Goal: Task Accomplishment & Management: Use online tool/utility

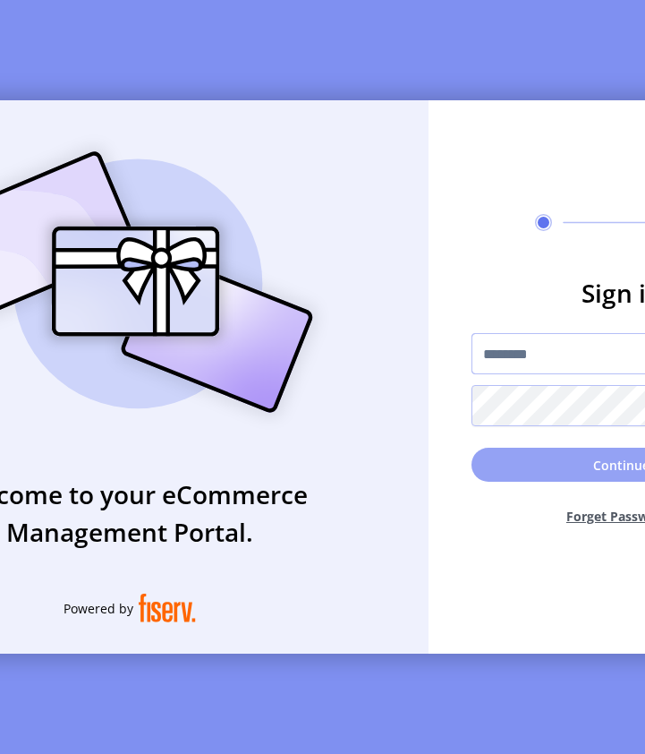
type input "**********"
click at [537, 462] on button "Continue" at bounding box center [622, 465] width 301 height 34
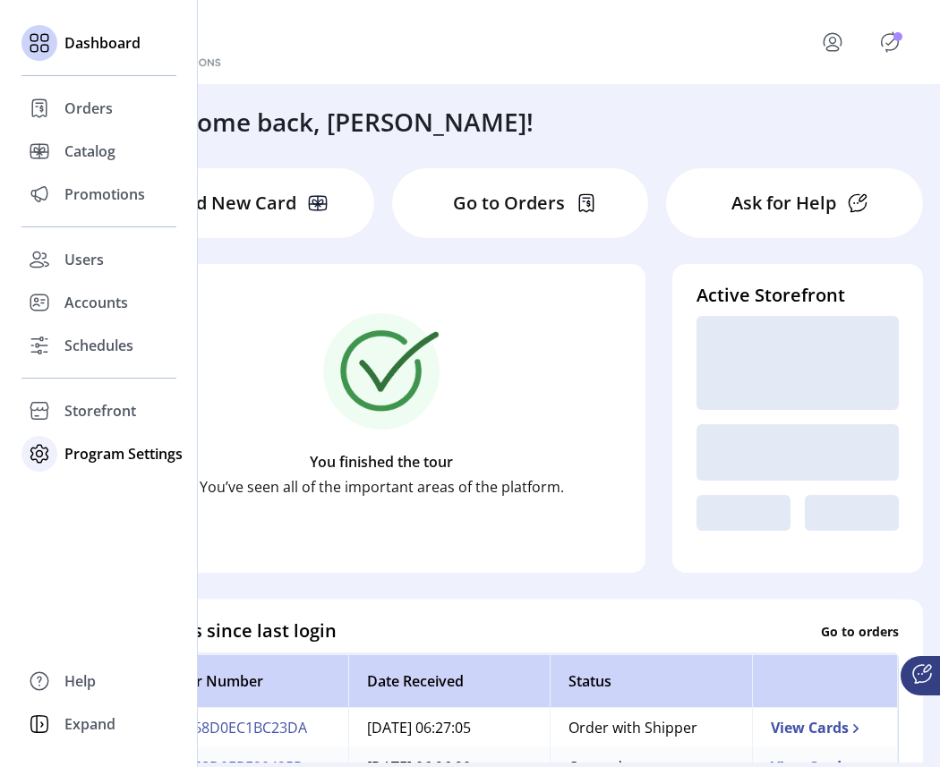
click at [83, 457] on span "Program Settings" at bounding box center [123, 453] width 118 height 21
click at [74, 491] on span "Templates" at bounding box center [99, 489] width 71 height 21
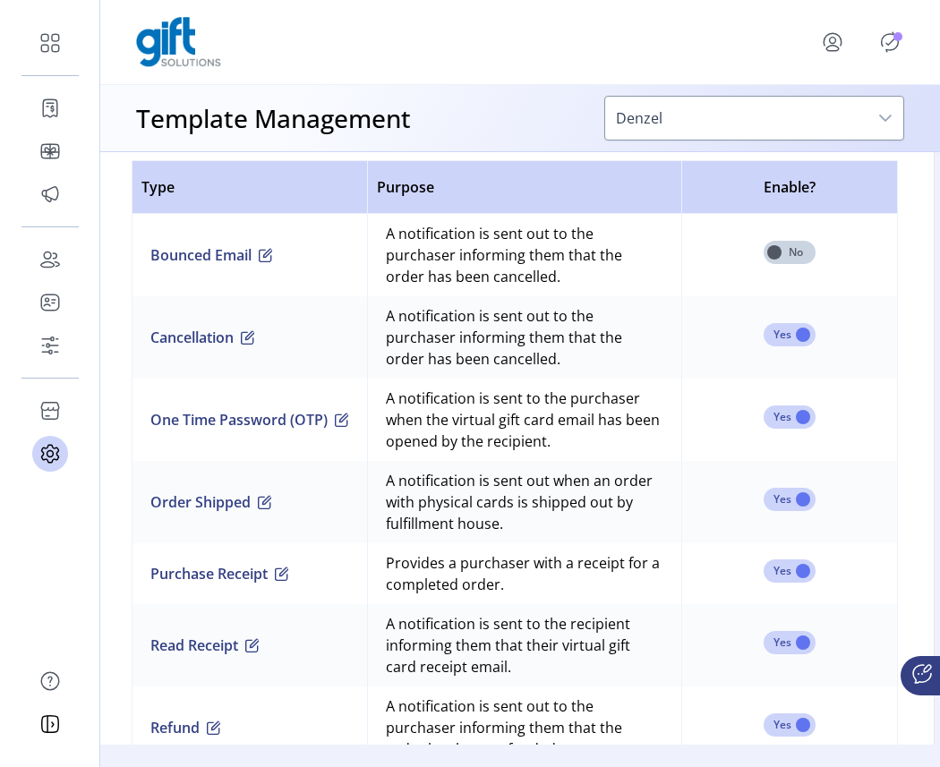
scroll to position [1227, 5]
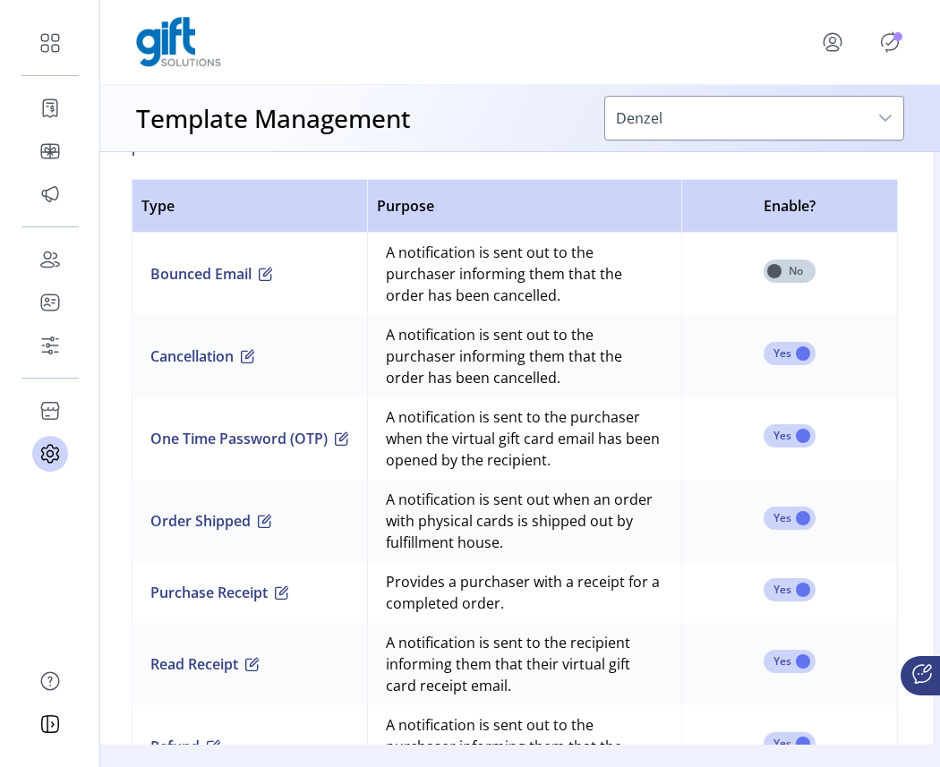
drag, startPoint x: 440, startPoint y: 278, endPoint x: 599, endPoint y: 297, distance: 159.6
click at [599, 297] on td "A notification is sent out to the purchaser informing them that the order has b…" at bounding box center [524, 274] width 314 height 82
drag, startPoint x: 566, startPoint y: 306, endPoint x: 368, endPoint y: 253, distance: 204.8
click at [368, 253] on td "A notification is sent out to the purchaser informing them that the order has b…" at bounding box center [524, 274] width 314 height 82
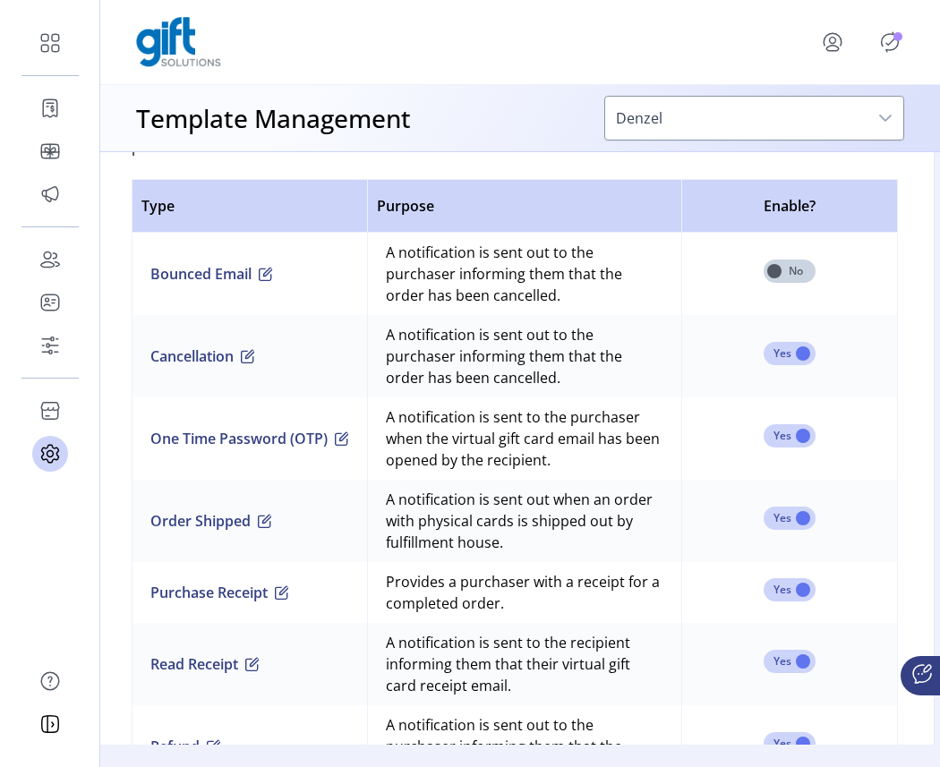
drag, startPoint x: 581, startPoint y: 384, endPoint x: 484, endPoint y: 332, distance: 109.7
click at [484, 332] on td "A notification is sent out to the purchaser informing them that the order has b…" at bounding box center [524, 356] width 314 height 82
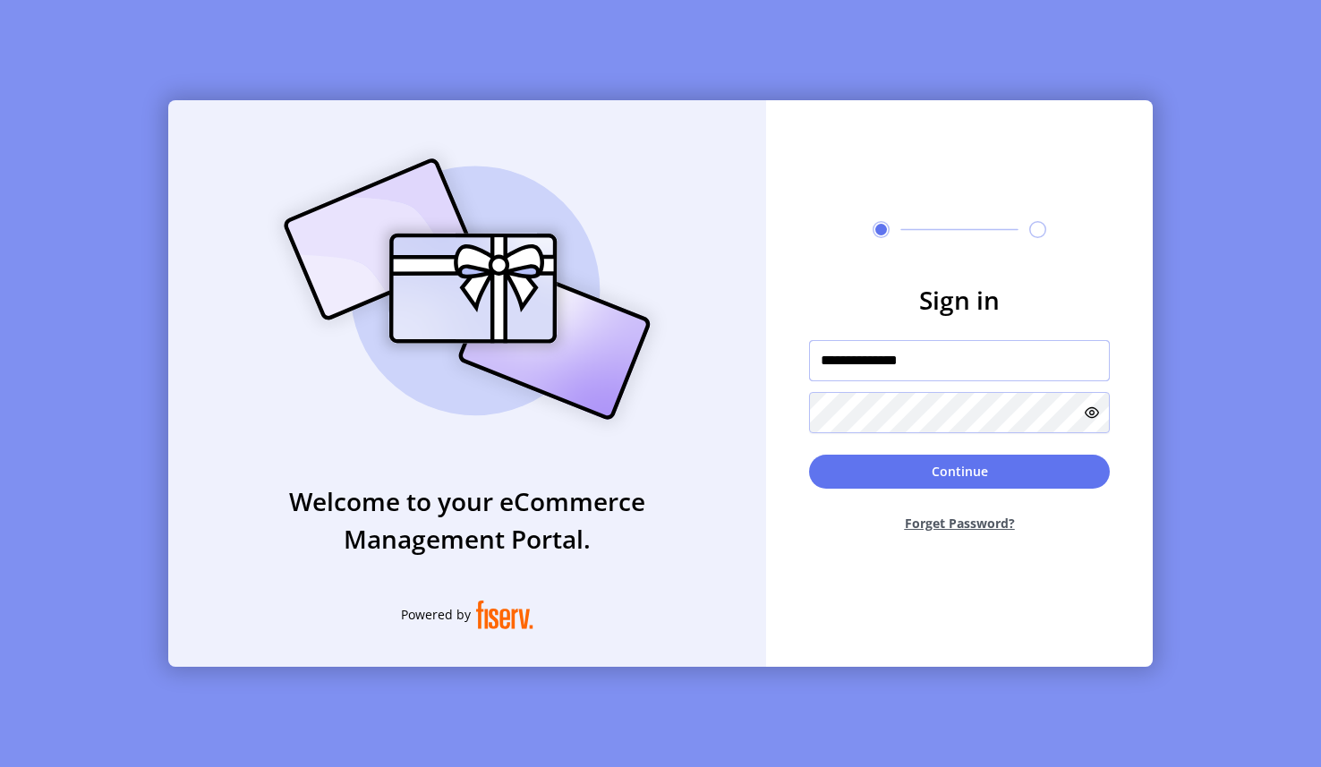
click at [884, 366] on input "**********" at bounding box center [959, 360] width 301 height 41
drag, startPoint x: 958, startPoint y: 367, endPoint x: 816, endPoint y: 354, distance: 142.0
click at [816, 354] on input "**********" at bounding box center [959, 360] width 301 height 41
type input "*"
paste input "**********"
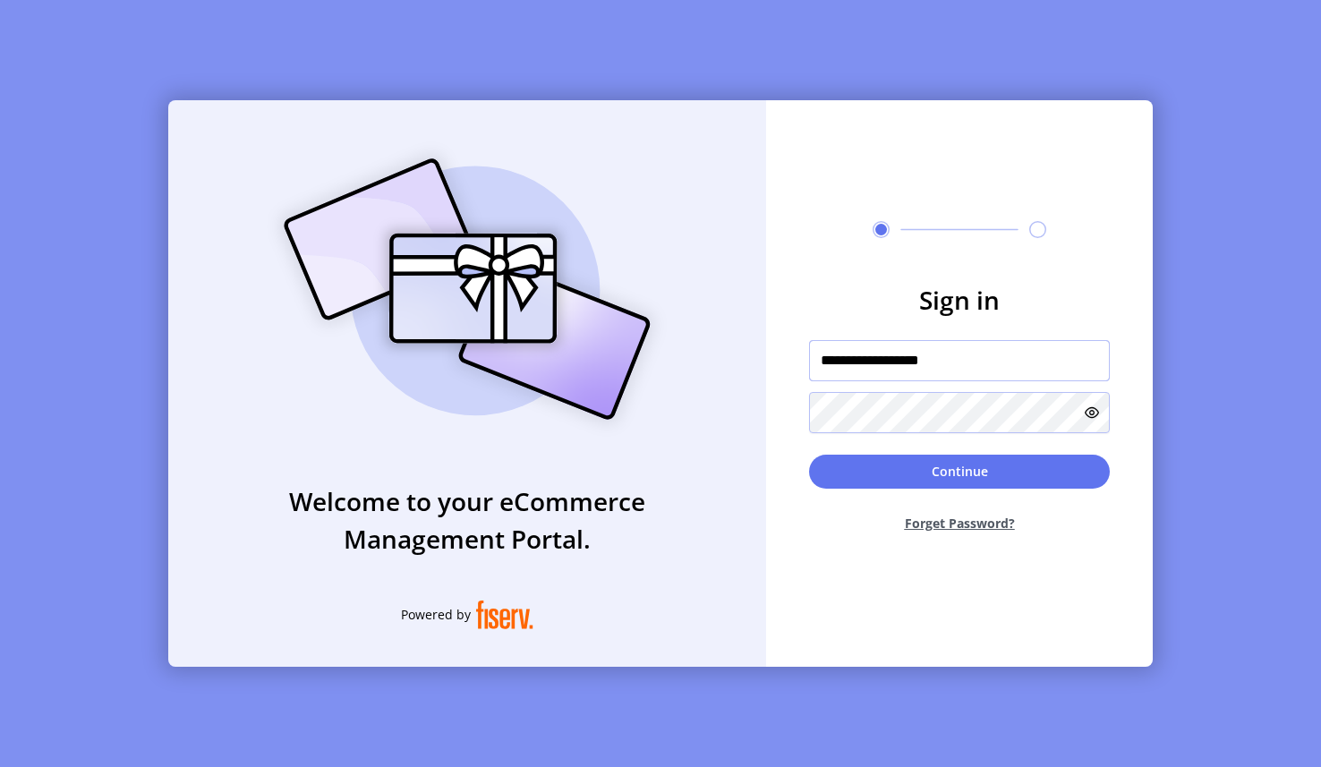
type input "**********"
click at [705, 392] on div "**********" at bounding box center [660, 383] width 985 height 567
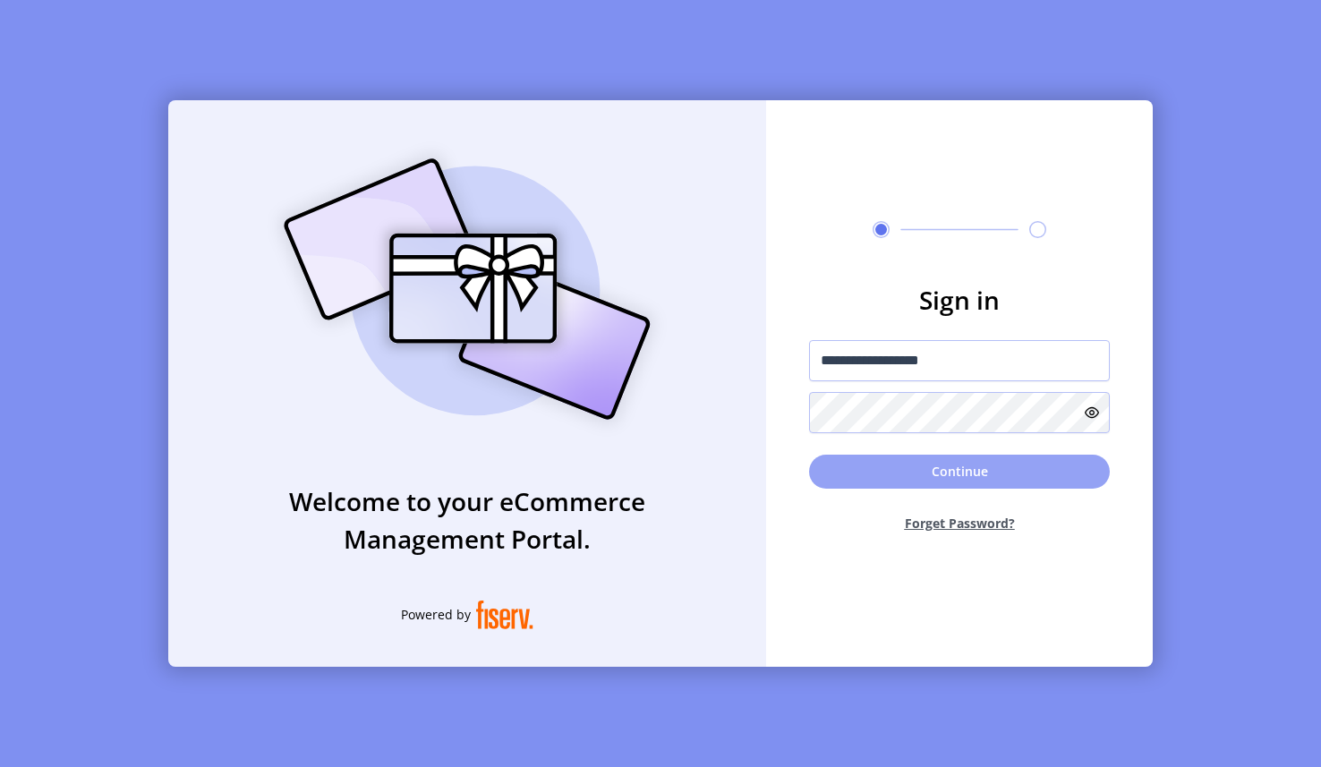
click at [868, 483] on button "Continue" at bounding box center [959, 472] width 301 height 34
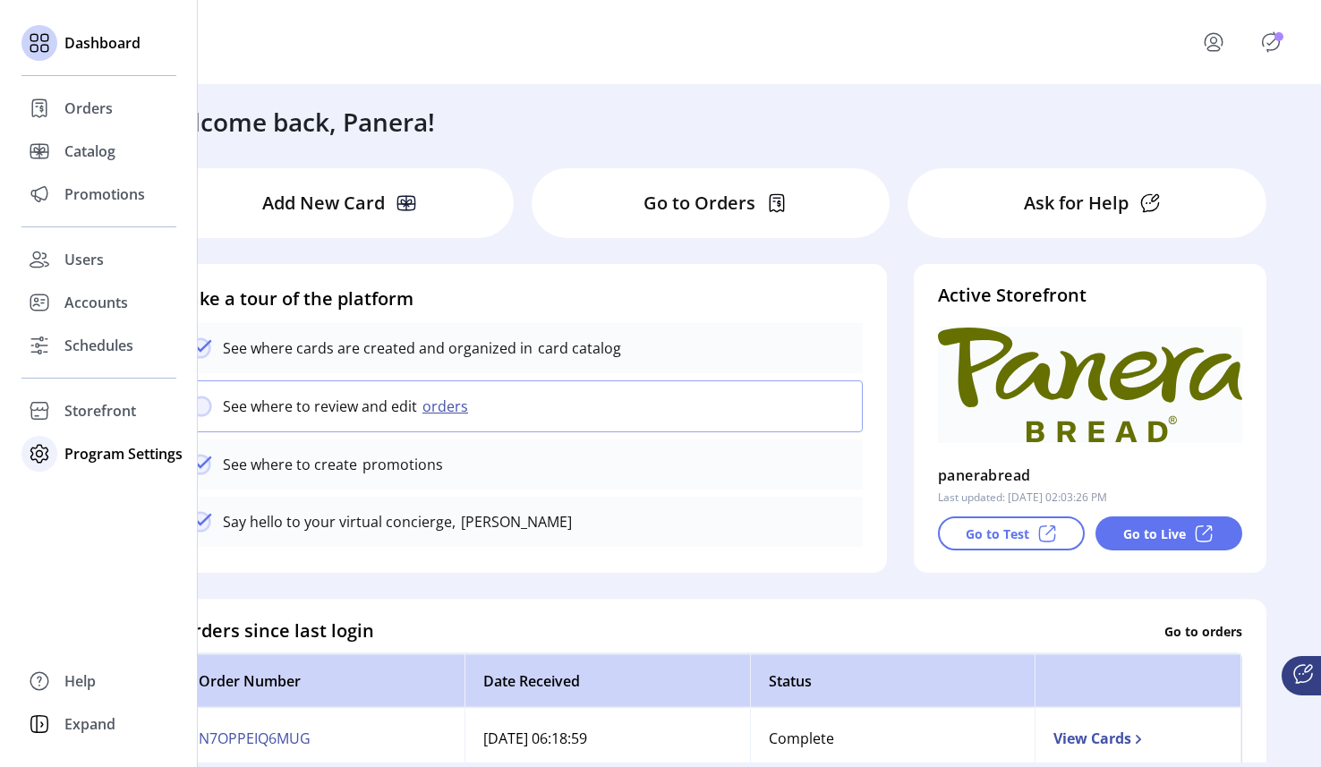
click at [91, 451] on span "Program Settings" at bounding box center [123, 453] width 118 height 21
click at [89, 489] on span "Templates" at bounding box center [99, 489] width 71 height 21
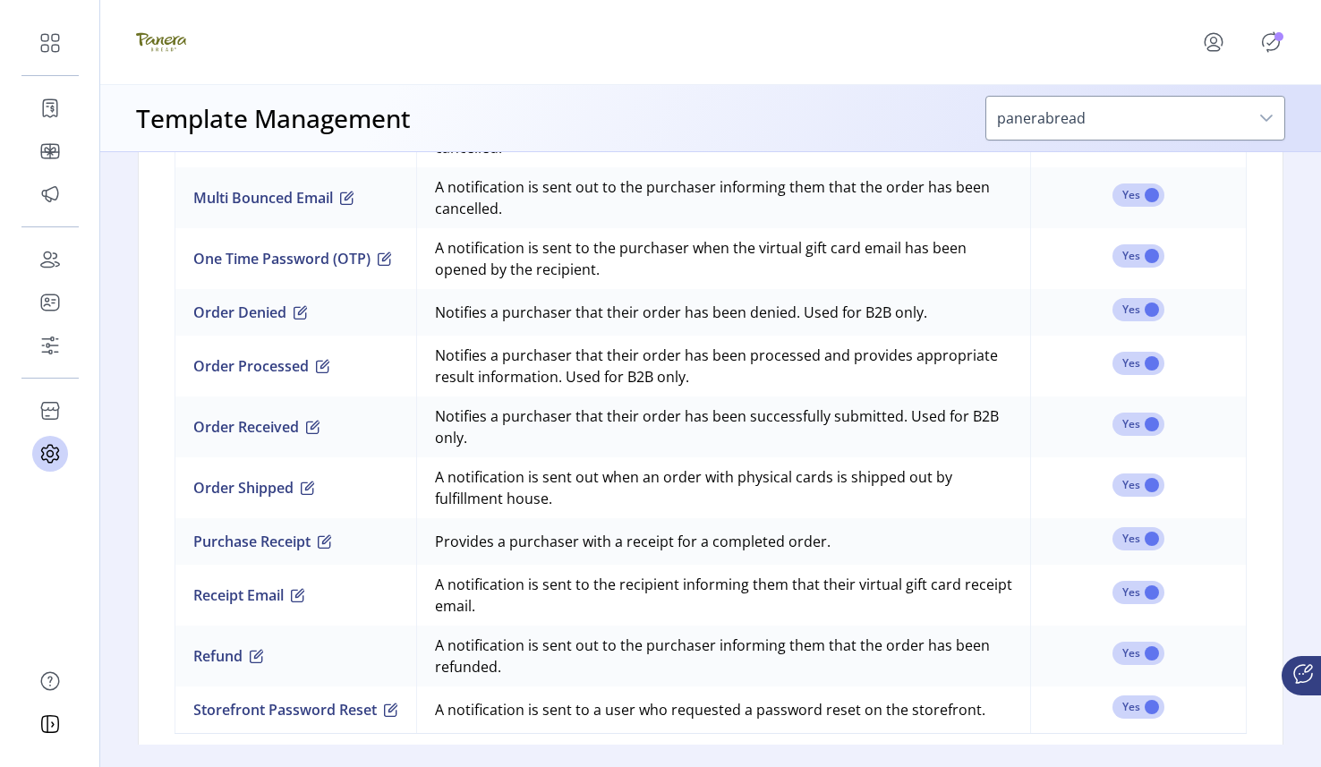
scroll to position [1580, 0]
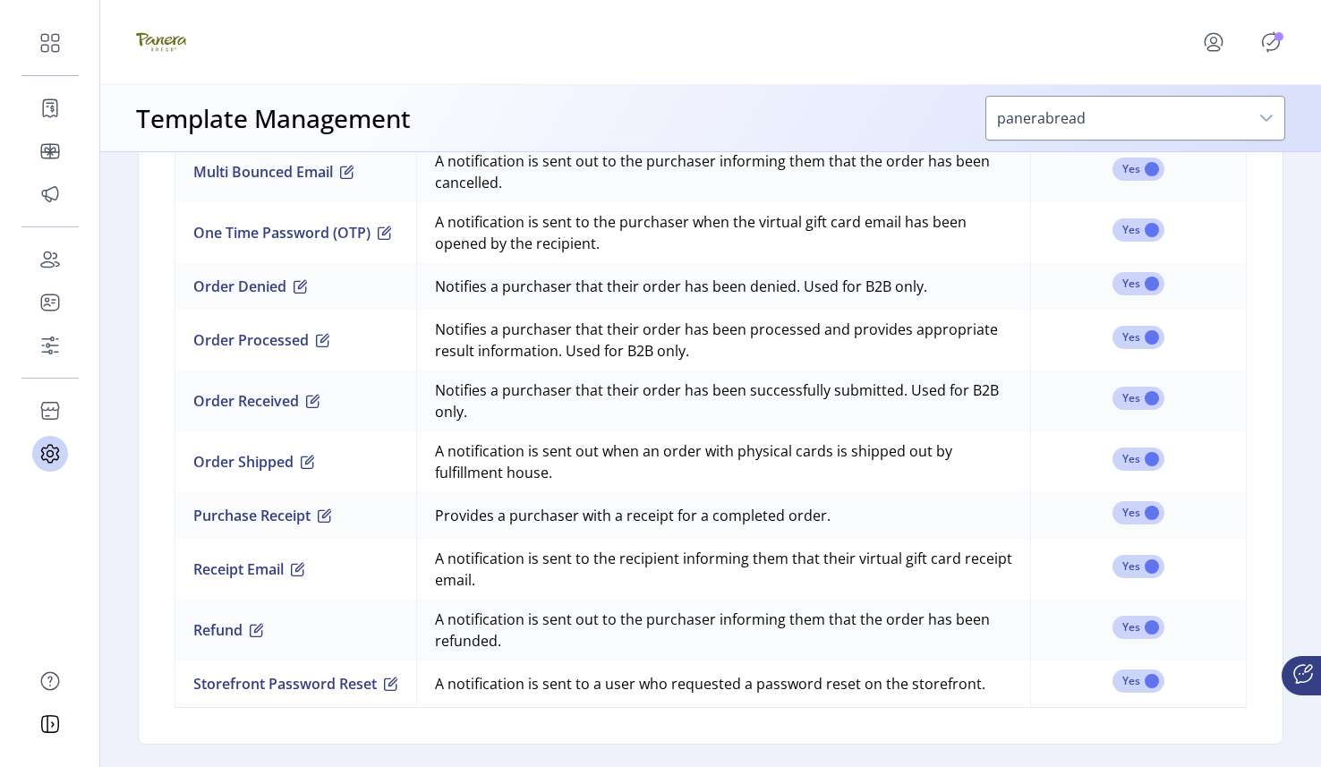
click at [1277, 46] on icon "Publisher Panel" at bounding box center [1271, 42] width 29 height 29
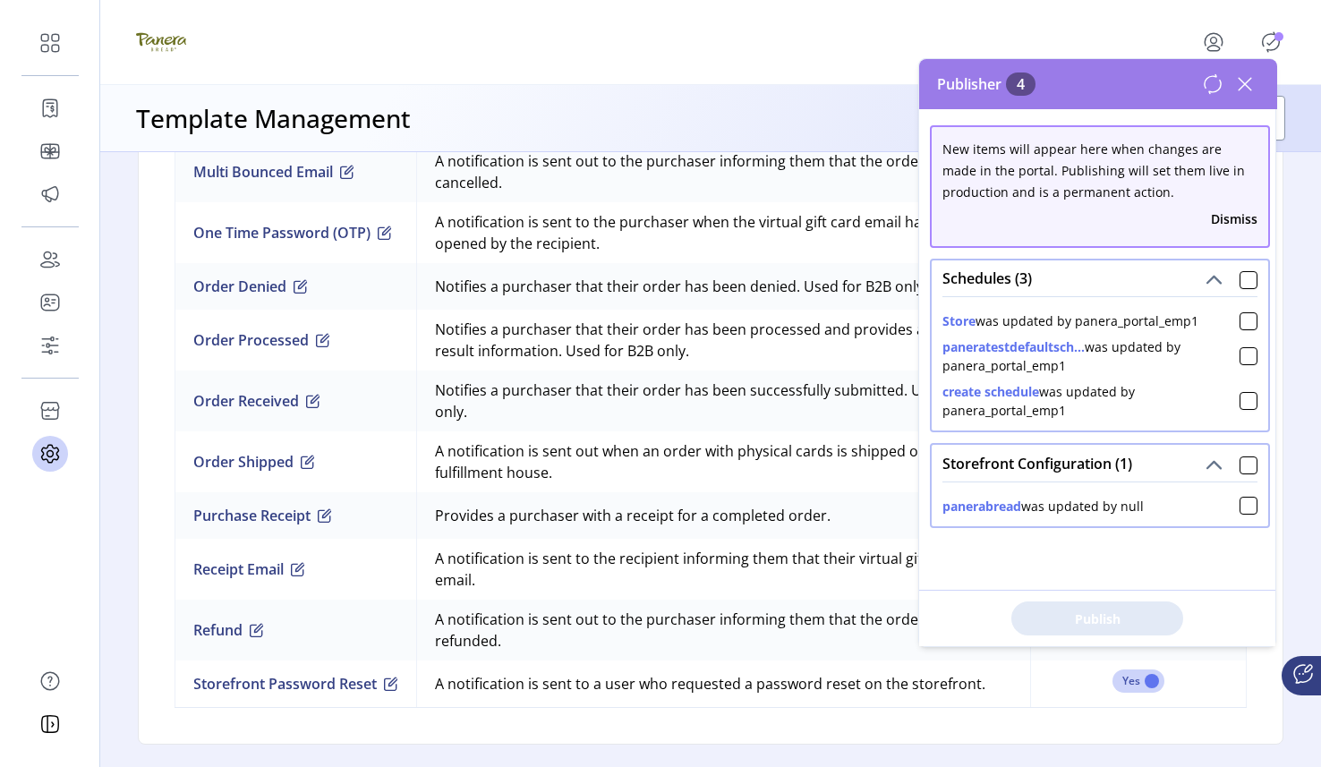
click at [1242, 83] on icon at bounding box center [1245, 84] width 29 height 29
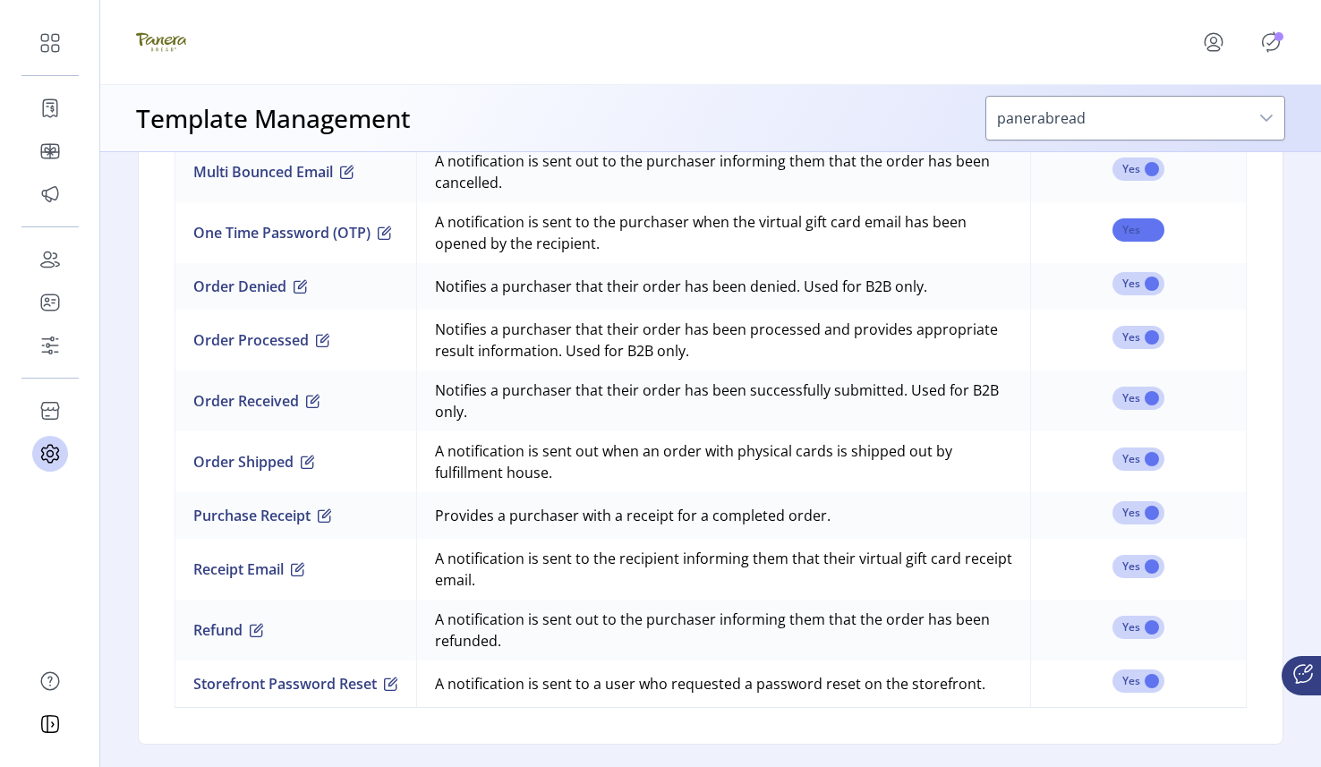
click at [1125, 228] on span at bounding box center [1139, 229] width 52 height 23
click at [1147, 237] on span at bounding box center [1139, 229] width 52 height 23
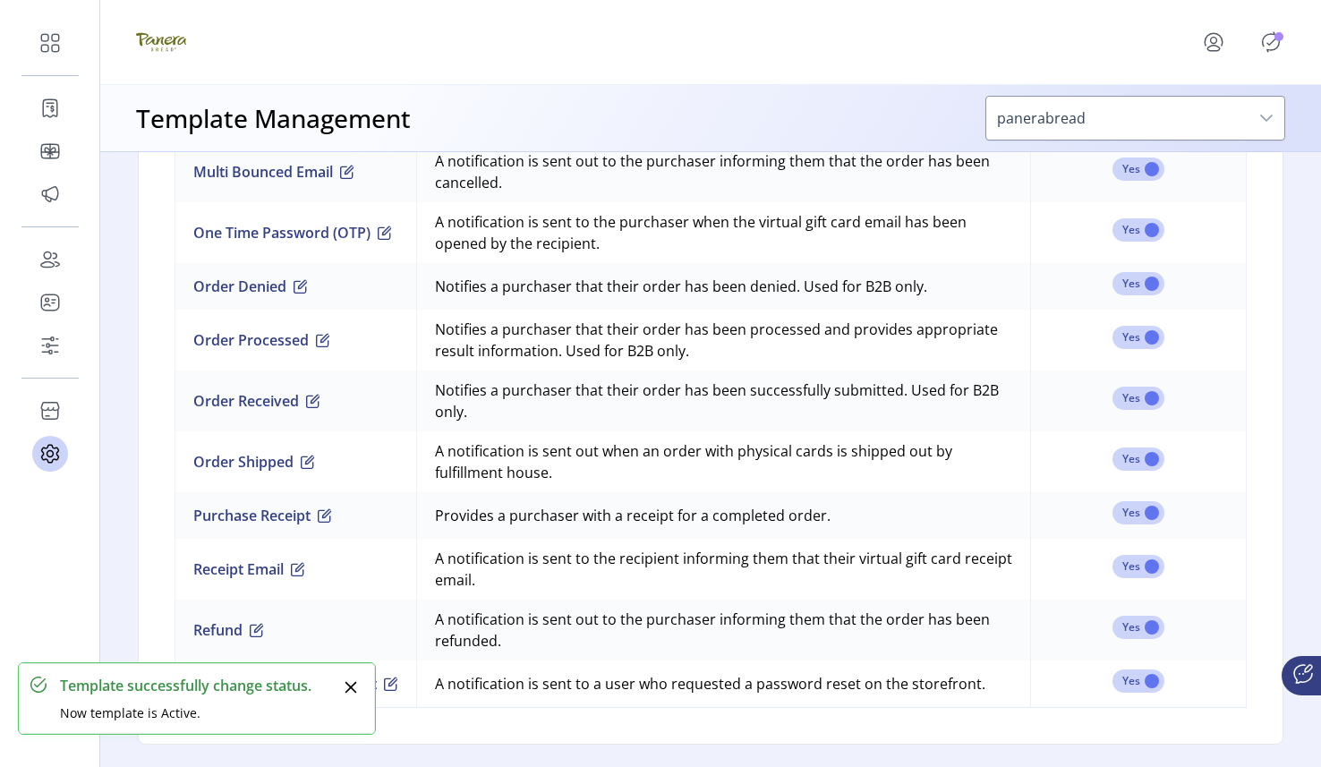
click at [1275, 43] on icon "Publisher Panel" at bounding box center [1271, 42] width 29 height 29
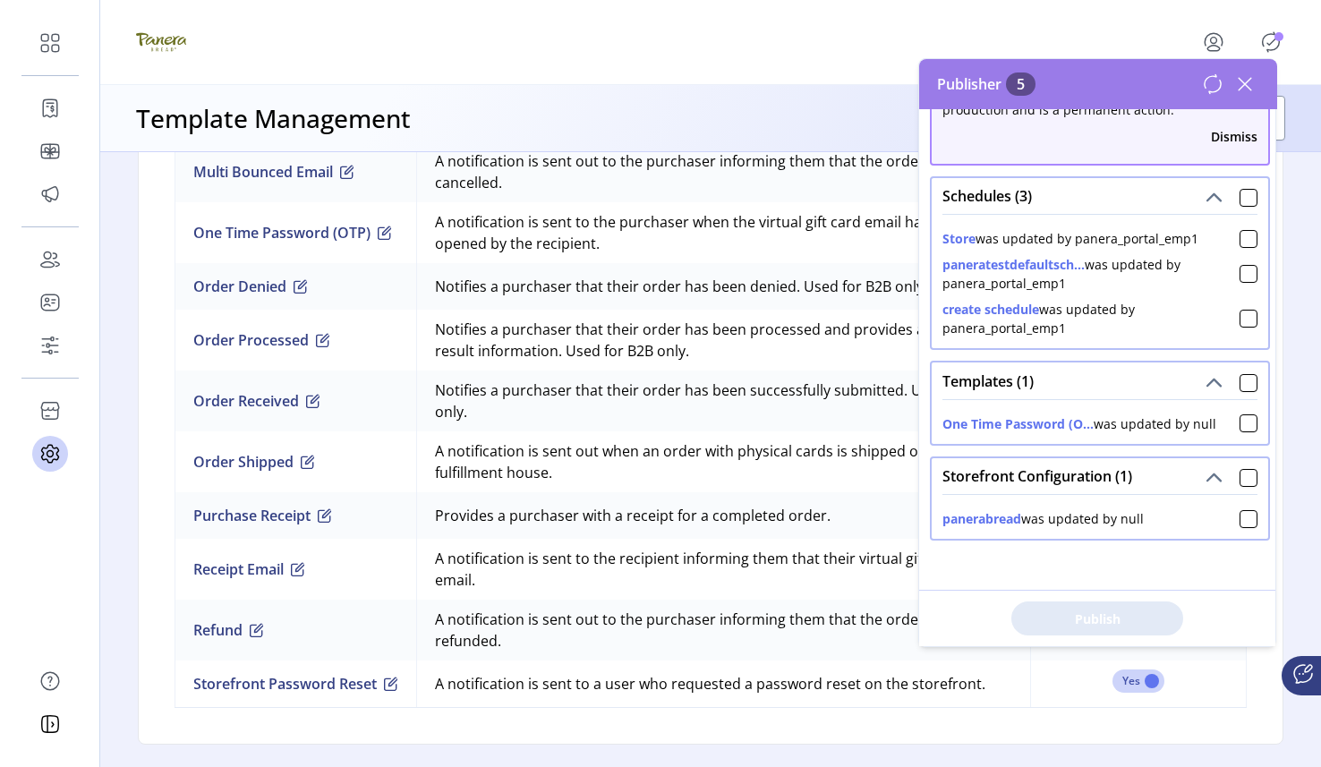
scroll to position [72, 0]
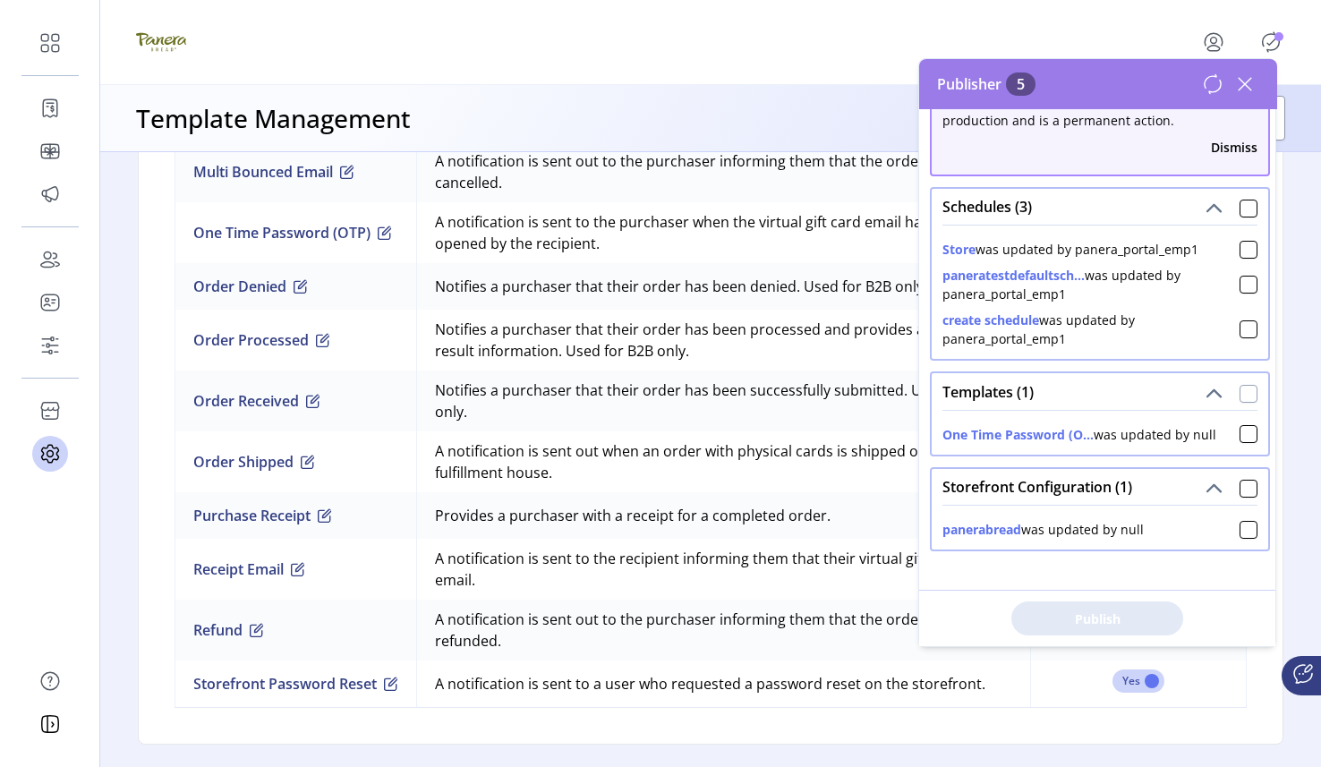
click at [1244, 394] on div at bounding box center [1249, 394] width 18 height 18
click at [1112, 621] on span "Publish 1 Items" at bounding box center [1097, 619] width 125 height 19
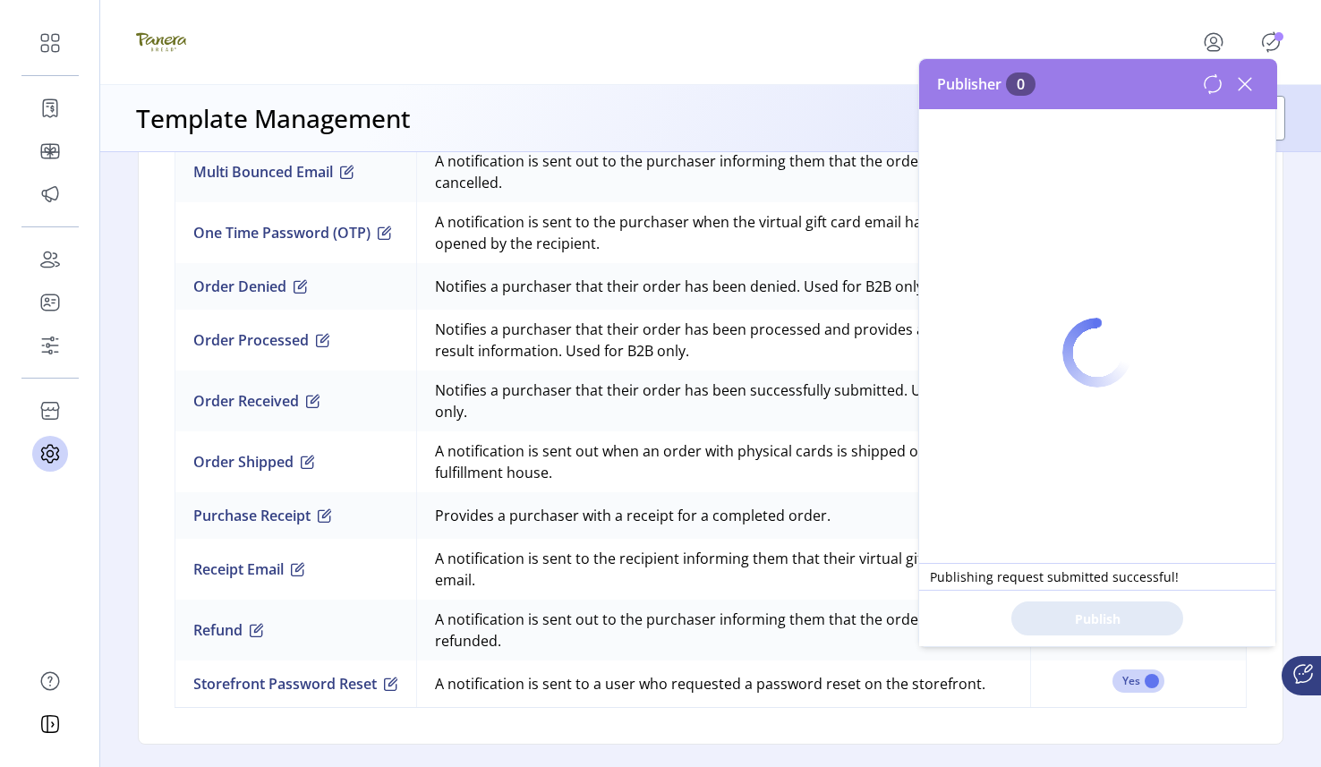
scroll to position [0, 0]
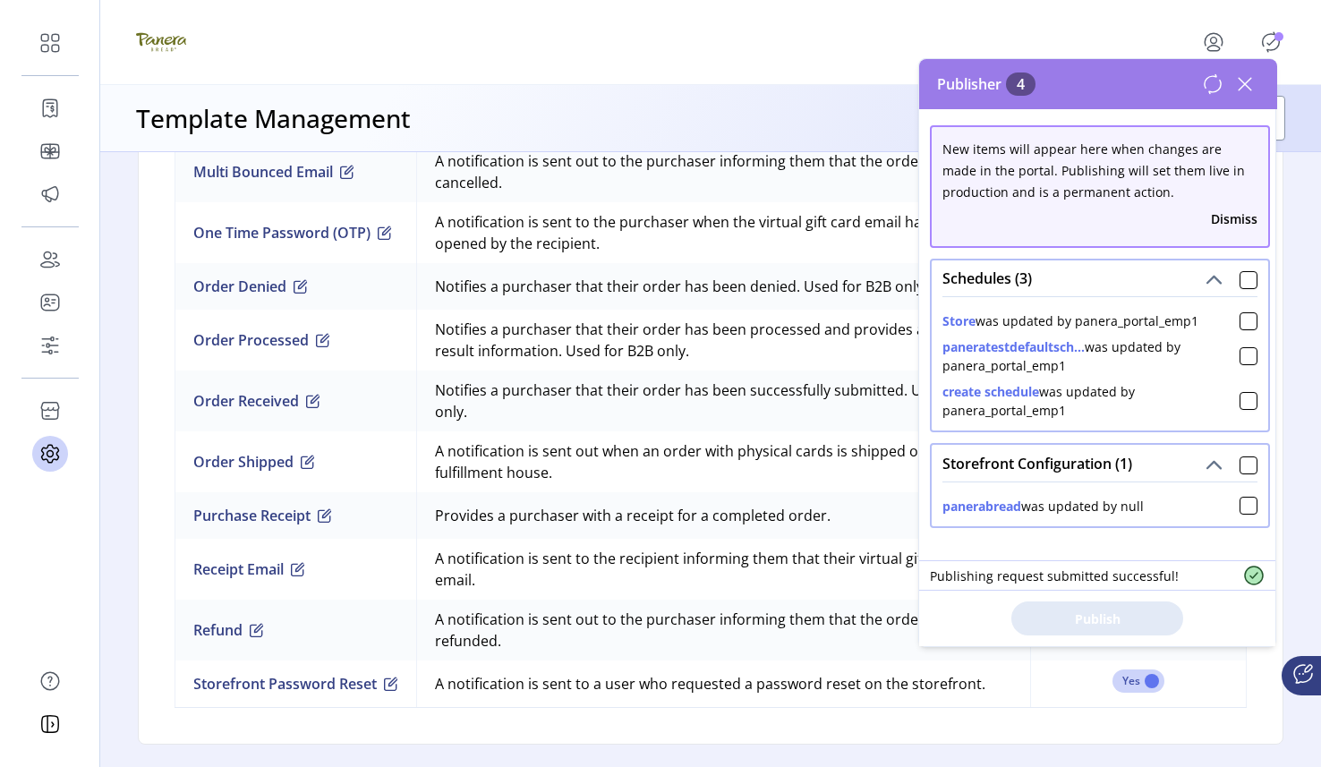
click at [1247, 81] on icon at bounding box center [1245, 84] width 13 height 13
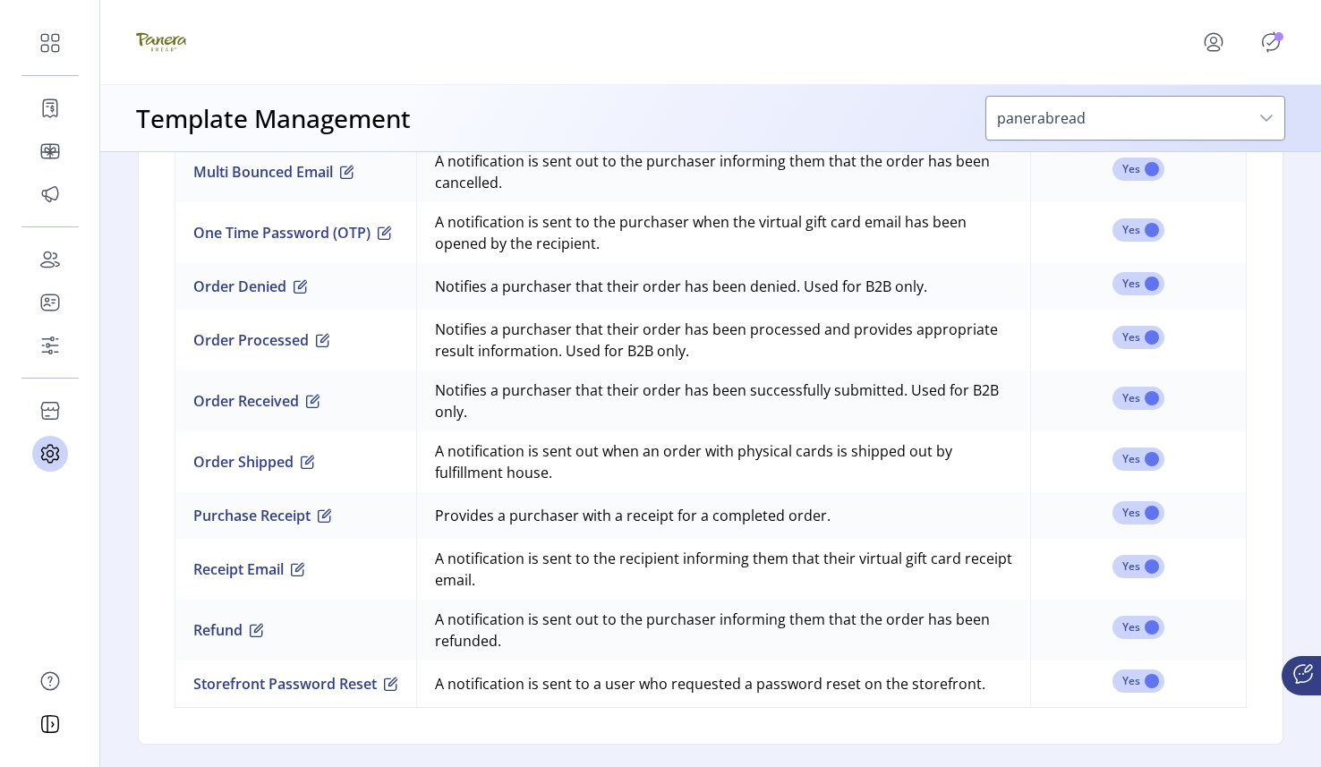
click at [889, 65] on div at bounding box center [710, 42] width 1149 height 50
click at [1135, 231] on span at bounding box center [1139, 229] width 52 height 23
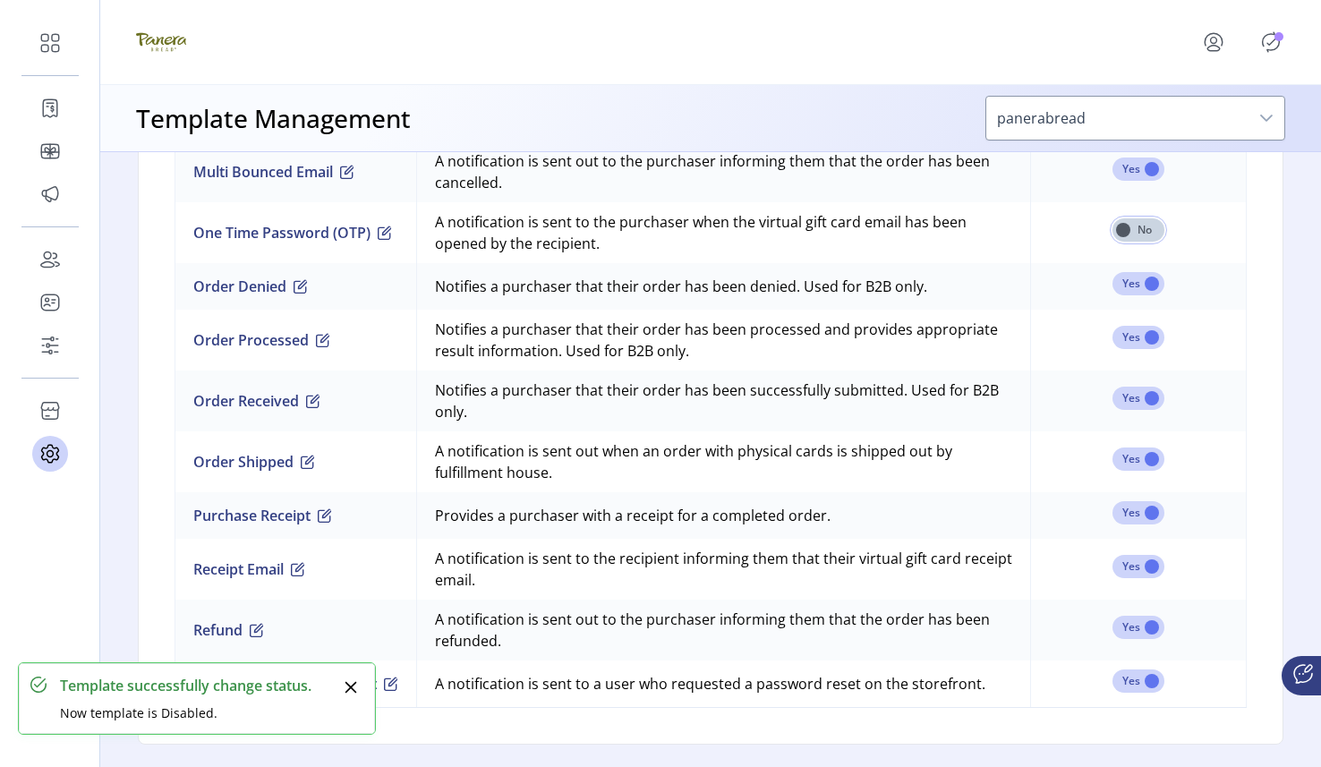
click at [1272, 44] on icon "Publisher Panel" at bounding box center [1271, 42] width 29 height 29
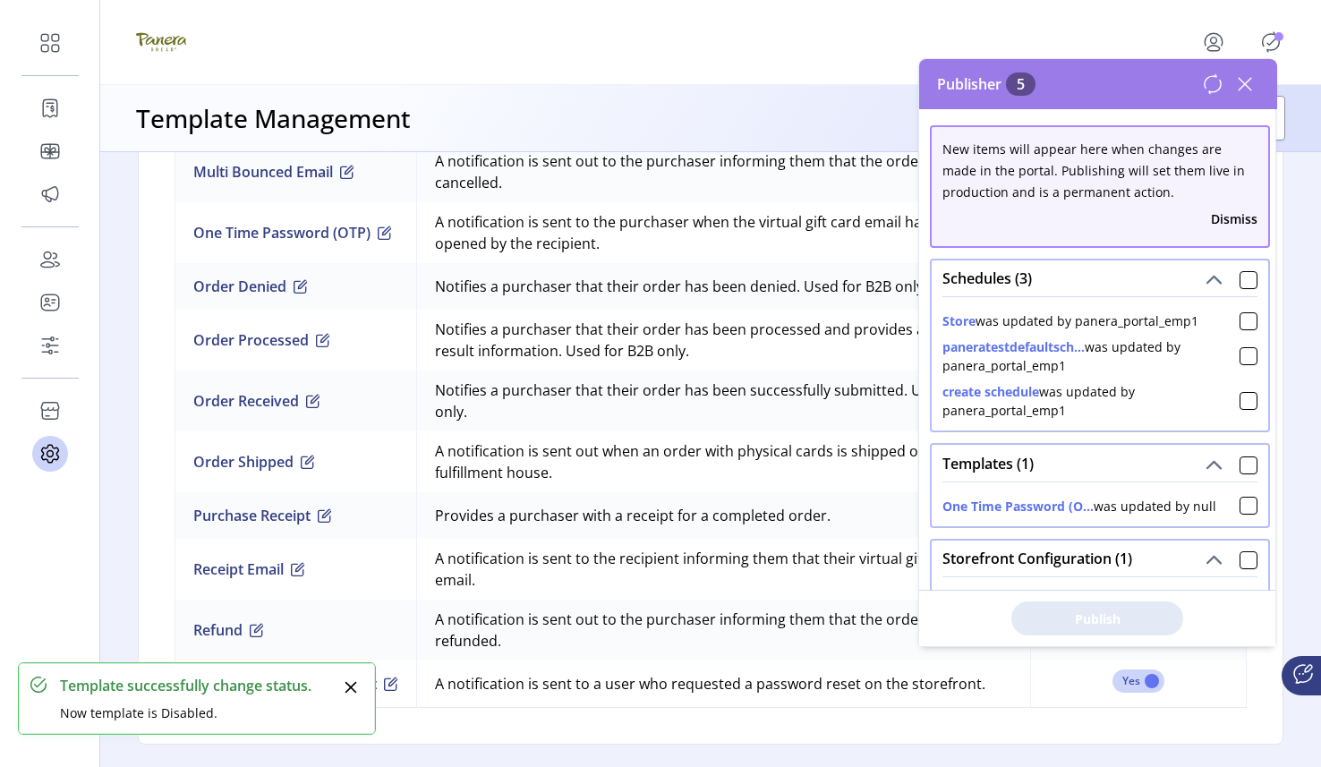
scroll to position [82, 0]
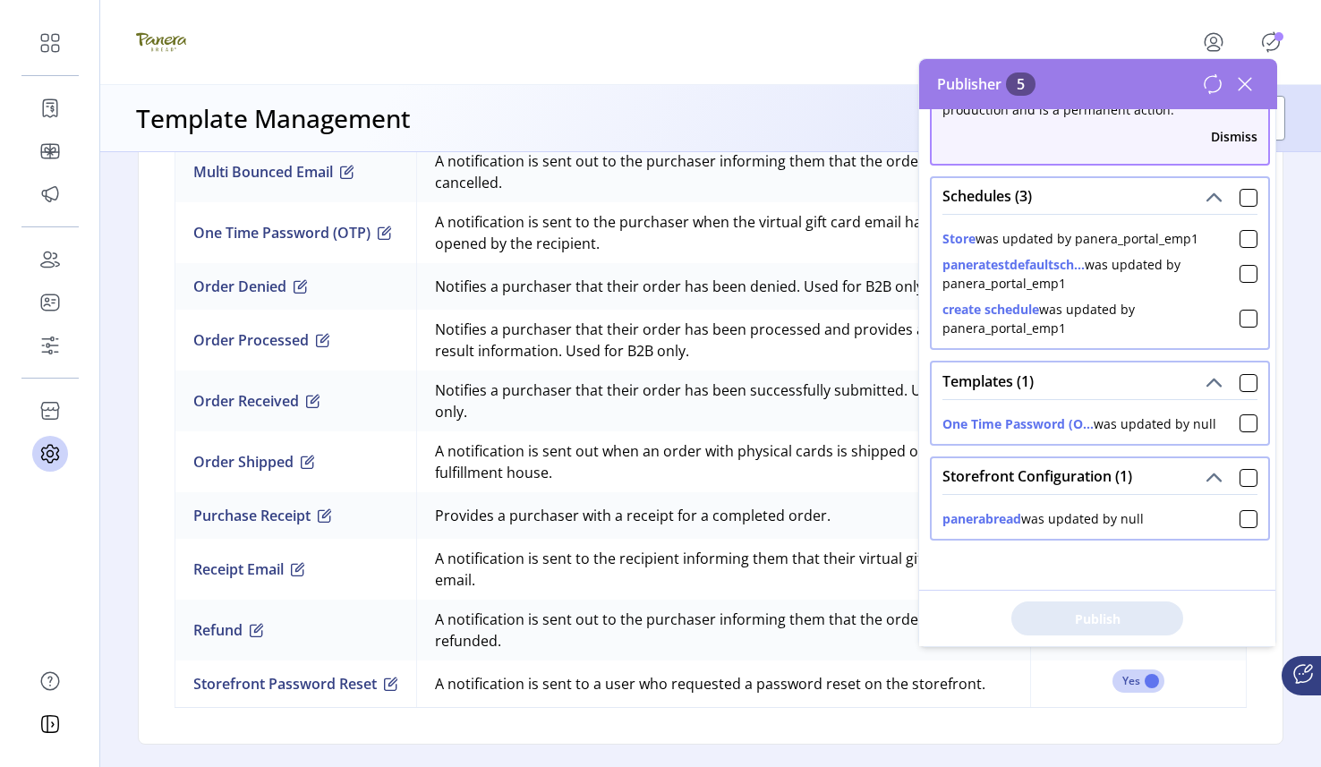
click at [1288, 251] on div "Welcome to your template manager. You can edit the default templates below for …" at bounding box center [710, 448] width 1221 height 593
click at [1246, 83] on icon at bounding box center [1245, 84] width 13 height 13
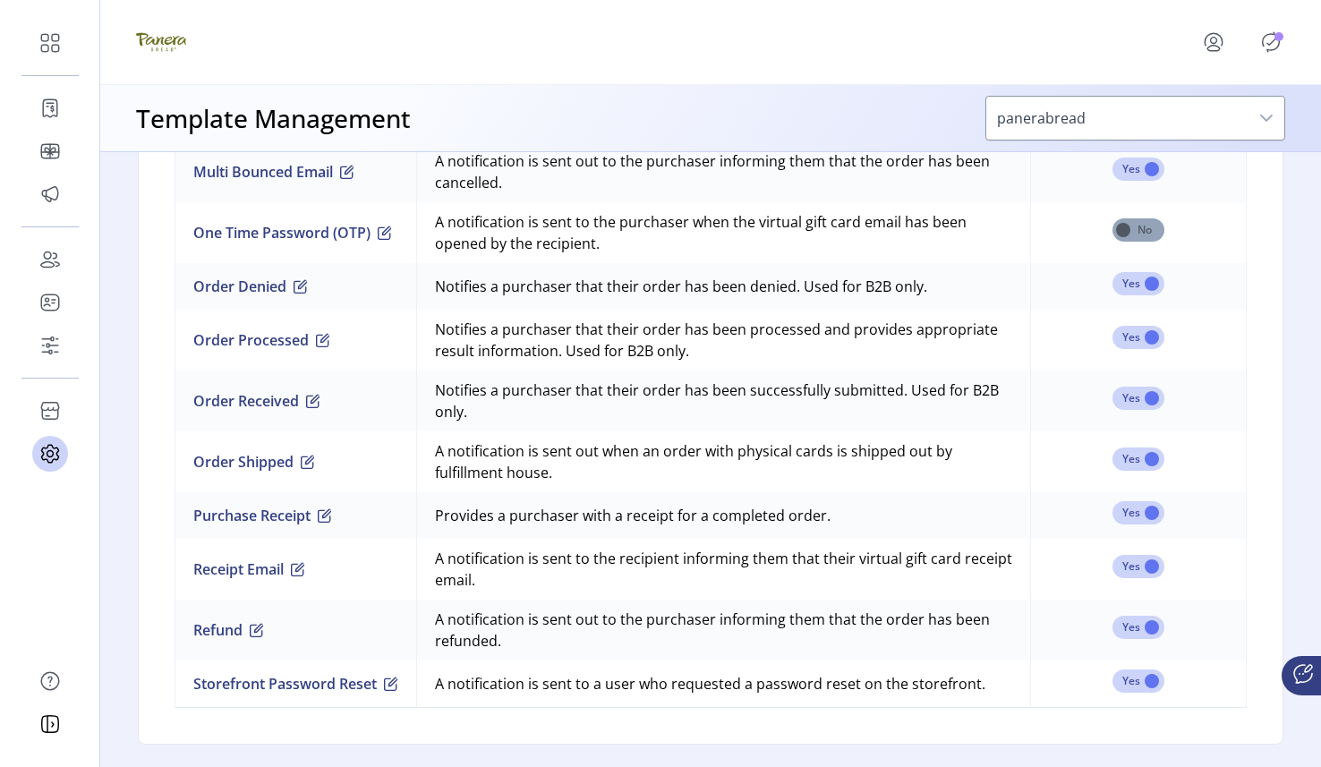
click at [1149, 234] on span at bounding box center [1139, 229] width 52 height 23
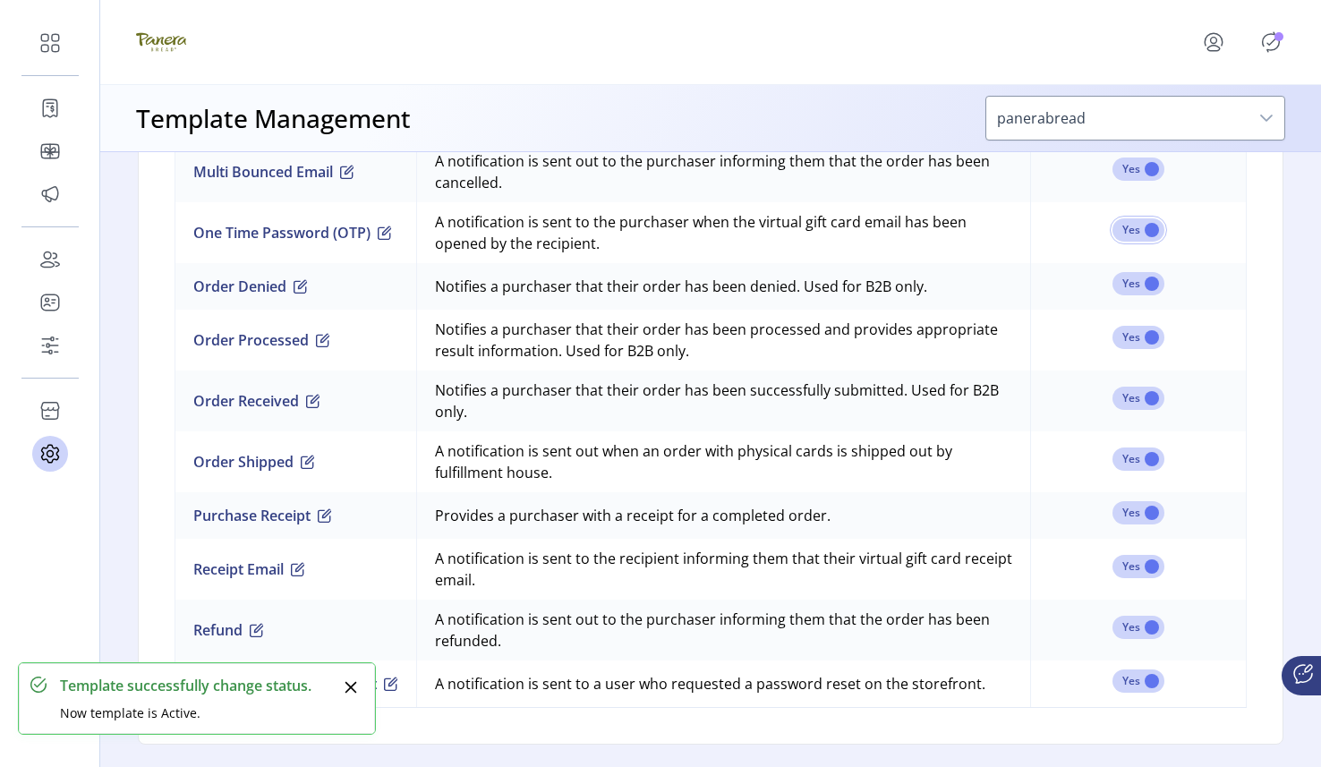
click at [1278, 39] on p-badge "Publisher Panel" at bounding box center [1279, 36] width 9 height 9
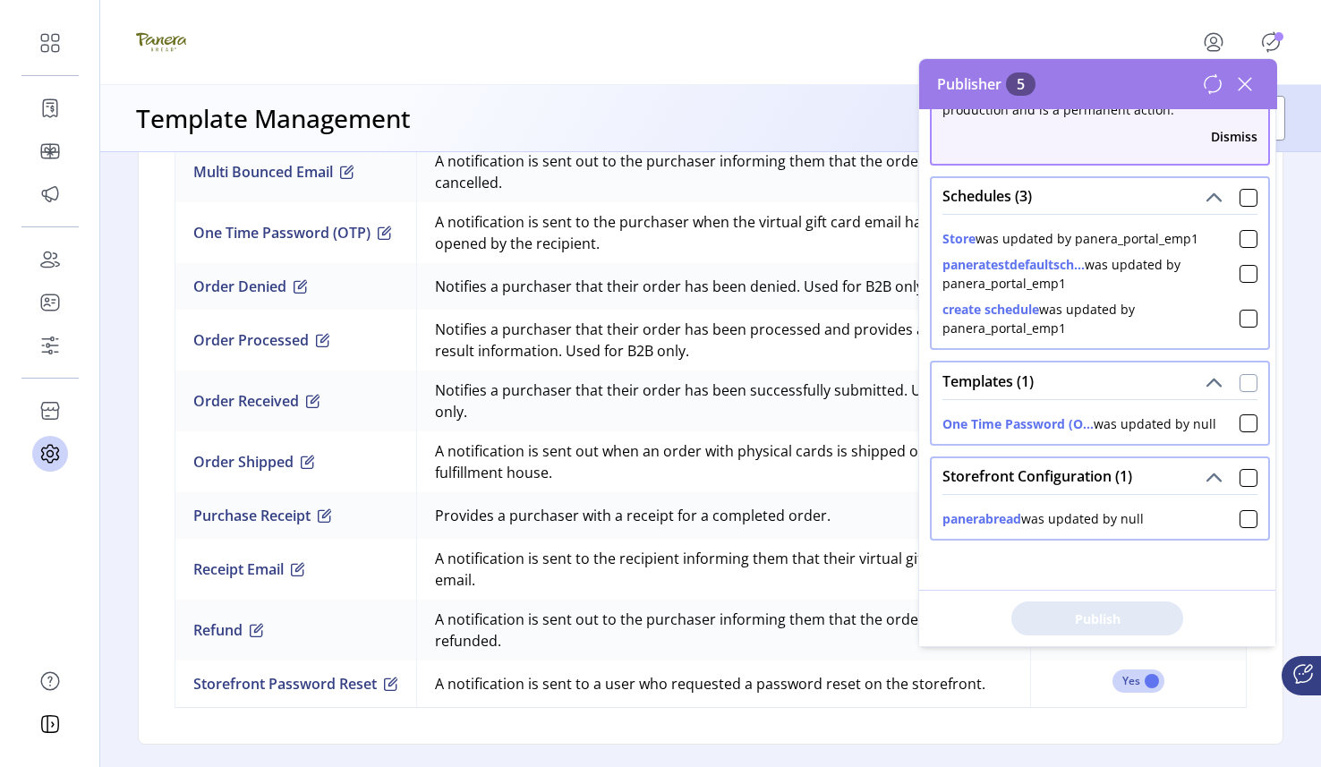
click at [1247, 374] on div at bounding box center [1249, 383] width 18 height 18
click at [1121, 623] on span "Publish 1 Items" at bounding box center [1097, 619] width 125 height 19
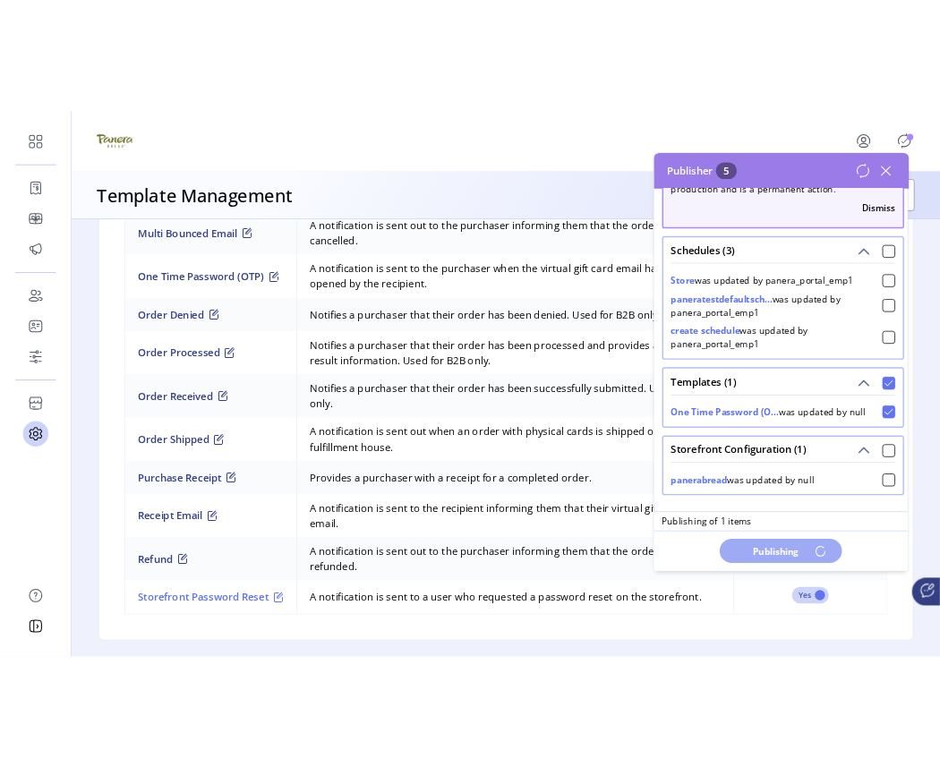
scroll to position [0, 0]
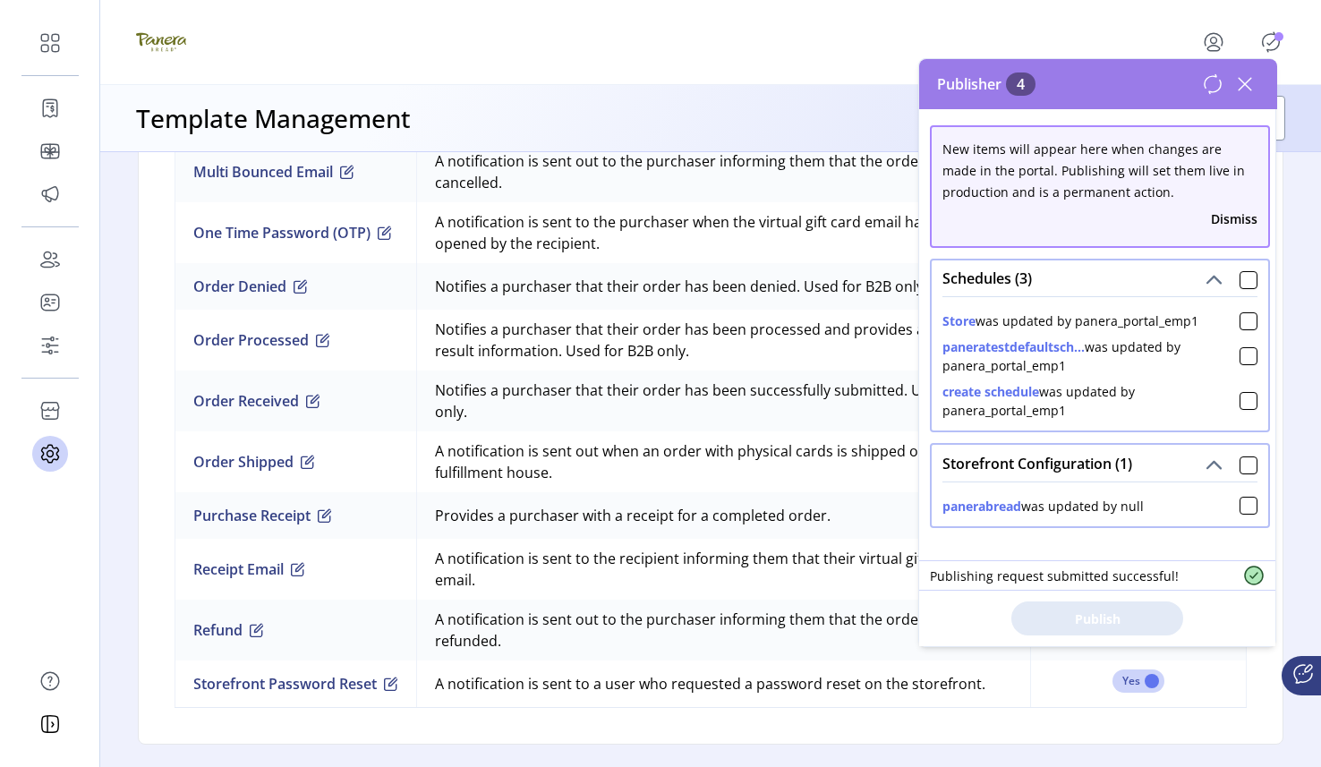
click at [1247, 81] on icon at bounding box center [1245, 84] width 13 height 13
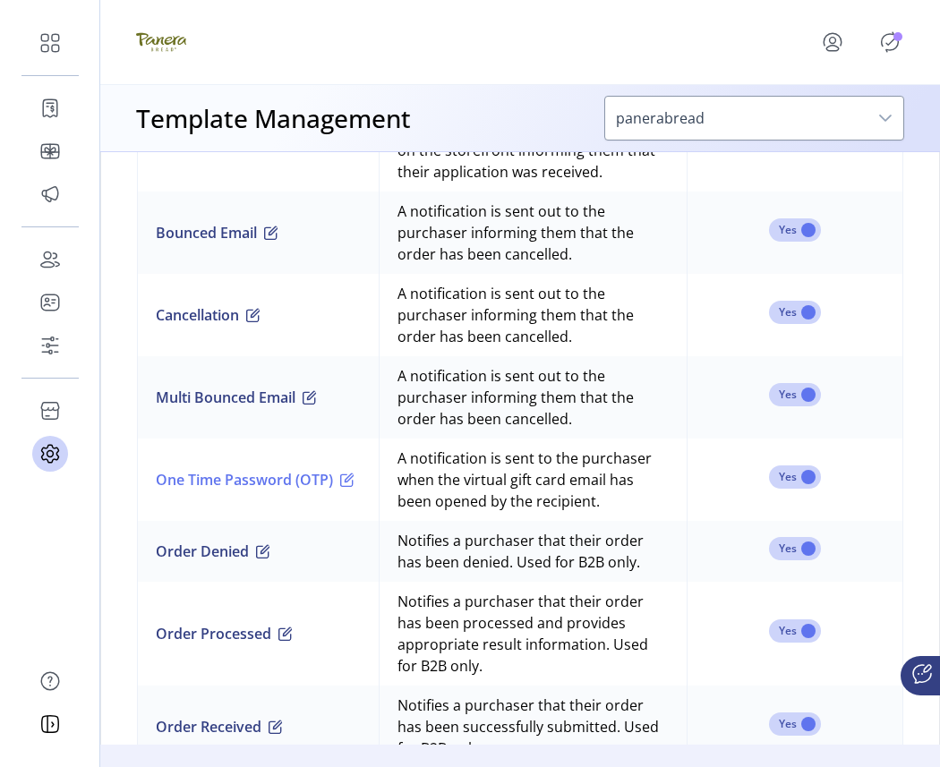
click at [346, 483] on span "button" at bounding box center [347, 480] width 14 height 14
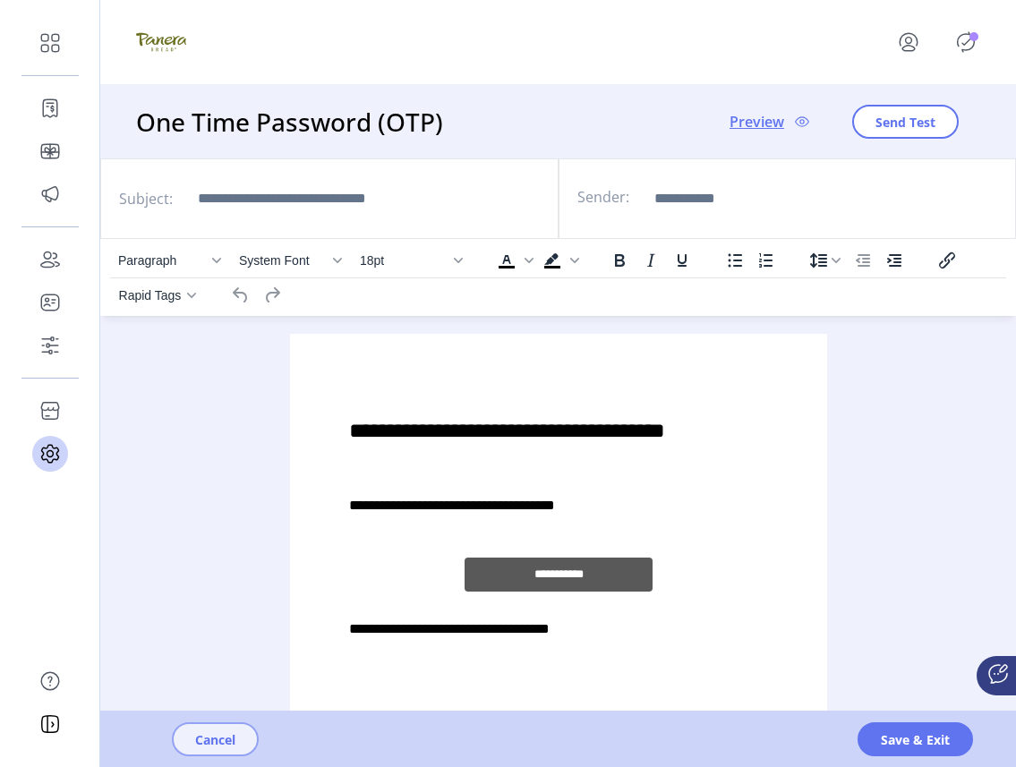
click at [184, 741] on button "Cancel" at bounding box center [215, 739] width 87 height 34
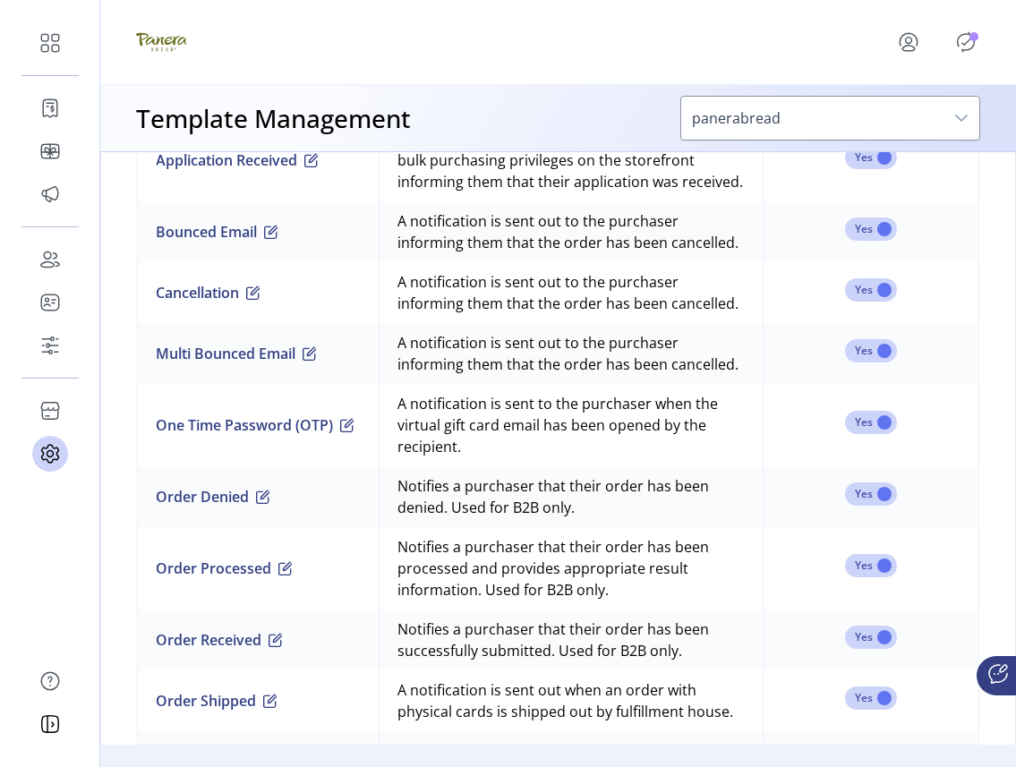
scroll to position [1531, 0]
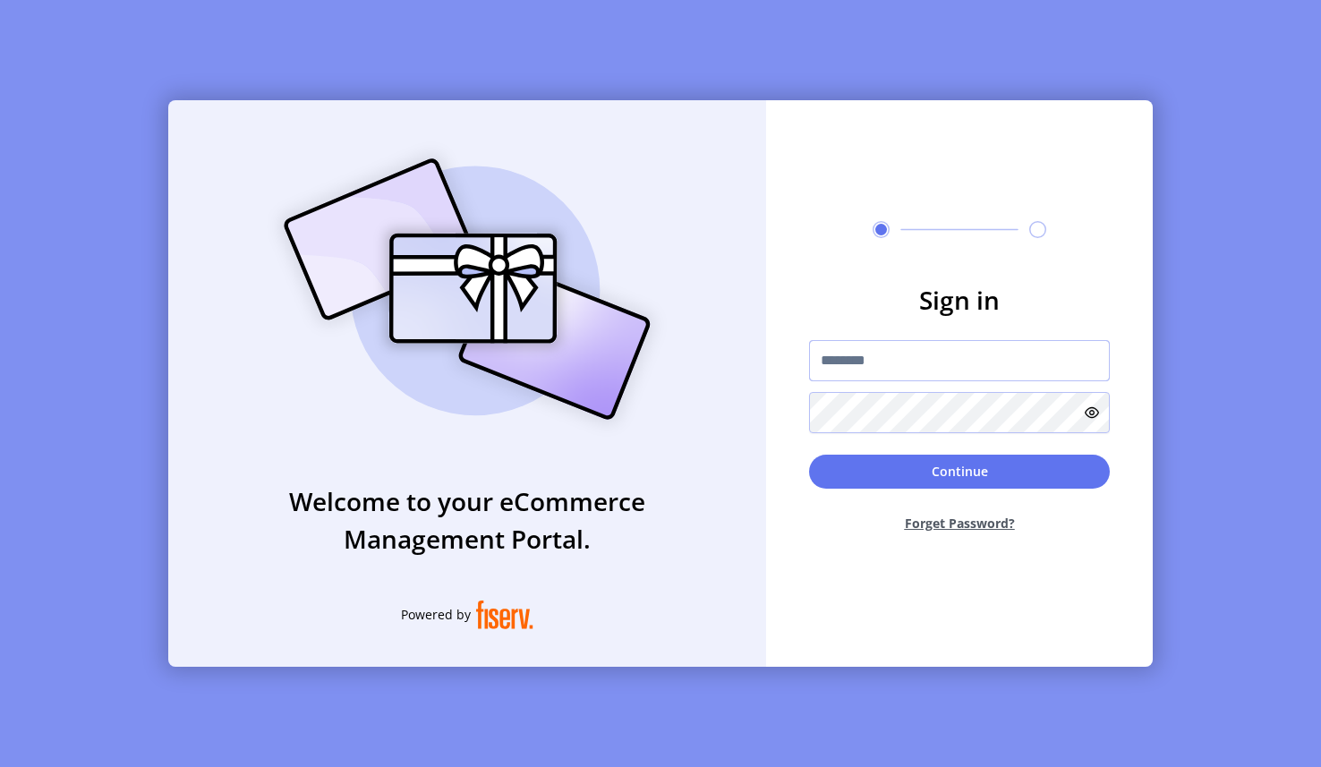
type input "**********"
click at [858, 474] on button "Continue" at bounding box center [959, 472] width 301 height 34
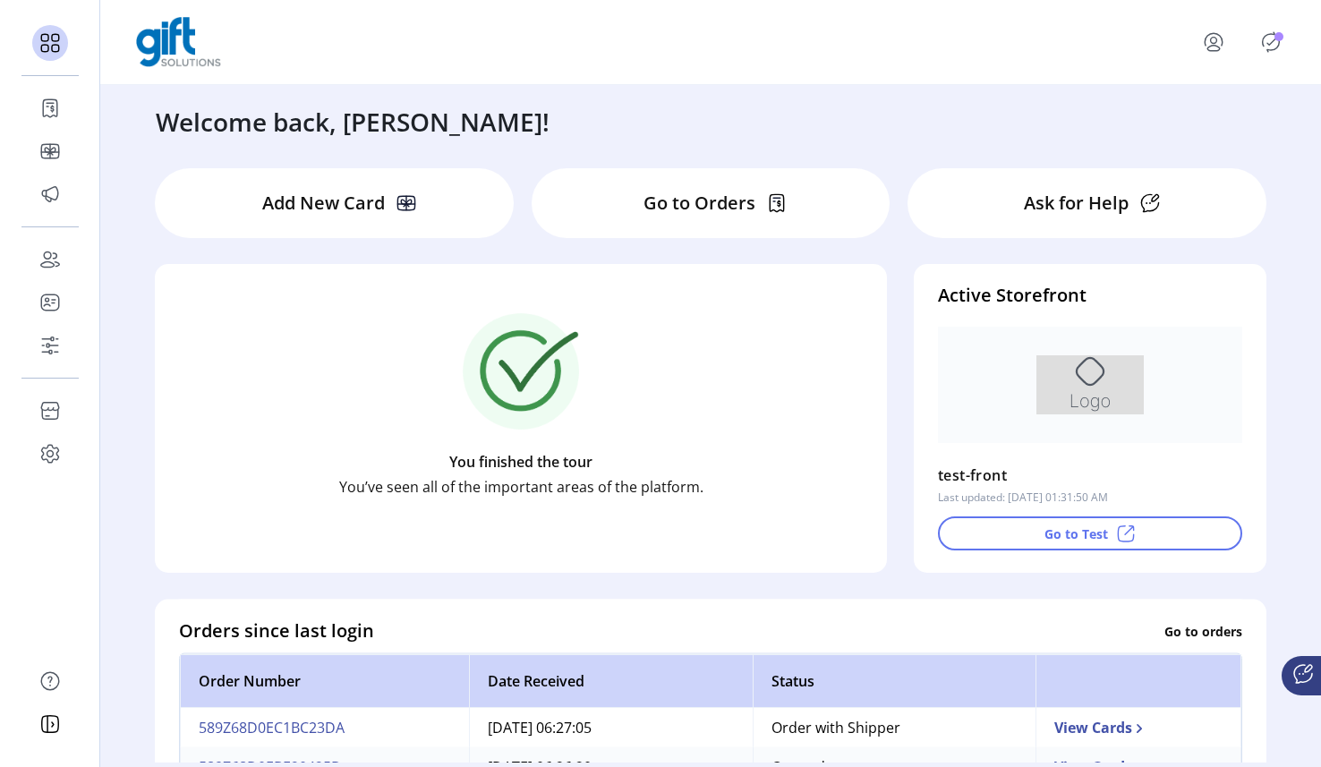
scroll to position [9, 0]
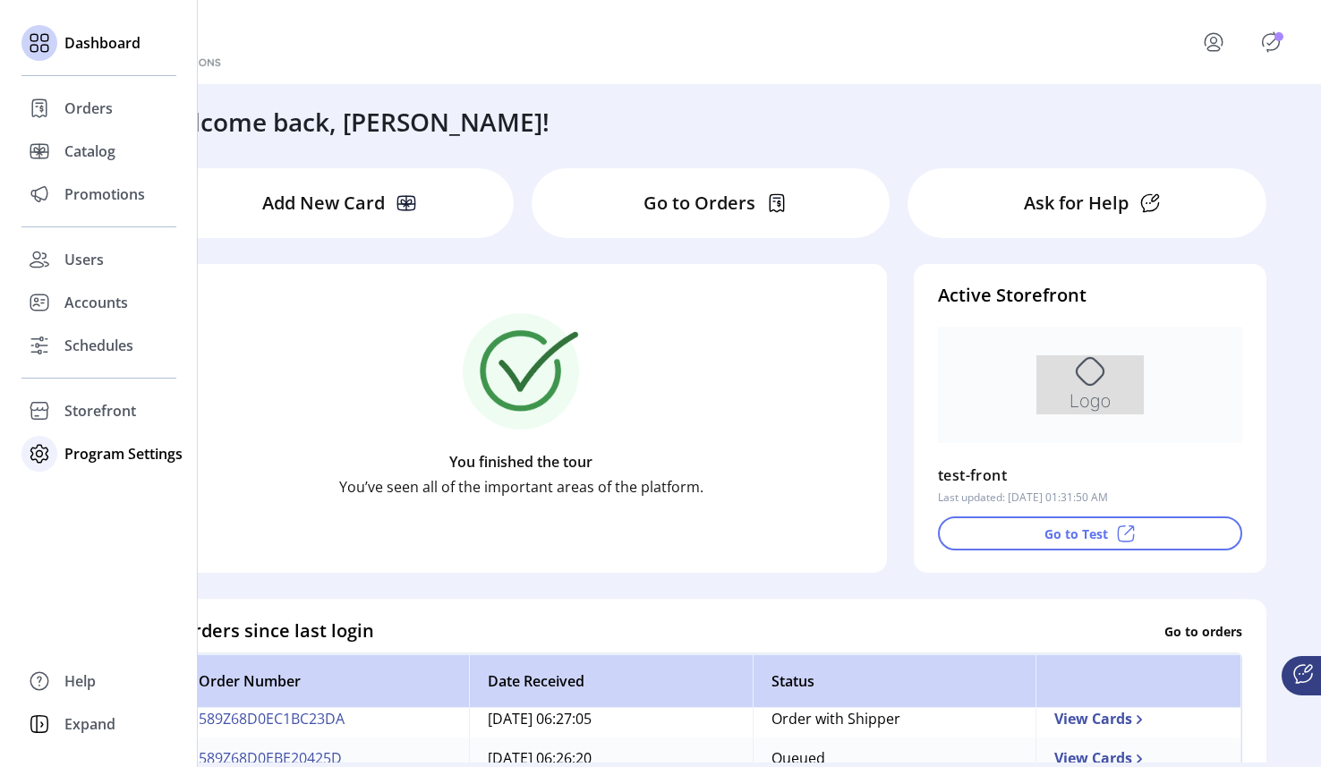
click at [56, 452] on div at bounding box center [39, 454] width 36 height 36
click at [88, 495] on span "Templates" at bounding box center [99, 489] width 71 height 21
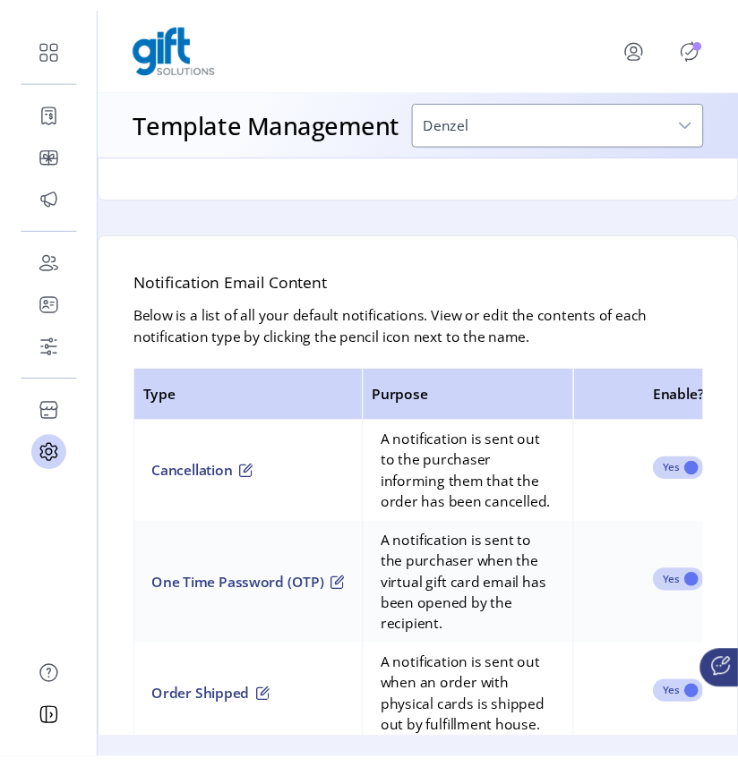
scroll to position [1082, 0]
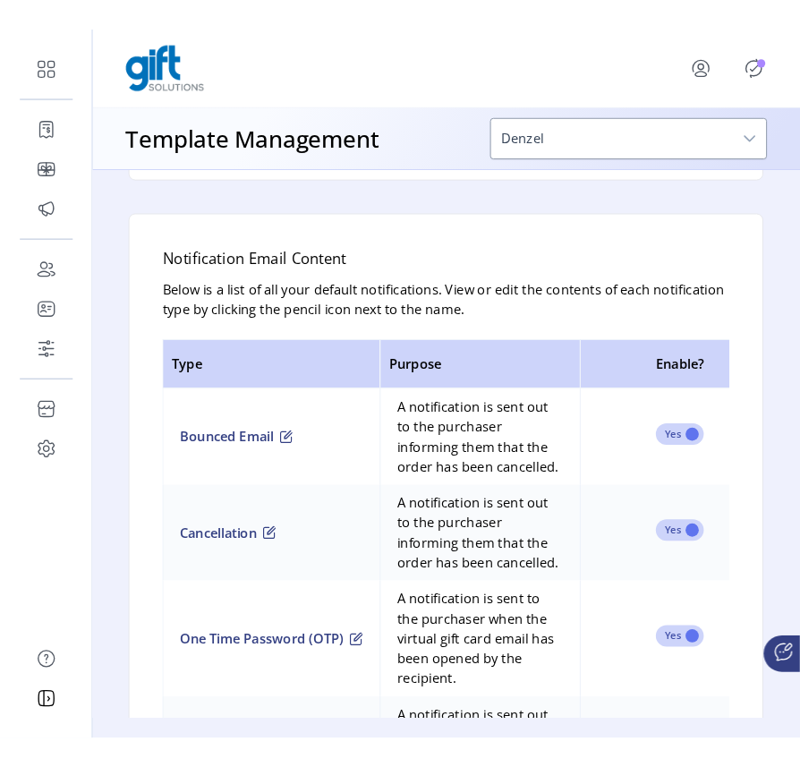
scroll to position [1070, 0]
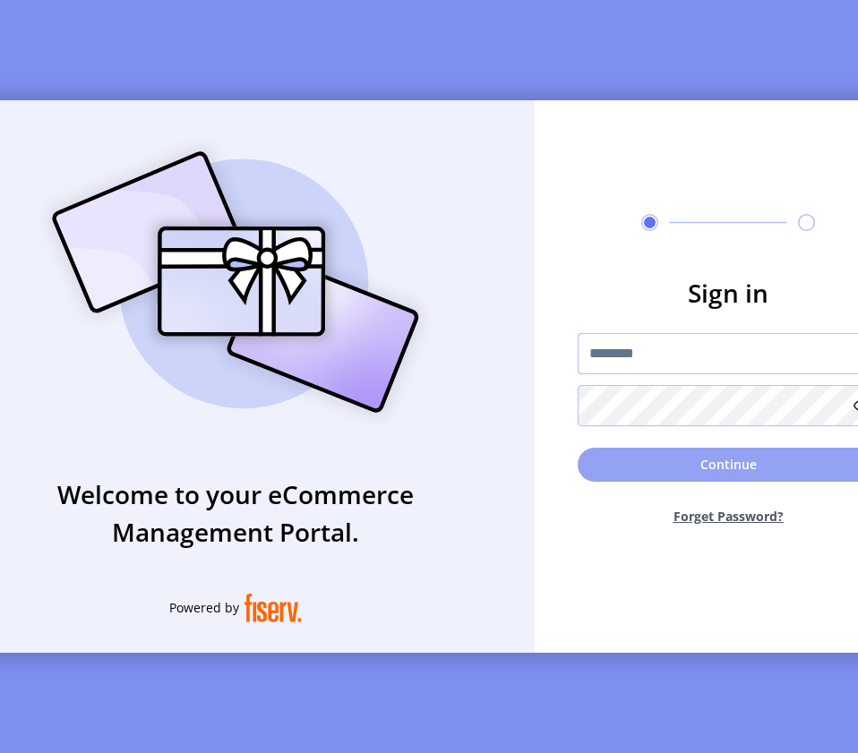
type input "**********"
click at [653, 482] on button "Continue" at bounding box center [727, 465] width 301 height 34
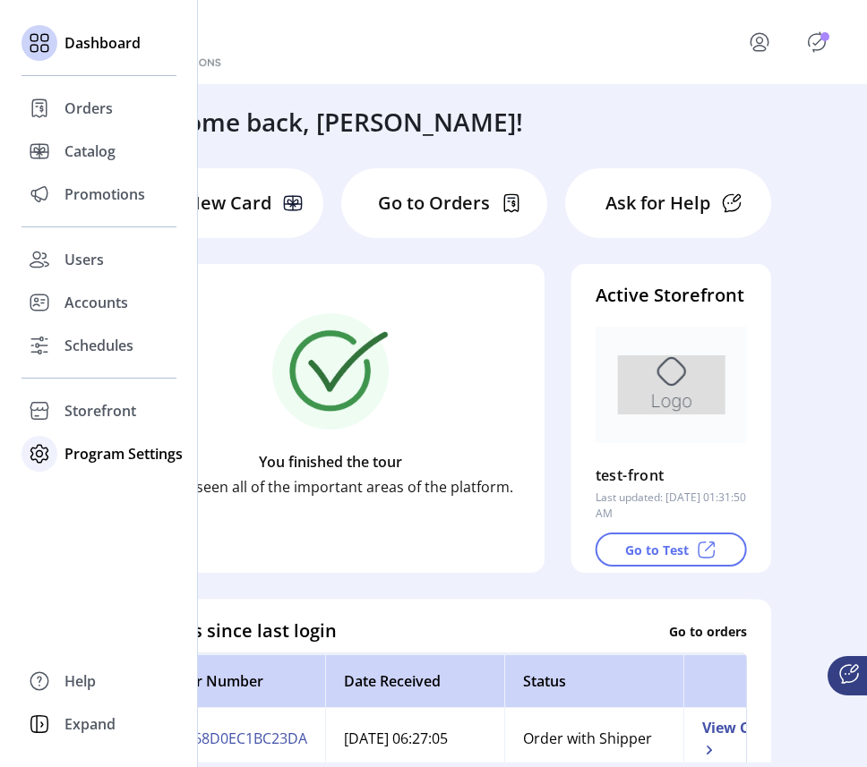
click at [76, 455] on span "Program Settings" at bounding box center [123, 453] width 118 height 21
click at [117, 196] on span "Promotions" at bounding box center [104, 194] width 81 height 21
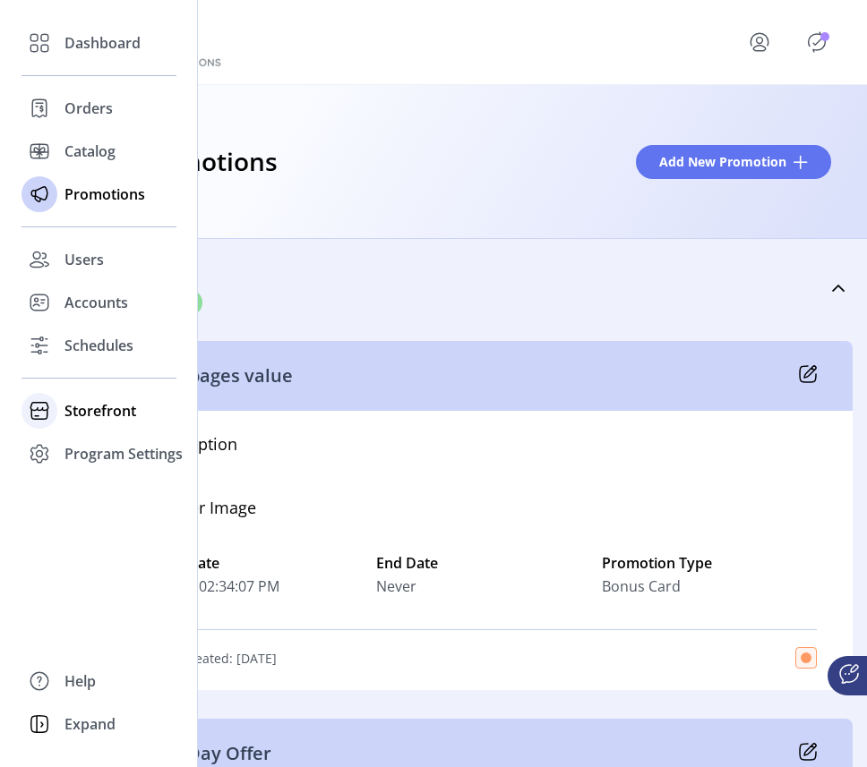
click at [81, 411] on span "Storefront" at bounding box center [100, 410] width 72 height 21
click at [80, 461] on div "Styling" at bounding box center [98, 475] width 155 height 29
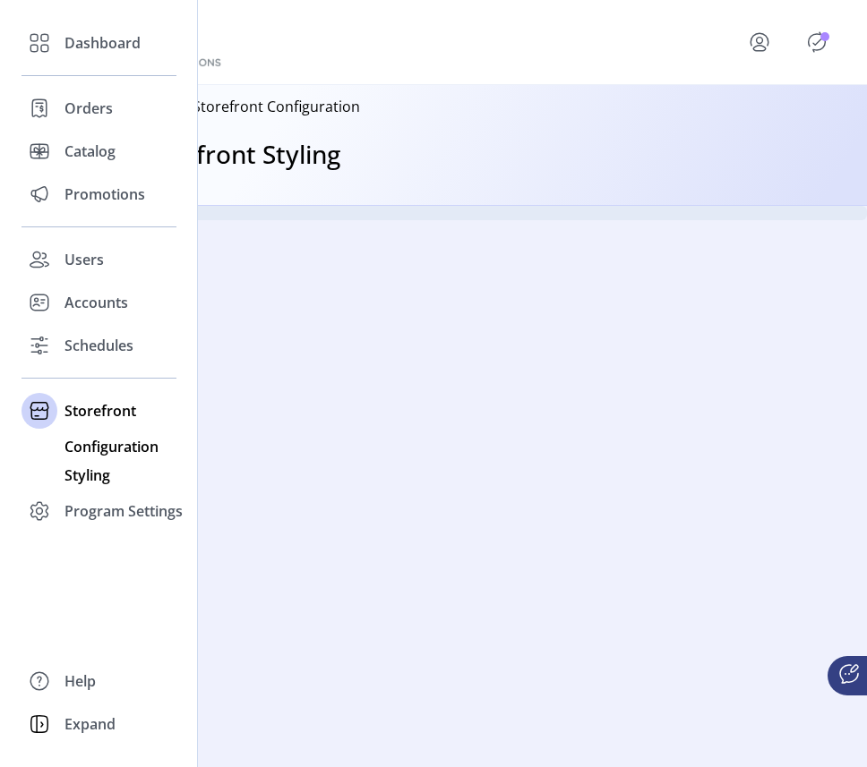
click at [90, 450] on span "Configuration" at bounding box center [111, 446] width 94 height 21
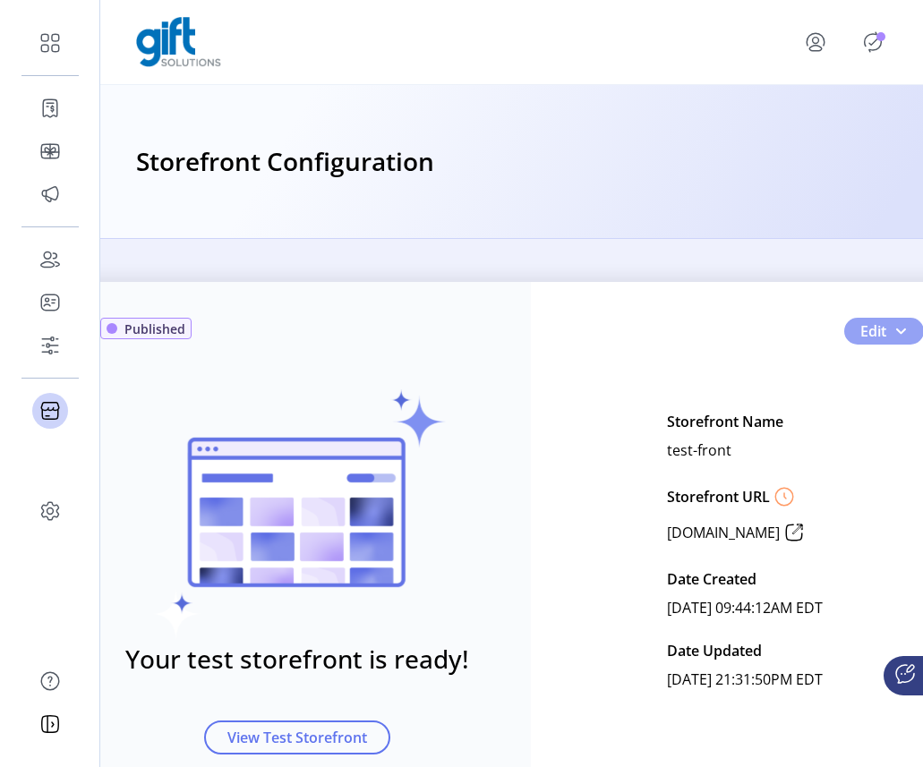
click at [866, 329] on span "button" at bounding box center [900, 331] width 14 height 14
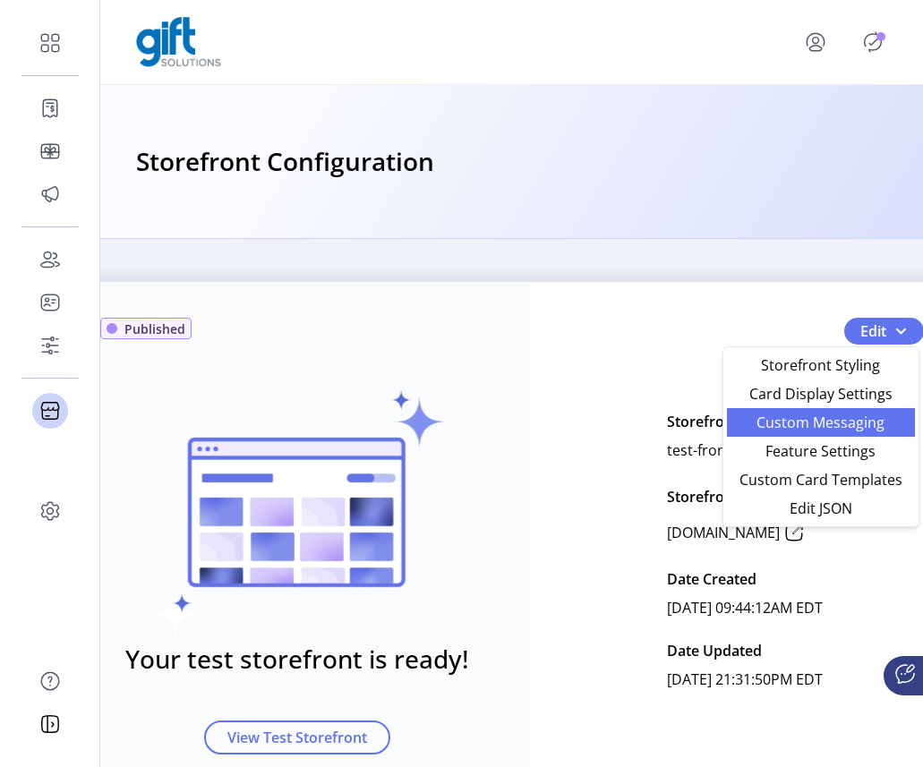
click at [823, 423] on span "Custom Messaging" at bounding box center [821, 422] width 167 height 14
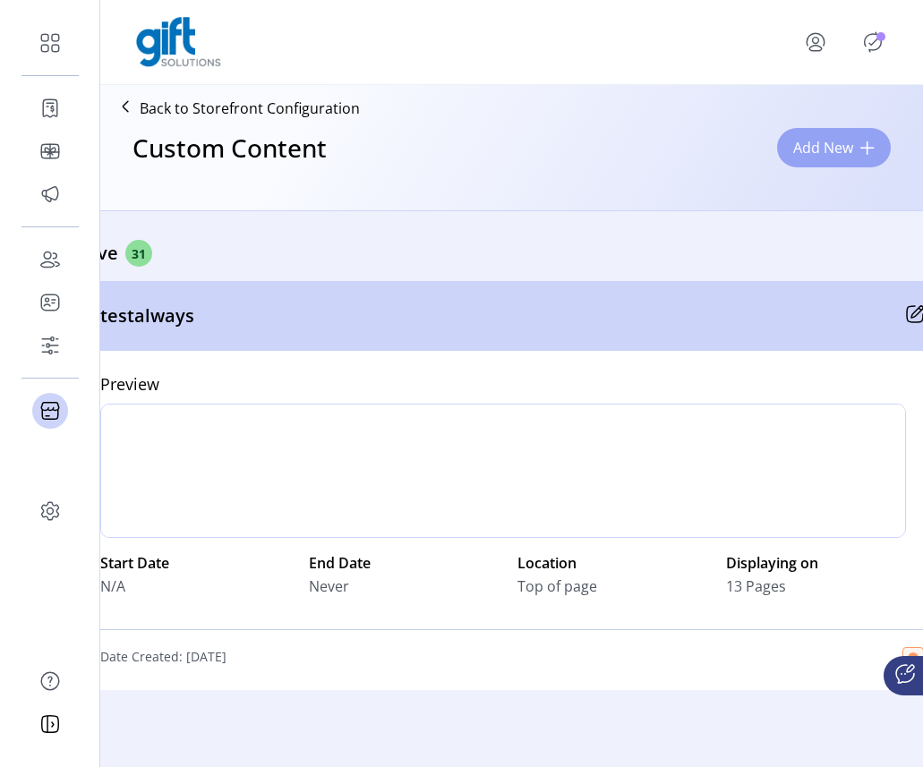
click at [793, 158] on span "Add New" at bounding box center [823, 147] width 60 height 21
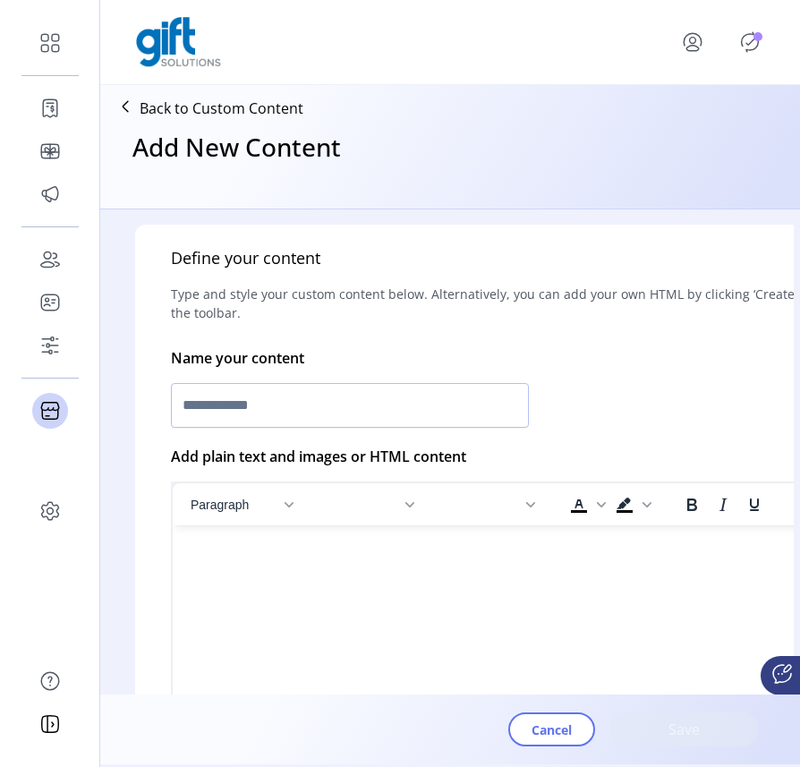
scroll to position [354, 0]
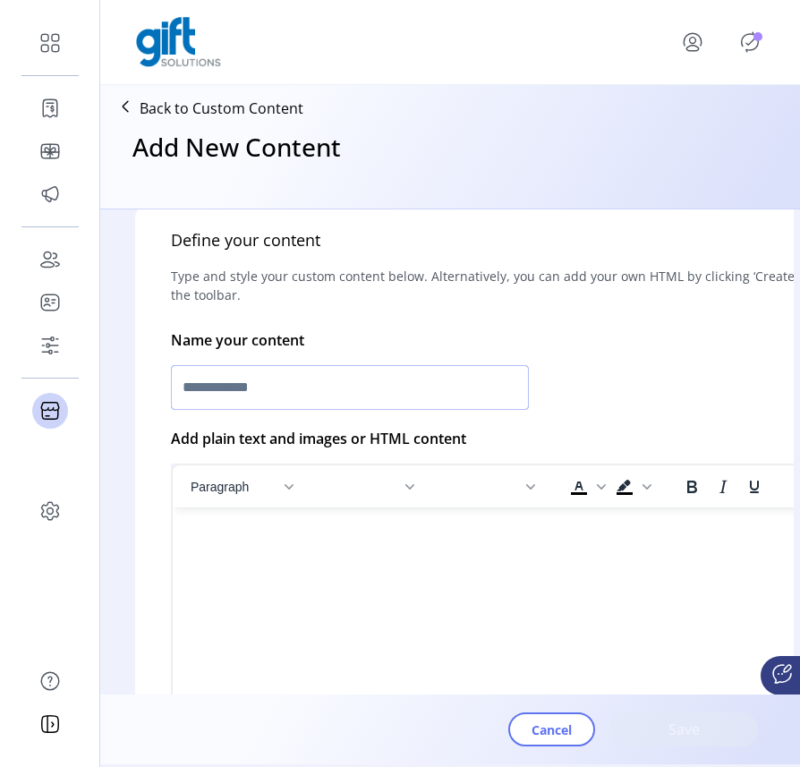
click at [404, 392] on input "text" at bounding box center [350, 387] width 358 height 45
type input "******"
click at [348, 522] on html at bounding box center [526, 515] width 707 height 14
click at [340, 522] on html at bounding box center [526, 515] width 707 height 14
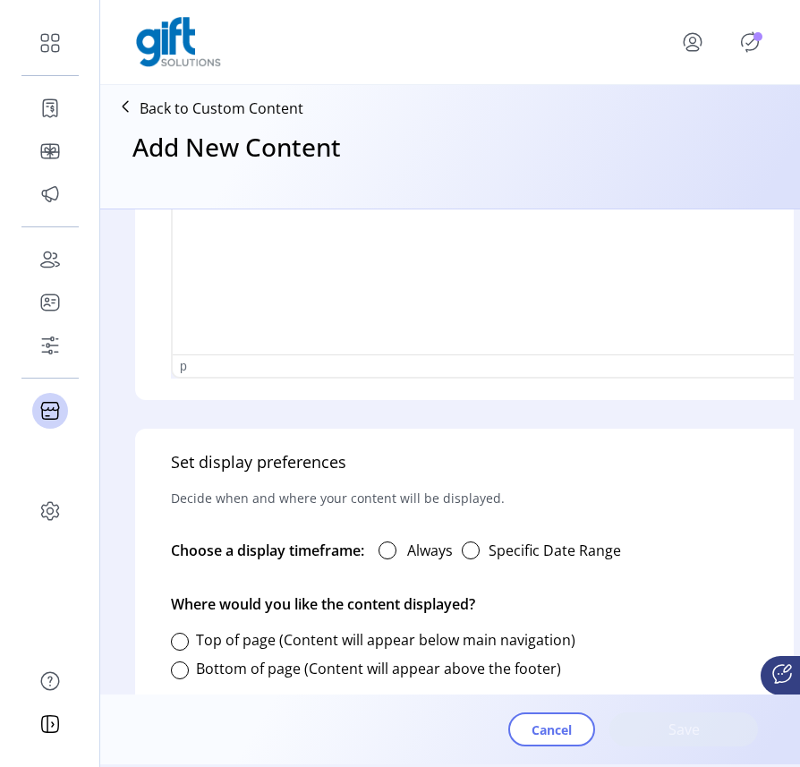
scroll to position [820, 0]
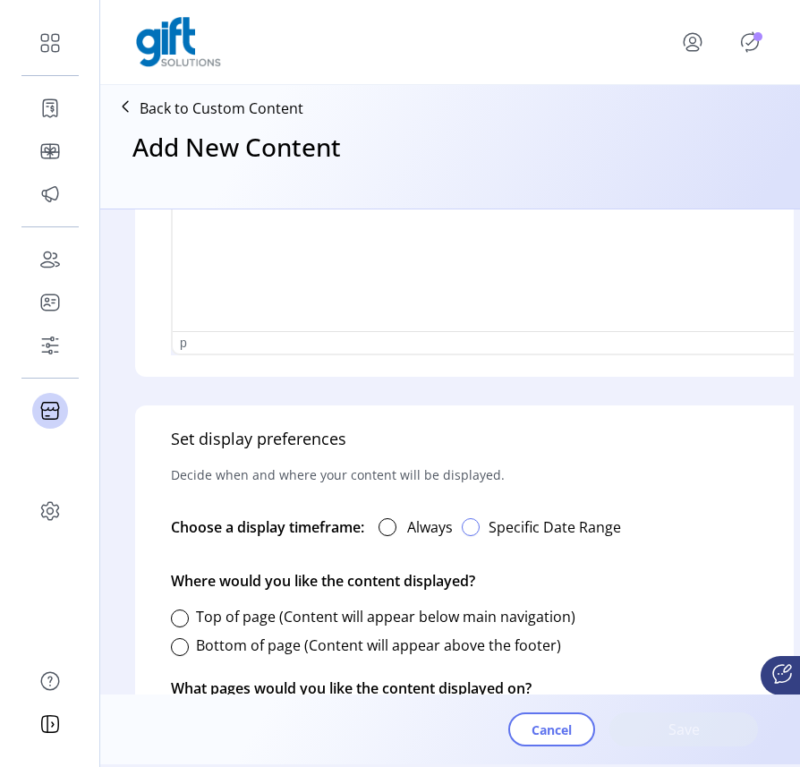
click at [471, 521] on div "button" at bounding box center [471, 527] width 18 height 18
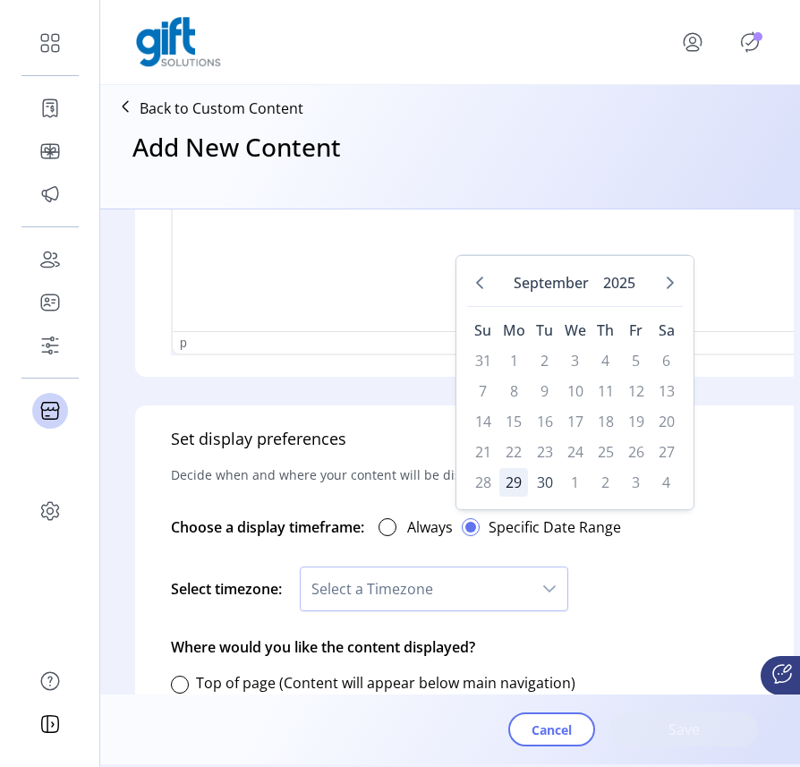
click at [507, 487] on span "29" at bounding box center [514, 482] width 29 height 29
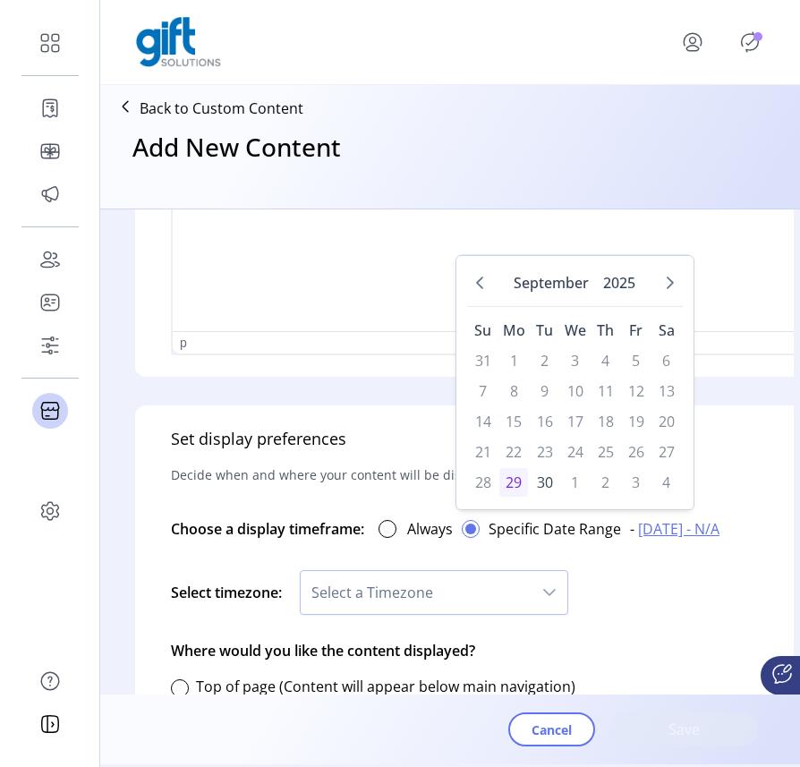
click at [720, 532] on span "09/29/2025 - N/A" at bounding box center [678, 528] width 81 height 21
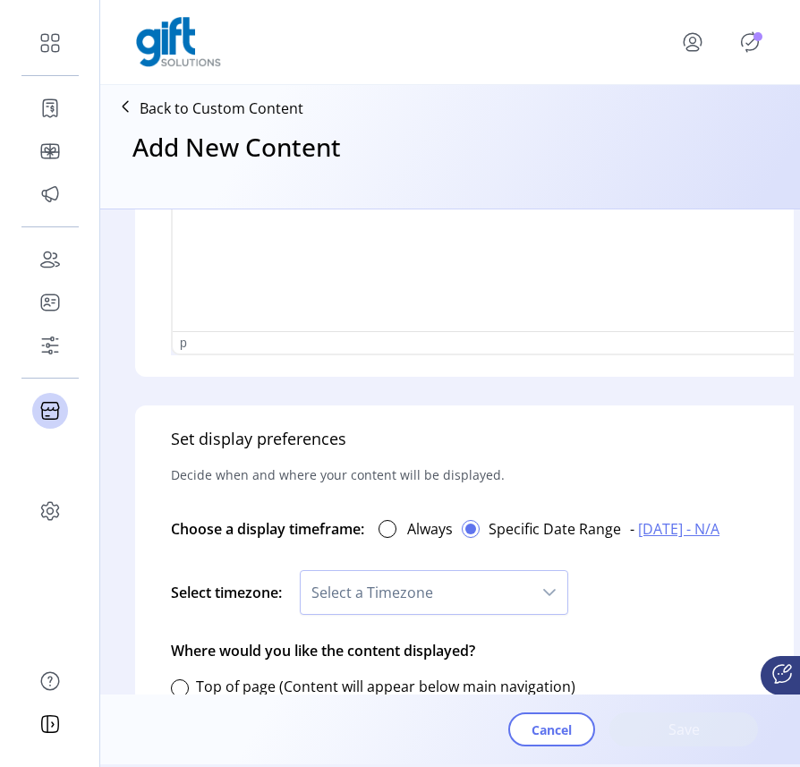
click at [720, 530] on span "09/29/2025 - N/A" at bounding box center [678, 528] width 81 height 21
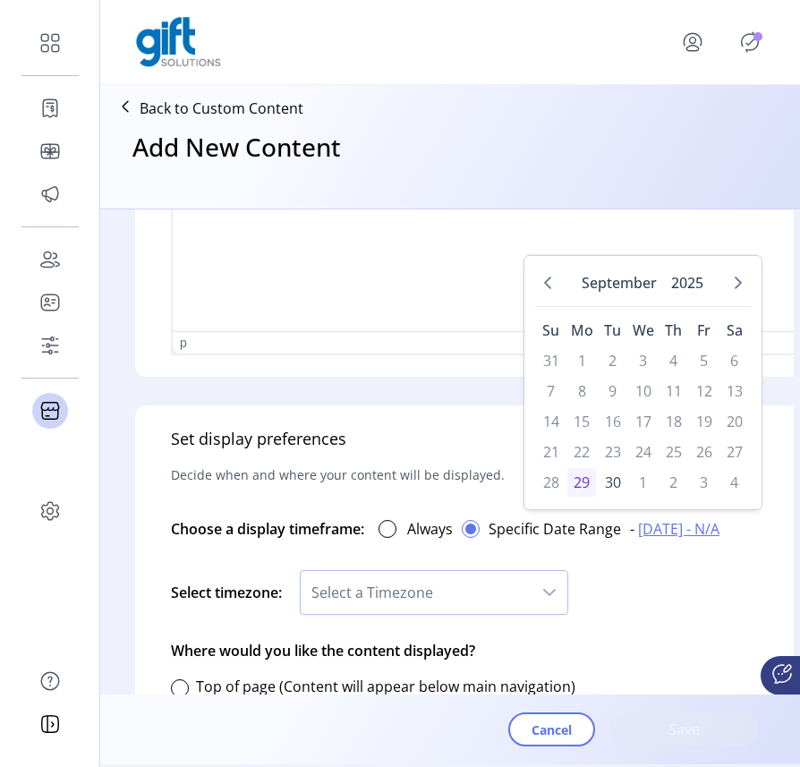
click at [648, 450] on td "24" at bounding box center [643, 452] width 29 height 29
click at [642, 486] on td "1" at bounding box center [643, 482] width 29 height 29
click at [739, 480] on td "4" at bounding box center [735, 482] width 29 height 29
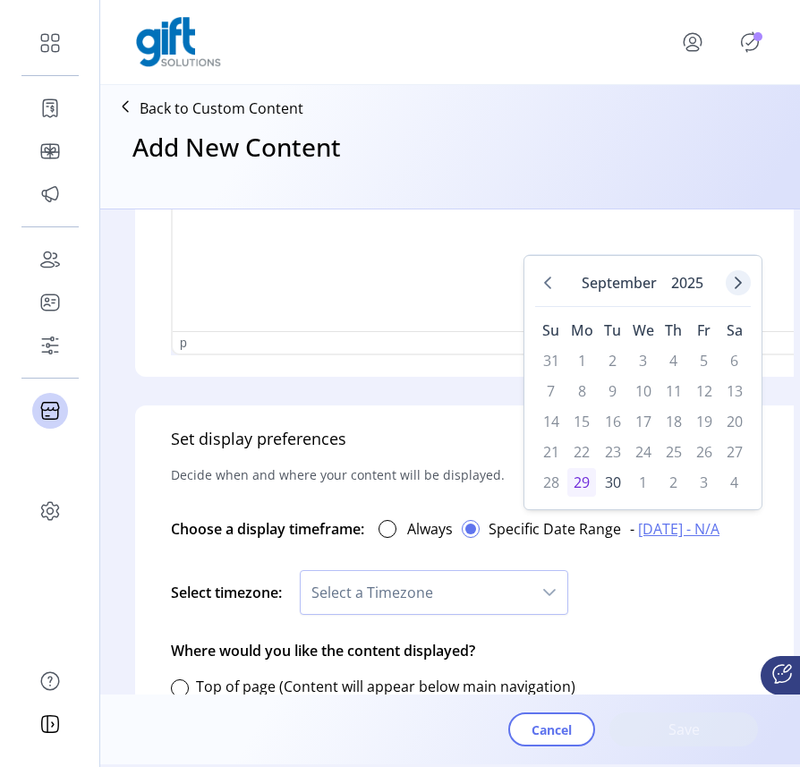
click at [740, 281] on icon "Next Month" at bounding box center [738, 283] width 14 height 14
click at [640, 423] on span "15" at bounding box center [643, 421] width 29 height 29
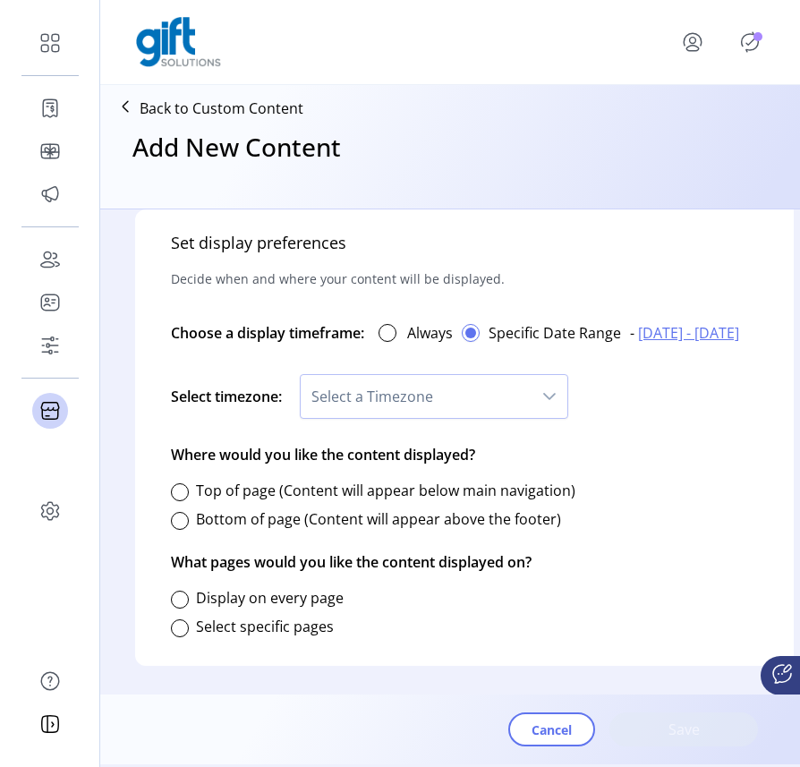
scroll to position [1021, 0]
click at [559, 383] on div "dropdown trigger" at bounding box center [550, 396] width 36 height 43
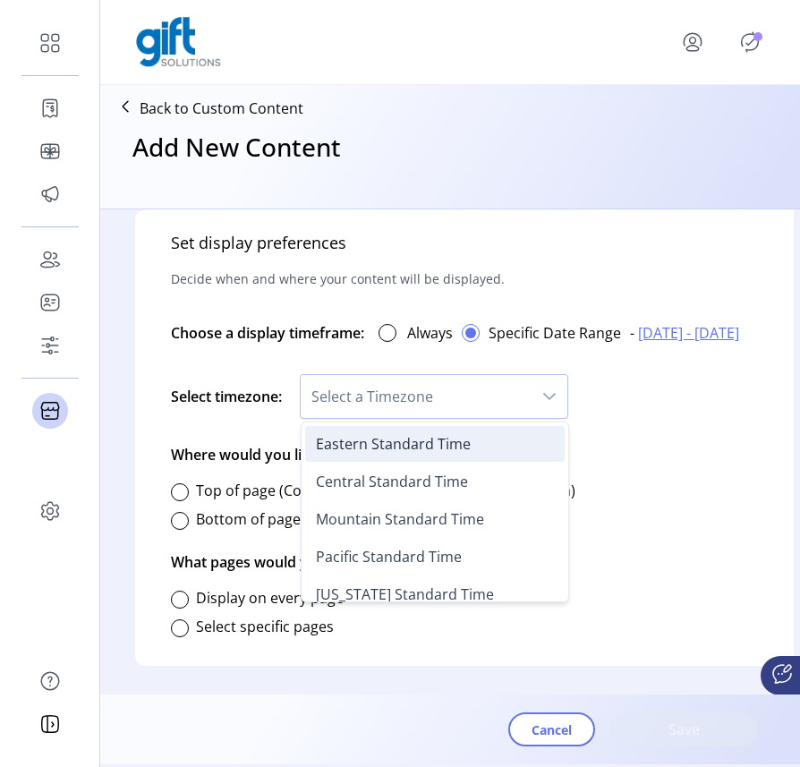
click at [486, 446] on li "Eastern Standard Time" at bounding box center [435, 444] width 260 height 36
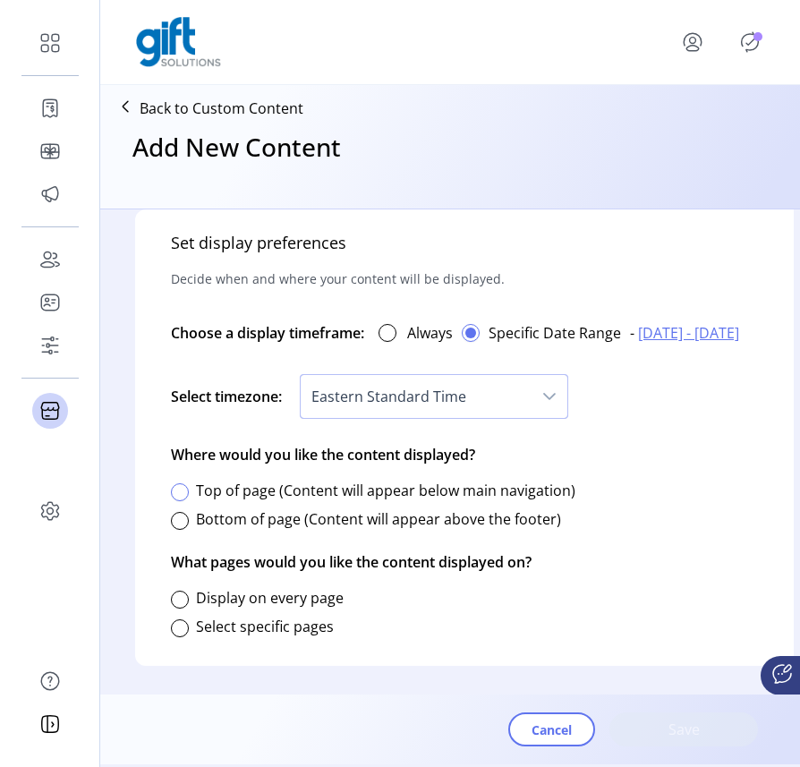
click at [184, 483] on div at bounding box center [180, 492] width 18 height 18
click at [188, 591] on div at bounding box center [180, 600] width 18 height 18
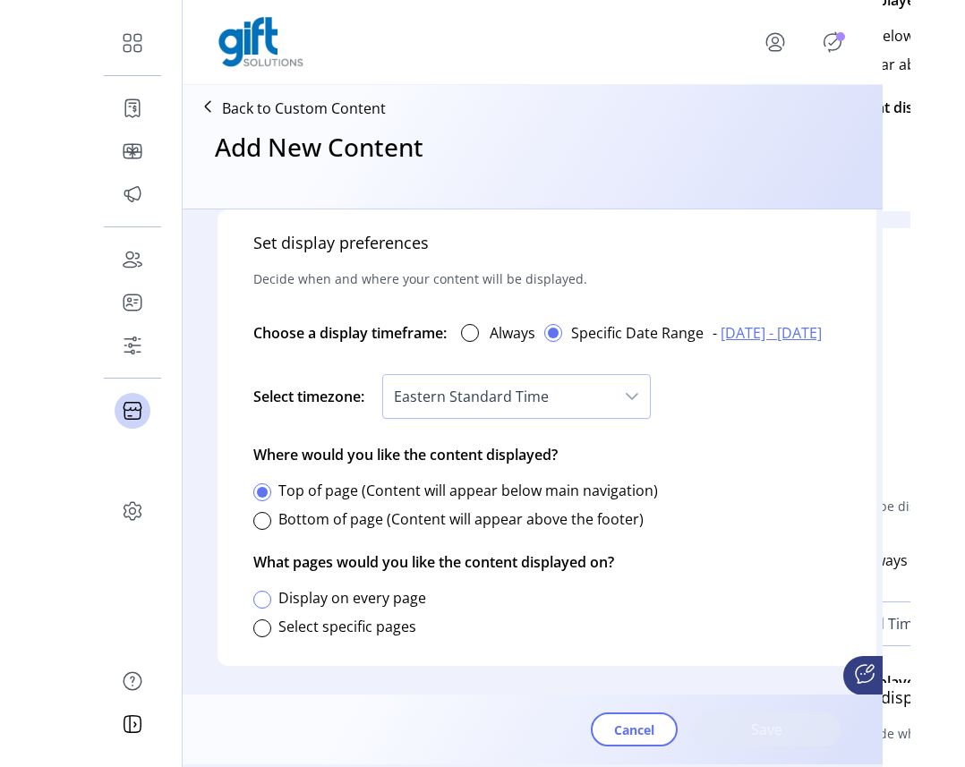
scroll to position [10, 5]
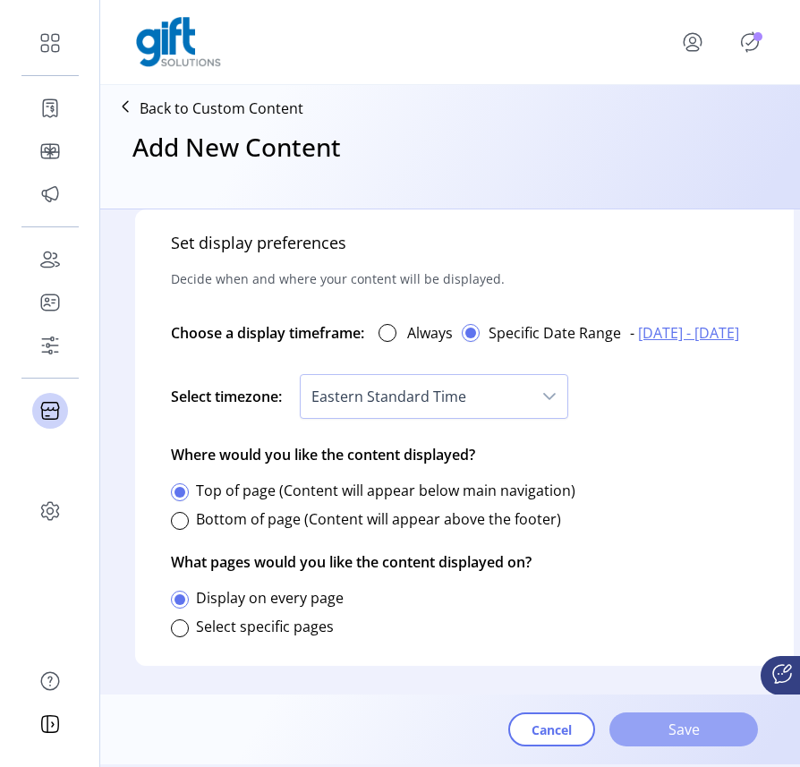
click at [713, 729] on span "Save" at bounding box center [684, 729] width 102 height 21
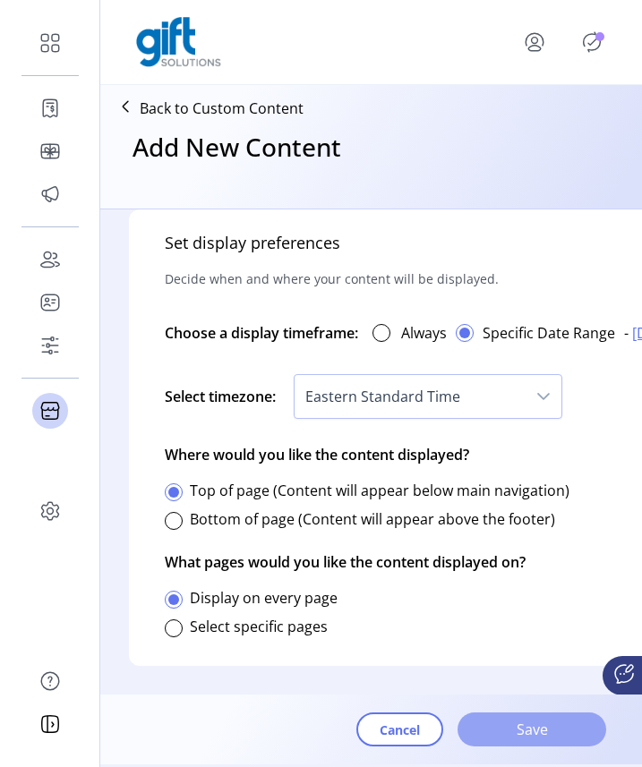
click at [527, 731] on span "Save" at bounding box center [532, 729] width 102 height 21
click at [388, 730] on span "Cancel" at bounding box center [400, 730] width 40 height 19
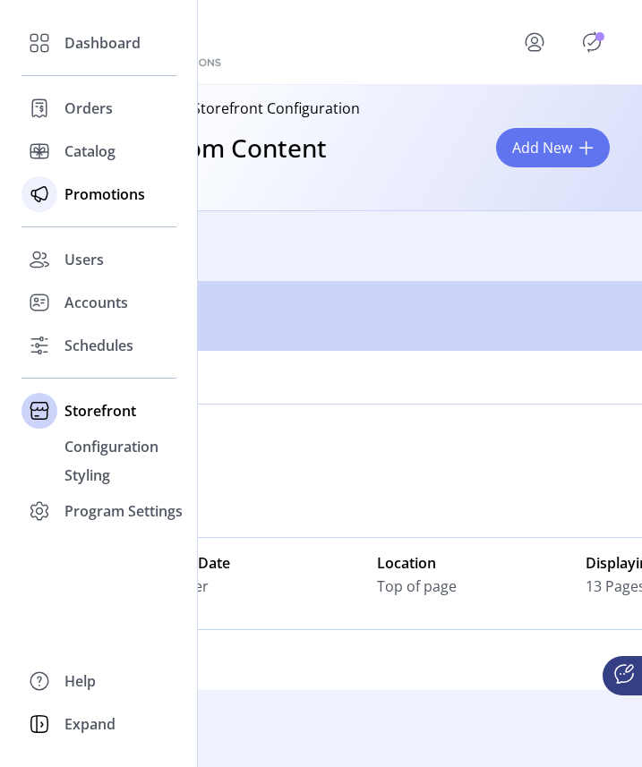
click at [91, 197] on span "Promotions" at bounding box center [104, 194] width 81 height 21
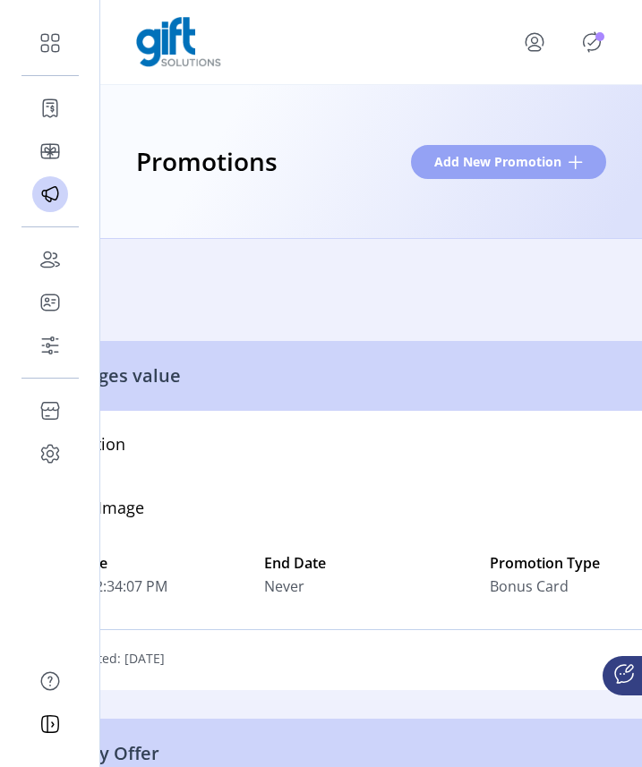
click at [545, 168] on span "Add New Promotion" at bounding box center [497, 161] width 127 height 19
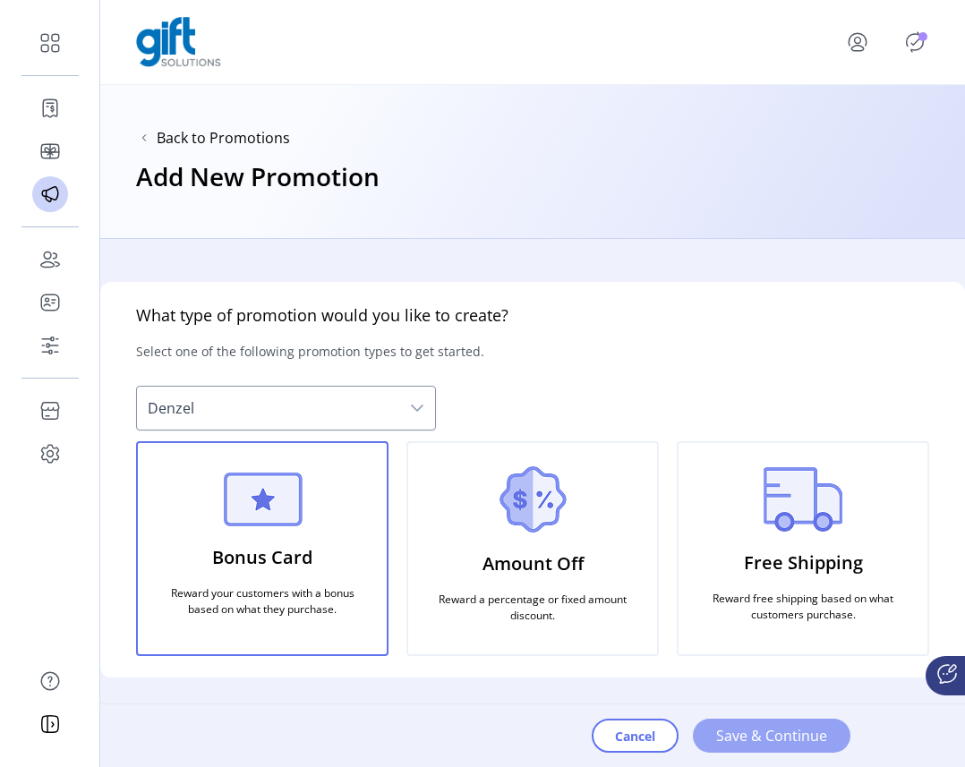
click at [776, 747] on button "Save & Continue" at bounding box center [772, 736] width 158 height 34
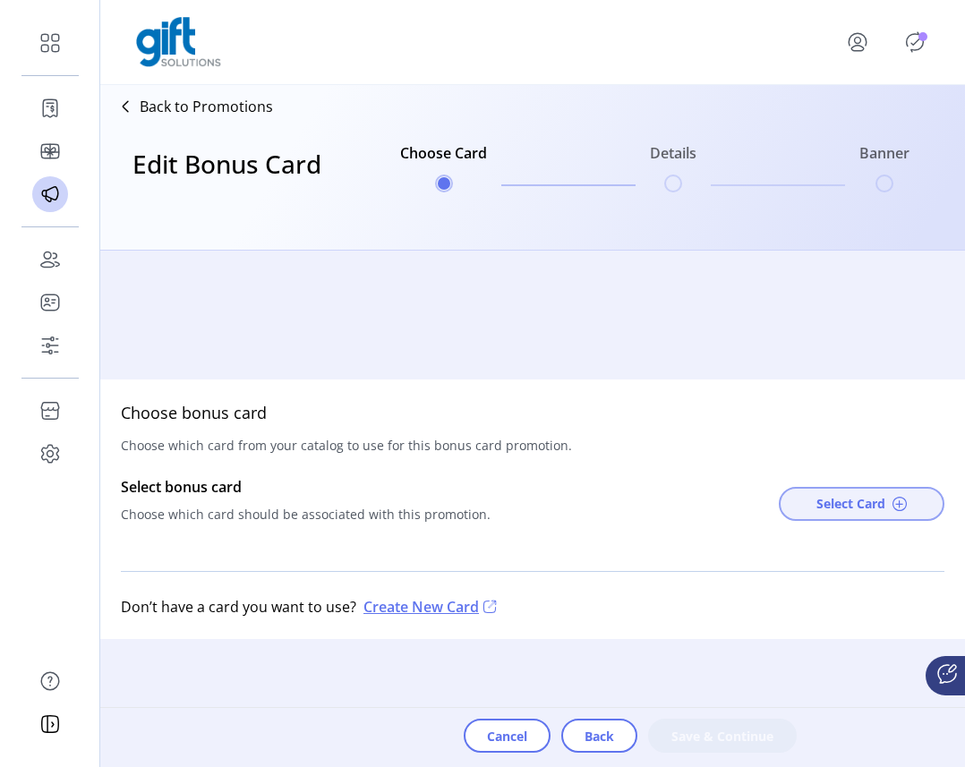
click at [856, 507] on span "Select Card" at bounding box center [850, 503] width 69 height 19
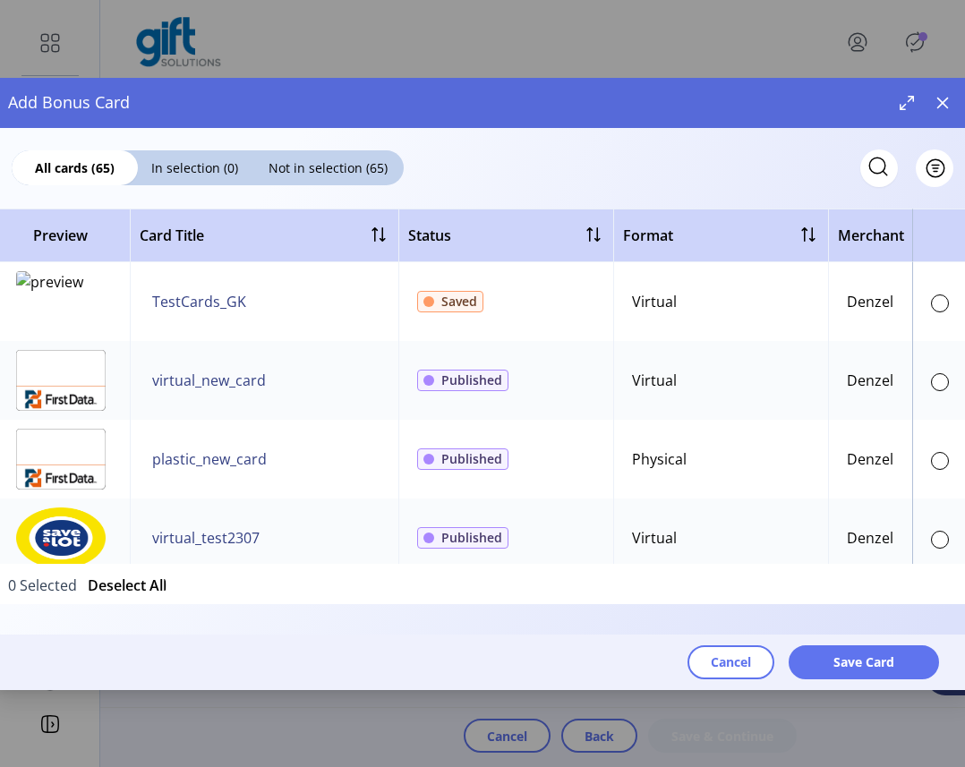
click at [866, 380] on td at bounding box center [943, 380] width 63 height 79
click at [866, 379] on div at bounding box center [940, 382] width 18 height 18
click at [866, 656] on span "Save Card" at bounding box center [863, 662] width 61 height 19
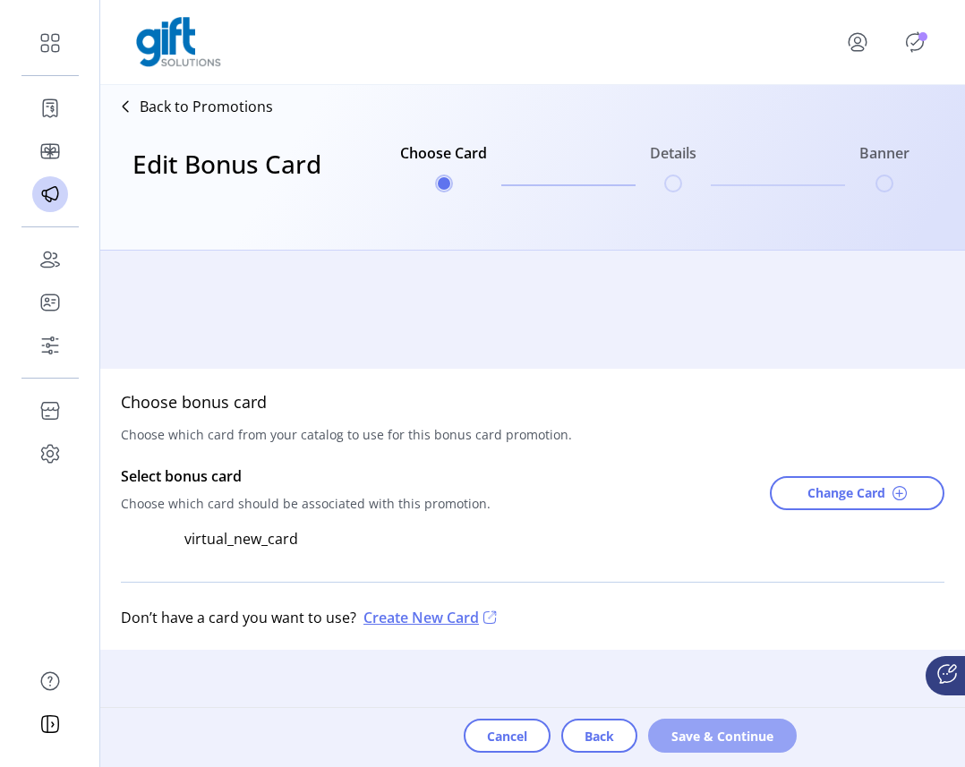
click at [713, 742] on span "Save & Continue" at bounding box center [722, 736] width 102 height 19
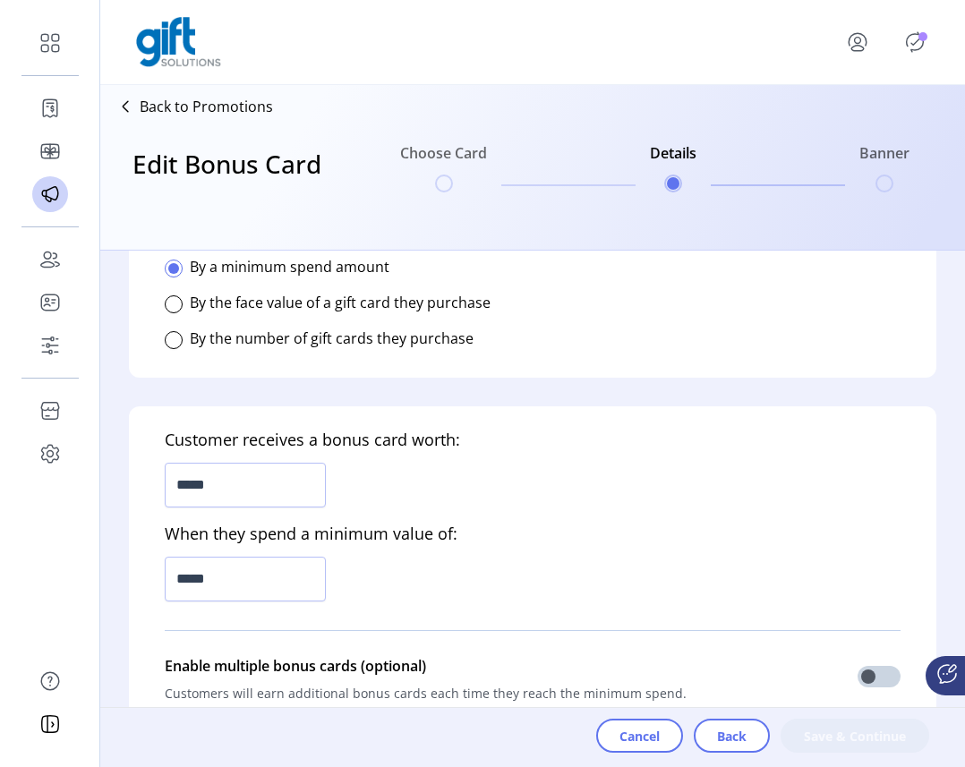
scroll to position [425, 0]
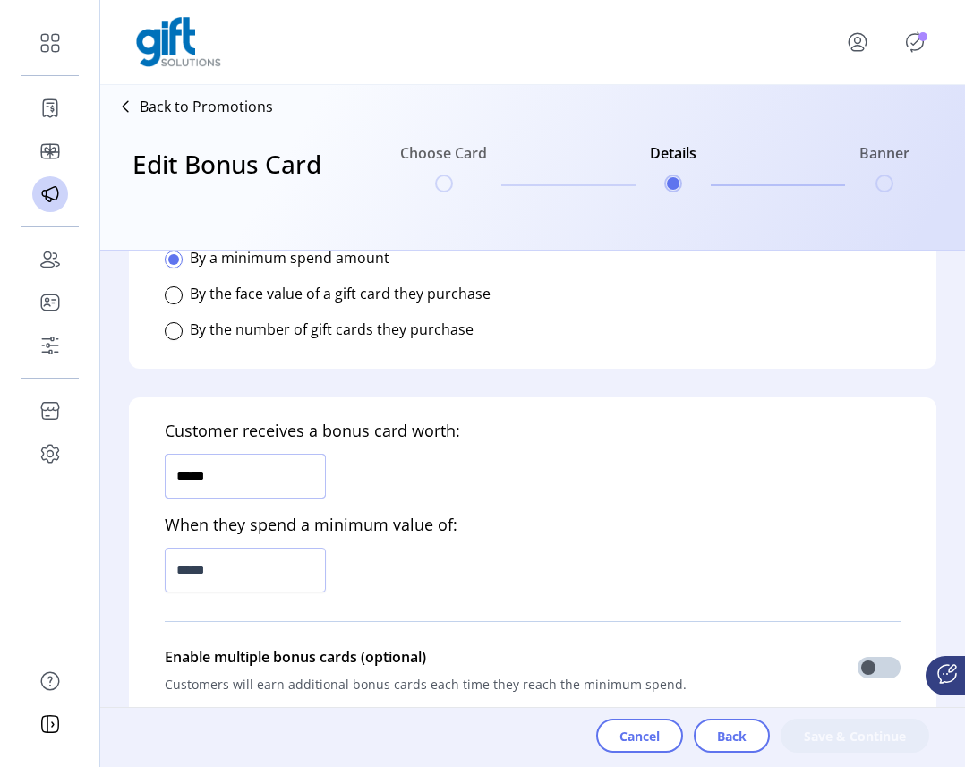
click at [190, 480] on input "*****" at bounding box center [245, 476] width 161 height 45
type input "*****"
click at [187, 565] on input "*****" at bounding box center [245, 570] width 161 height 45
type input "*********"
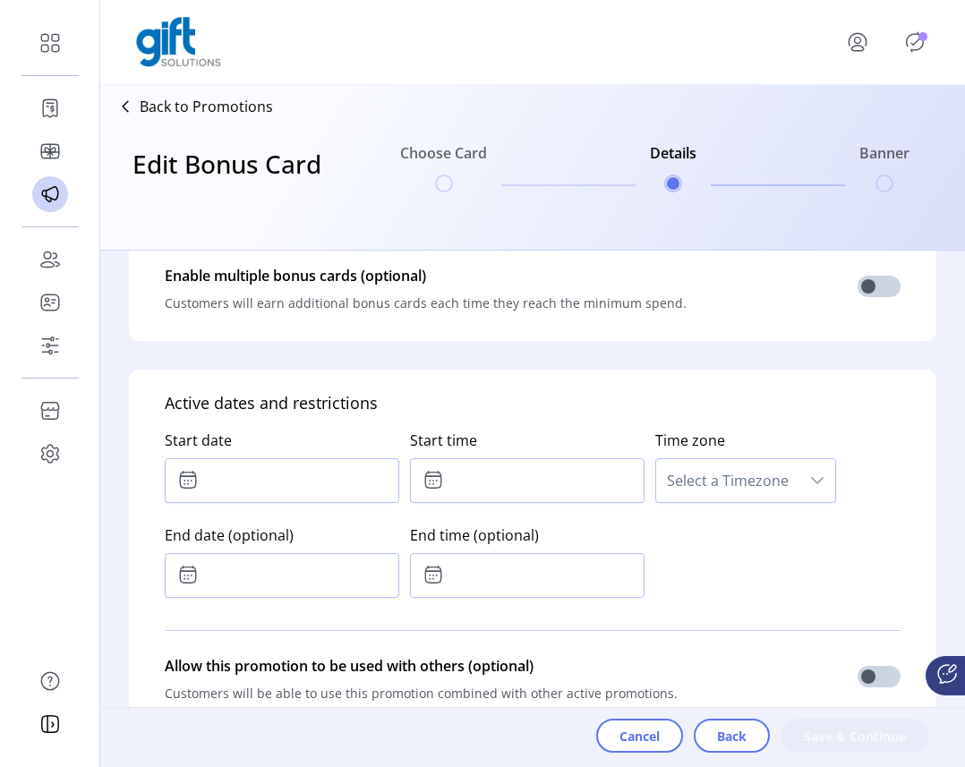
scroll to position [817, 0]
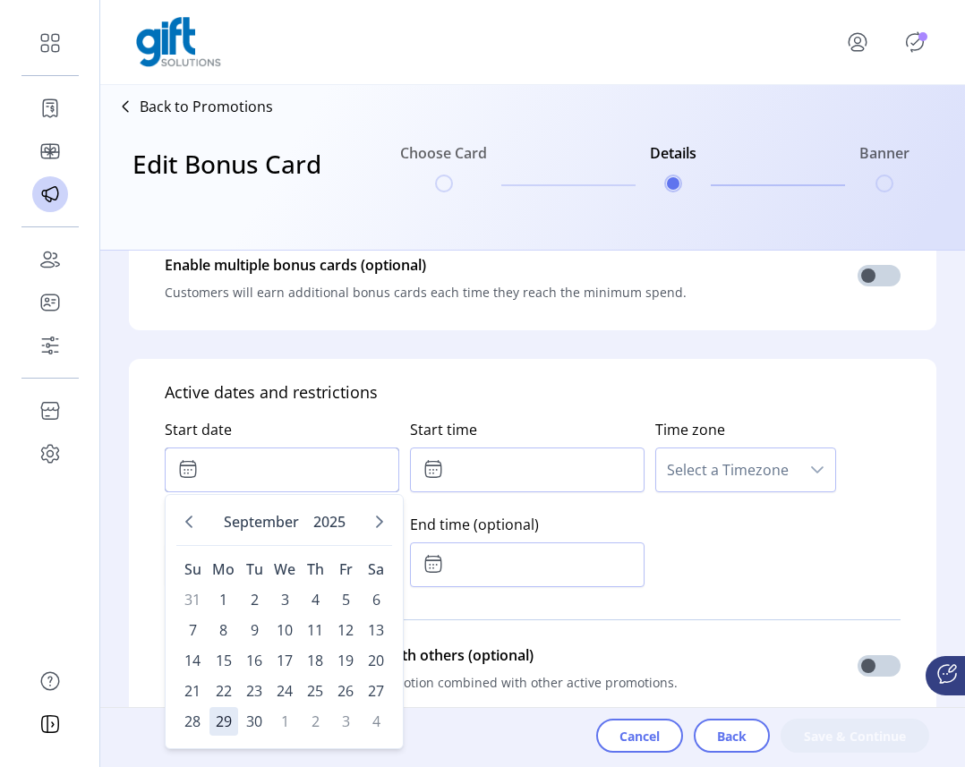
click at [378, 474] on input "text" at bounding box center [282, 470] width 235 height 45
click at [229, 714] on span "29" at bounding box center [223, 721] width 29 height 29
type input "**********"
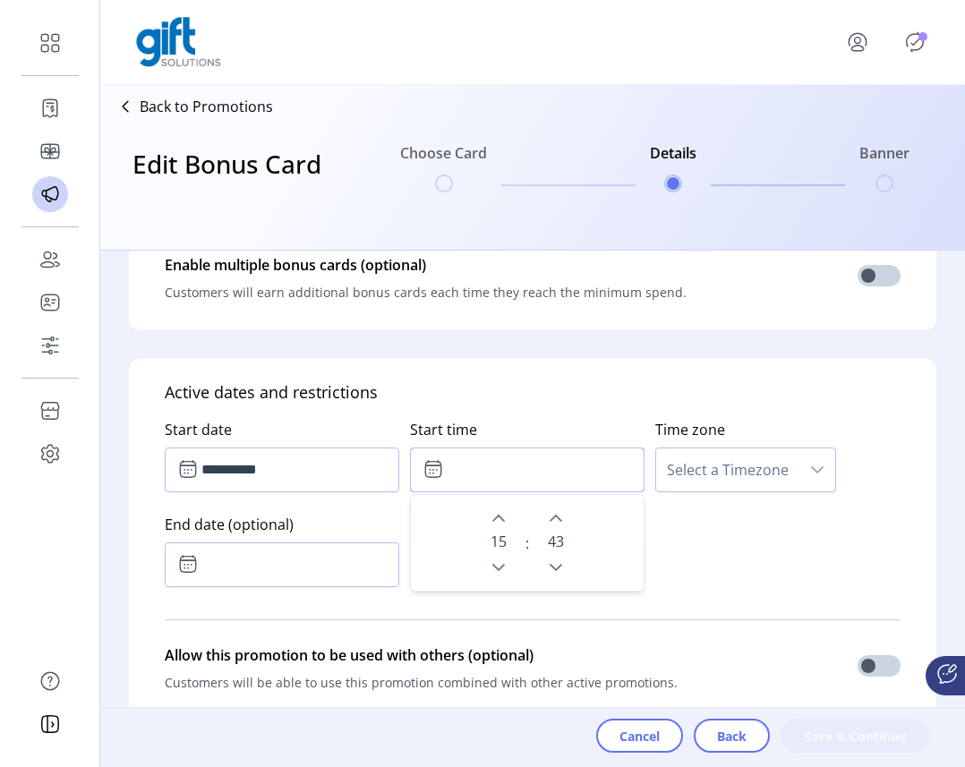
click at [507, 456] on input "text" at bounding box center [527, 470] width 235 height 45
click at [550, 559] on button "Previous Minute" at bounding box center [555, 567] width 25 height 25
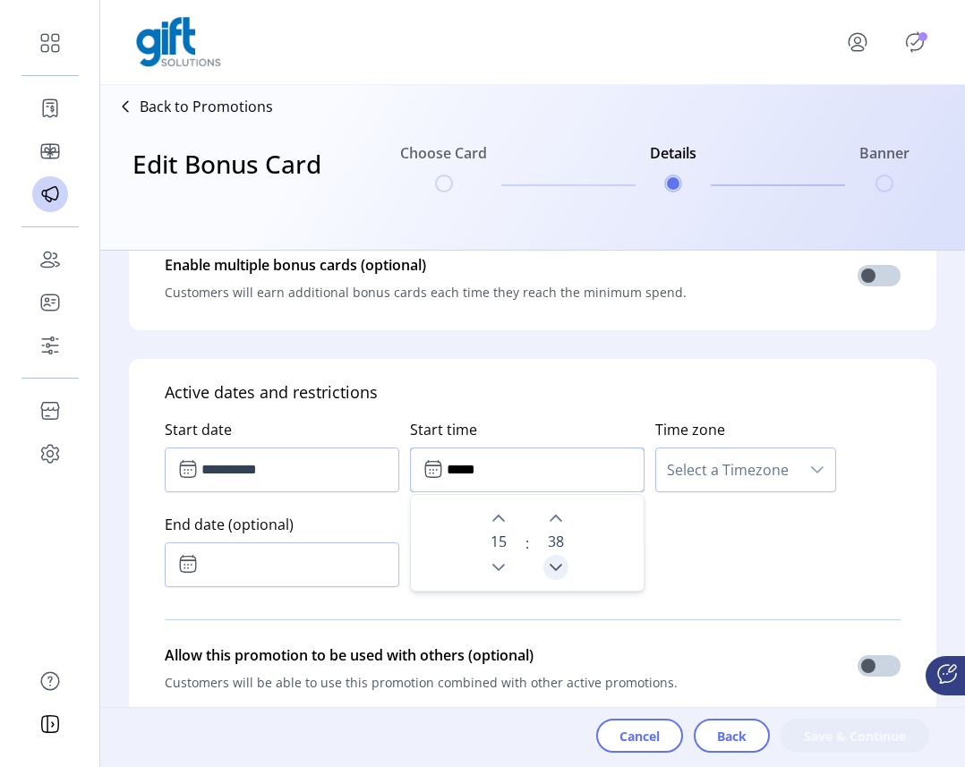
click at [550, 559] on button "Previous Minute" at bounding box center [555, 567] width 25 height 25
click at [549, 521] on icon "Next Minute" at bounding box center [556, 518] width 14 height 14
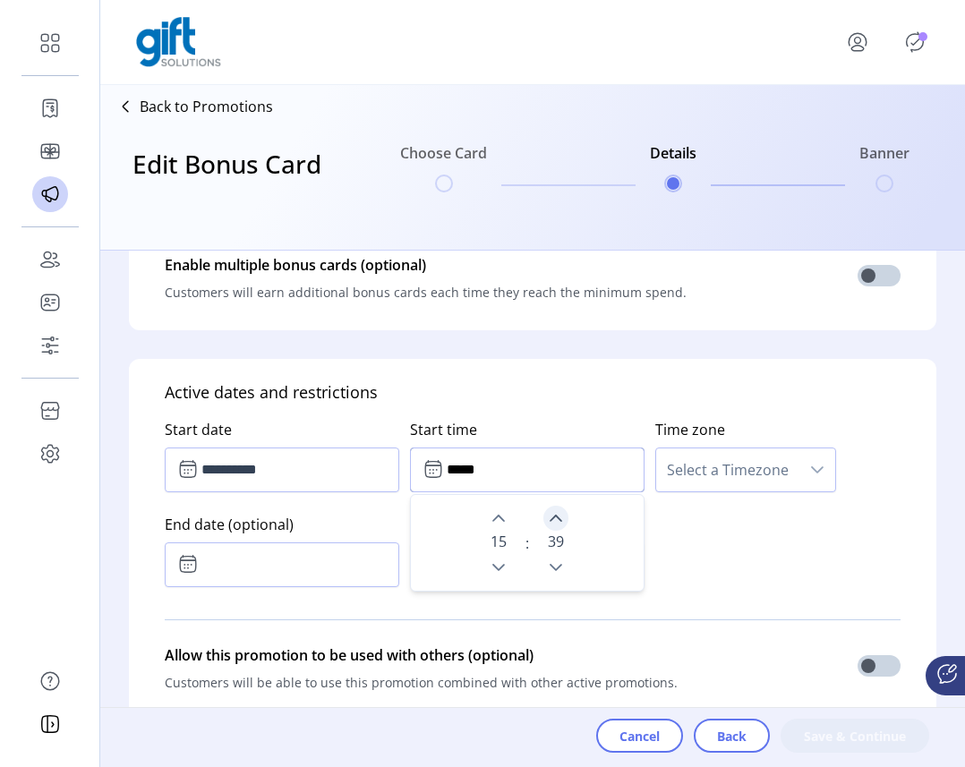
click at [549, 521] on icon "Next Minute" at bounding box center [556, 518] width 14 height 14
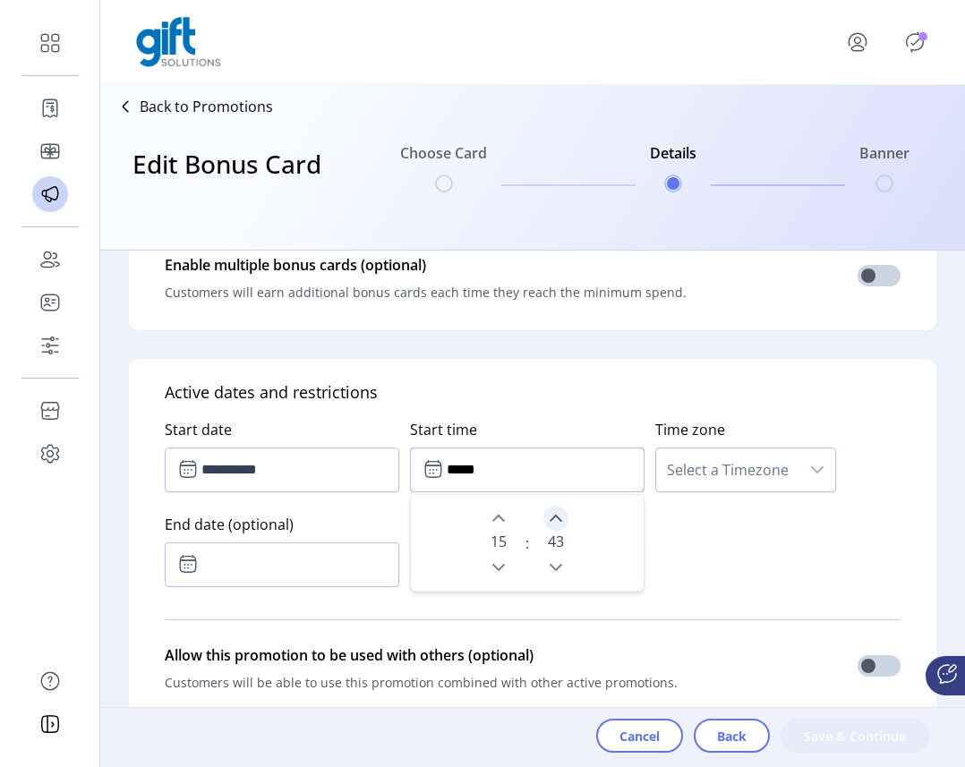
click at [549, 521] on icon "Next Minute" at bounding box center [556, 518] width 14 height 14
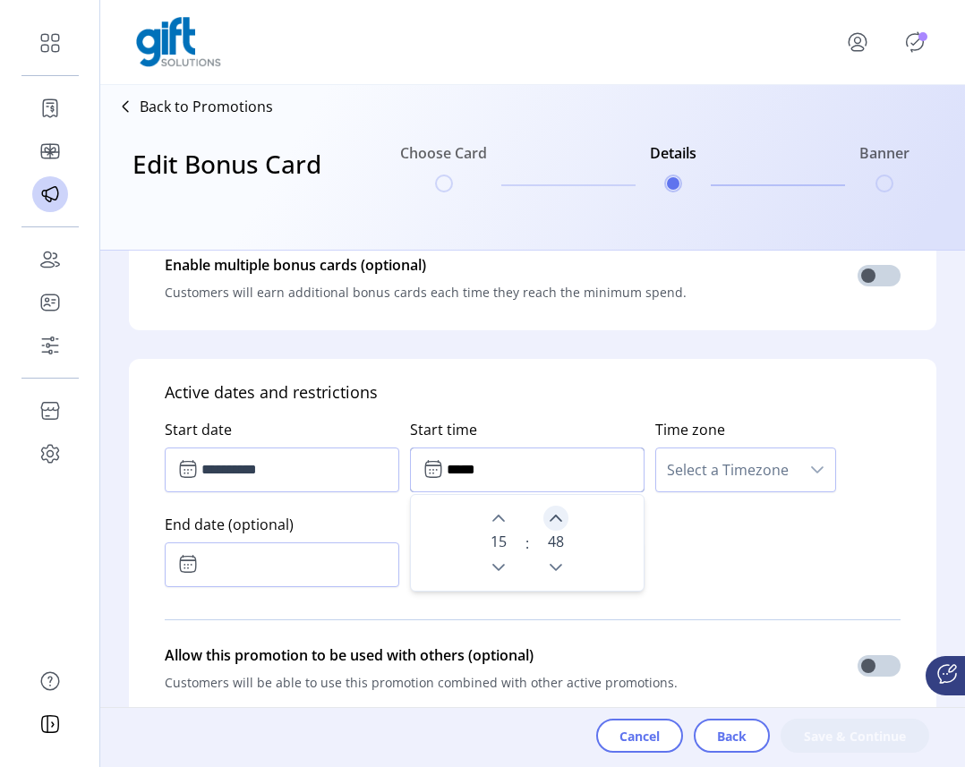
click at [549, 521] on icon "Next Minute" at bounding box center [556, 518] width 14 height 14
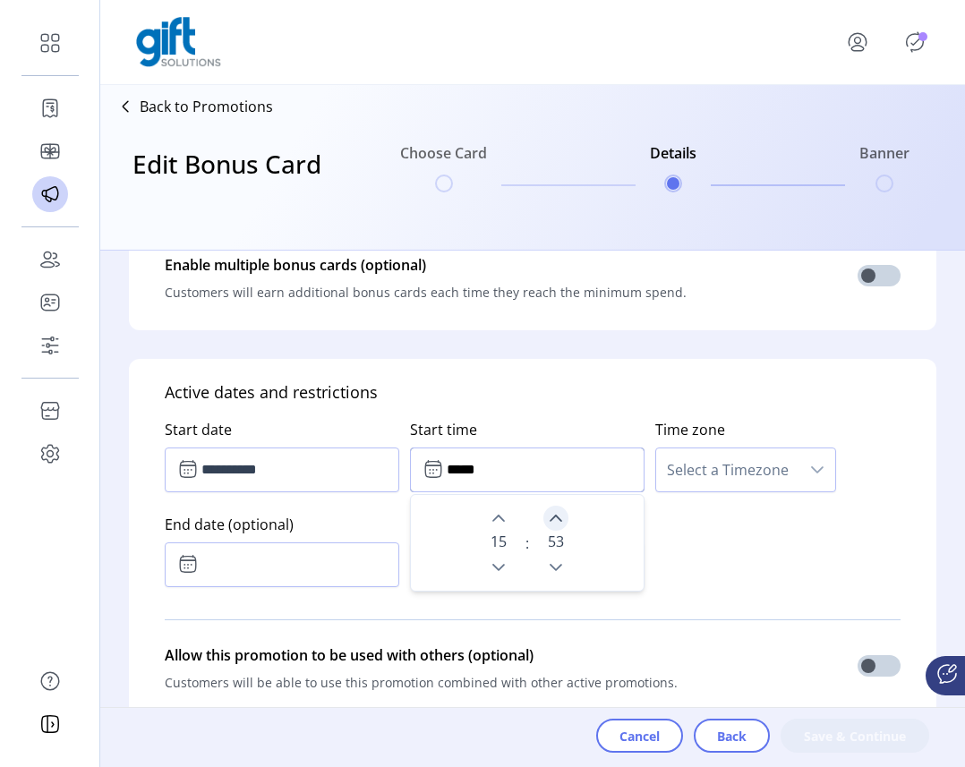
click at [549, 521] on icon "Next Minute" at bounding box center [556, 518] width 14 height 14
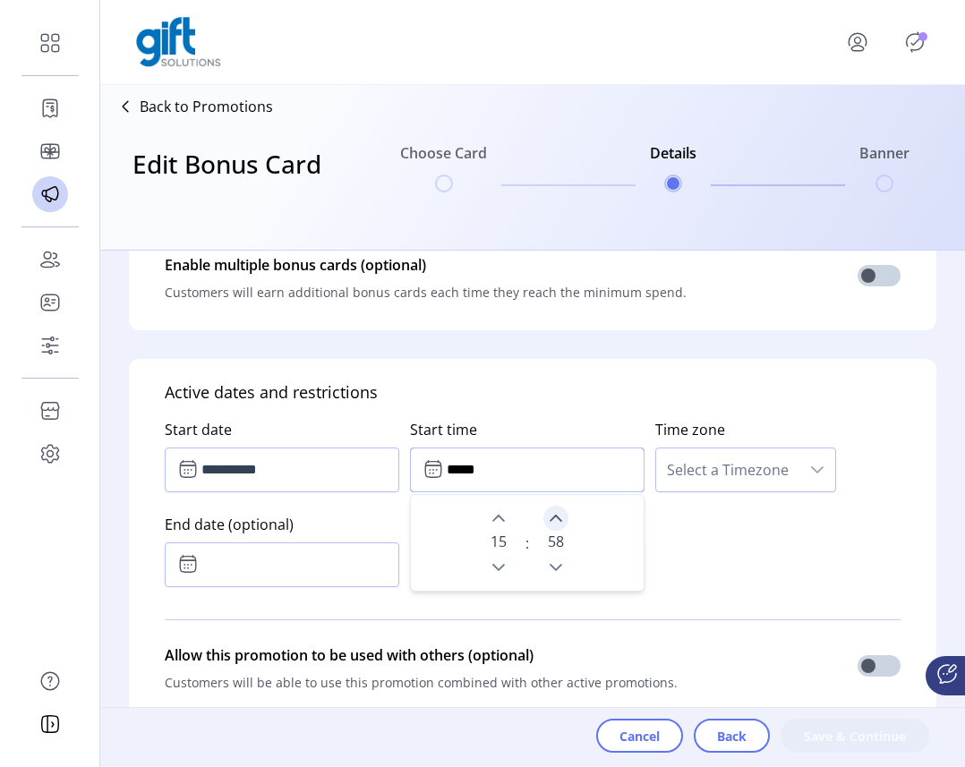
click at [549, 521] on icon "Next Minute" at bounding box center [556, 518] width 14 height 14
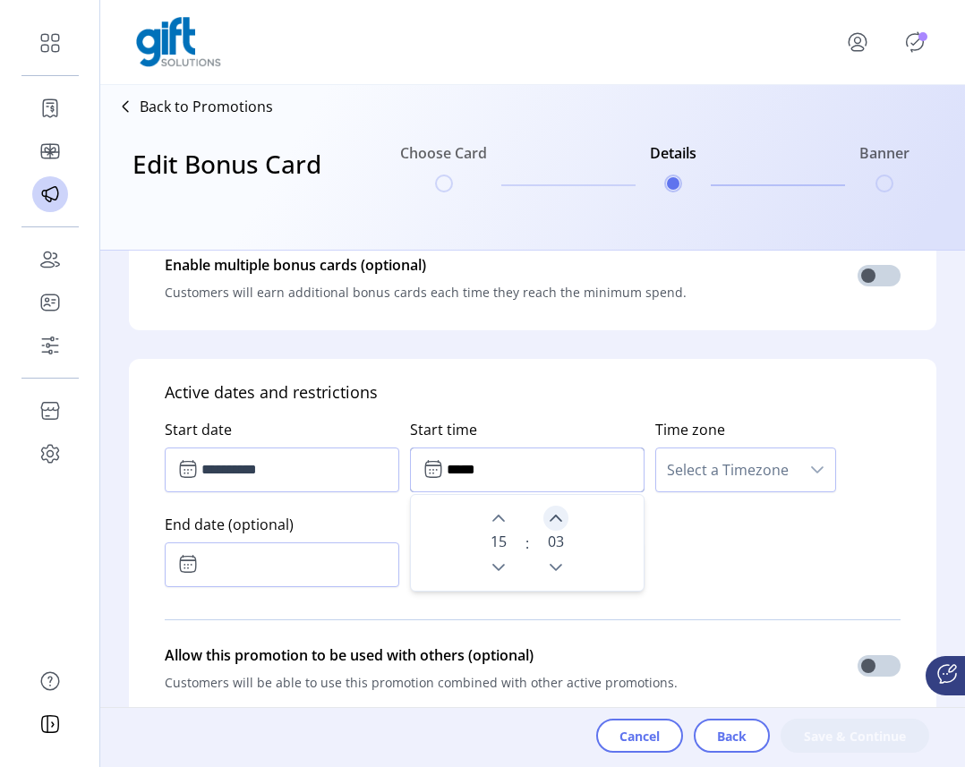
click at [549, 521] on icon "Next Minute" at bounding box center [556, 518] width 14 height 14
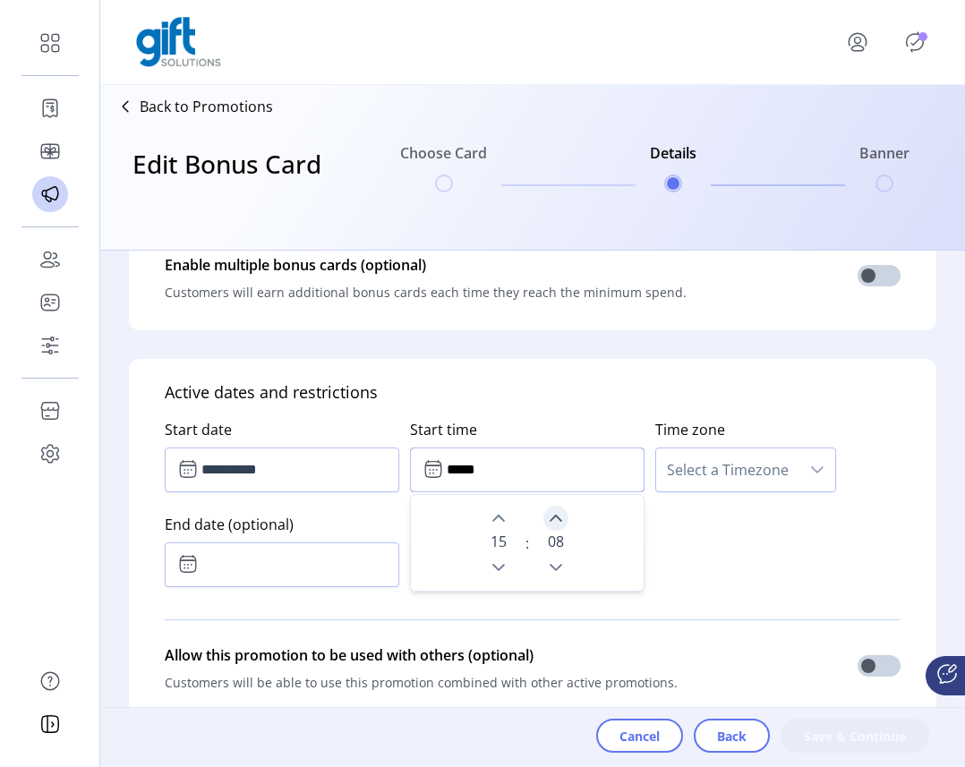
click at [549, 521] on icon "Next Minute" at bounding box center [556, 518] width 14 height 14
click at [549, 571] on icon "Previous Minute" at bounding box center [556, 567] width 14 height 14
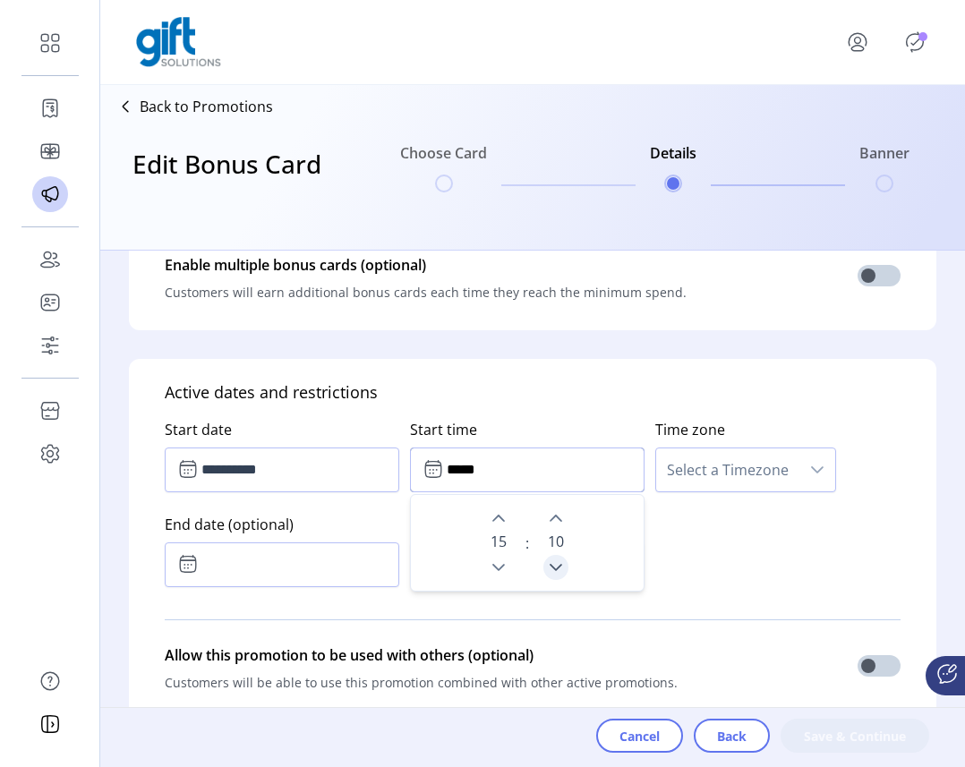
click at [549, 571] on icon "Previous Minute" at bounding box center [556, 567] width 14 height 14
click at [495, 519] on icon "Next Hour" at bounding box center [498, 518] width 14 height 14
click at [551, 567] on icon "Previous Minute" at bounding box center [556, 567] width 14 height 14
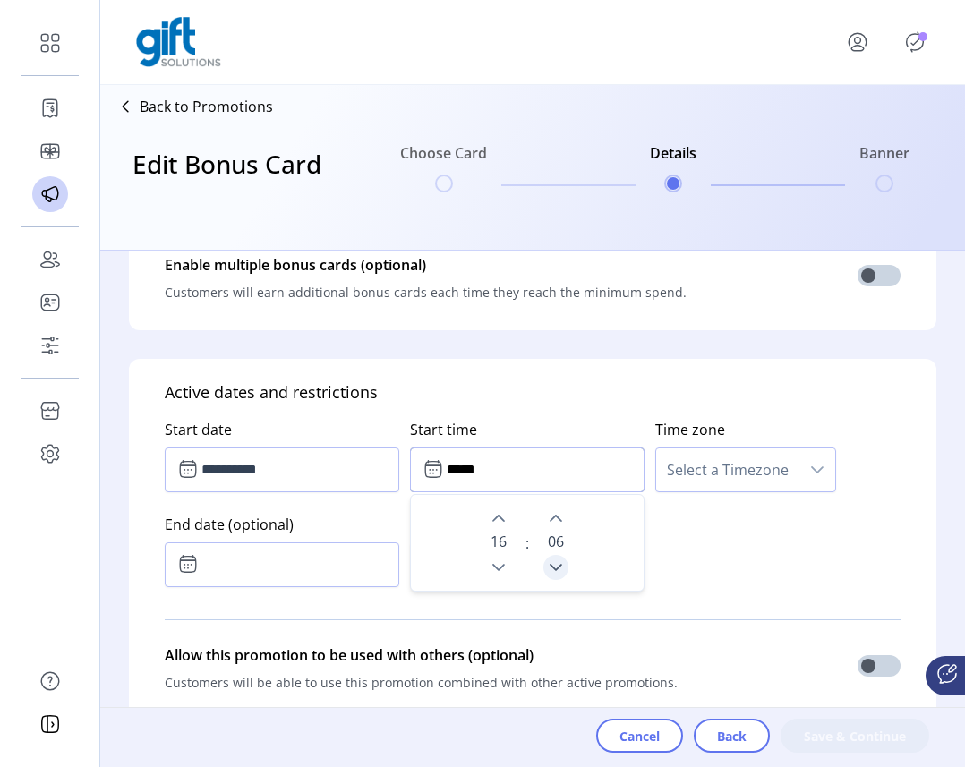
click at [551, 567] on icon "Previous Minute" at bounding box center [556, 567] width 14 height 14
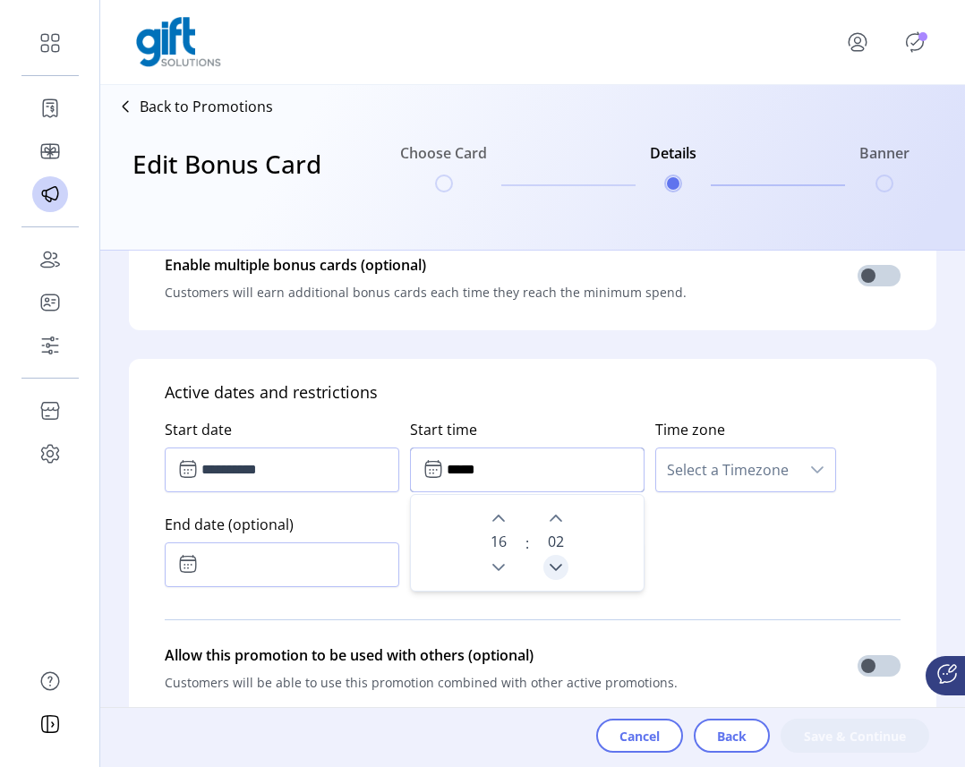
click at [551, 567] on icon "Previous Minute" at bounding box center [556, 567] width 14 height 14
type input "*****"
click at [730, 484] on span "Select a Timezone" at bounding box center [727, 469] width 143 height 43
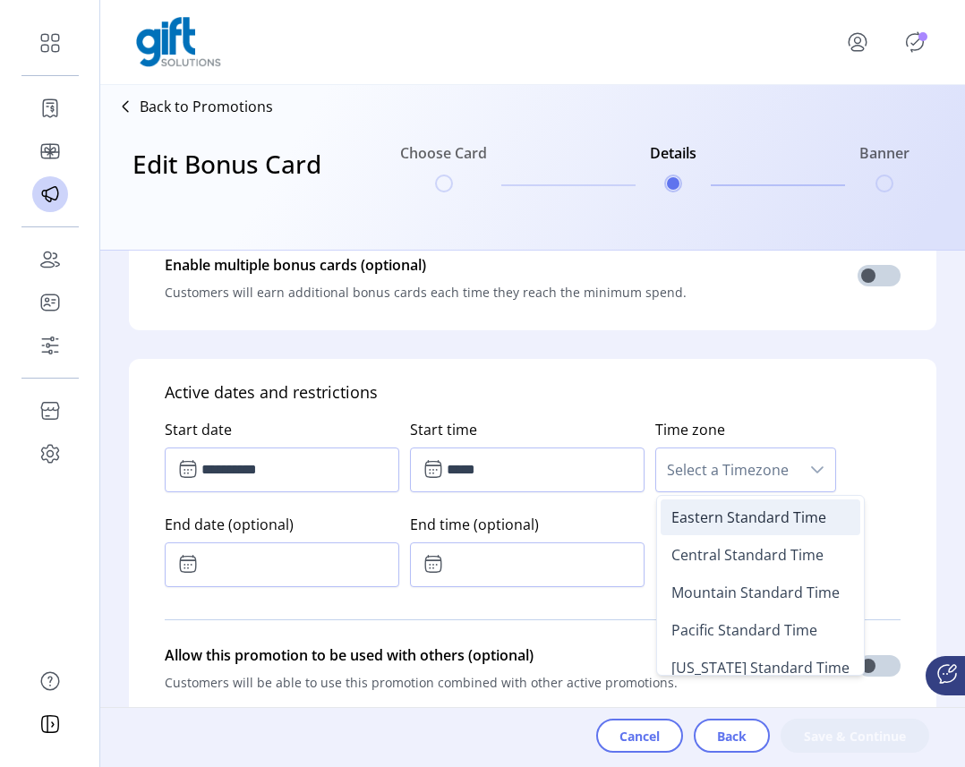
click at [736, 521] on span "Eastern Standard Time" at bounding box center [748, 518] width 155 height 20
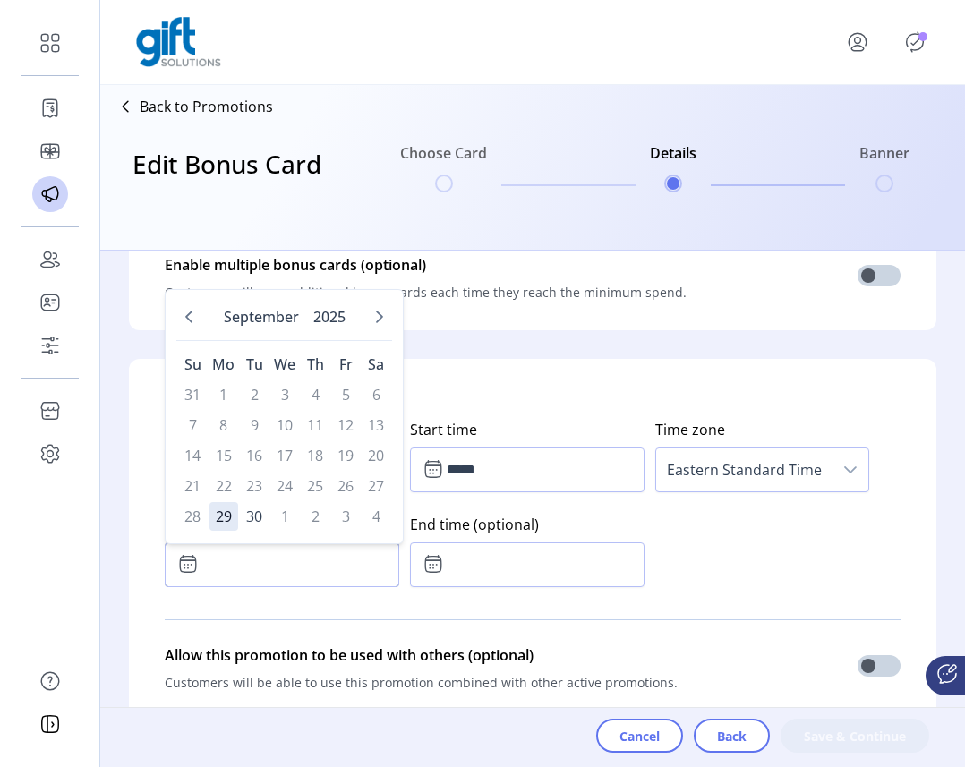
click at [297, 559] on input "text" at bounding box center [282, 564] width 235 height 45
click at [378, 320] on icon "Next Month" at bounding box center [379, 317] width 7 height 13
click at [289, 452] on span "15" at bounding box center [284, 455] width 29 height 29
type input "**********"
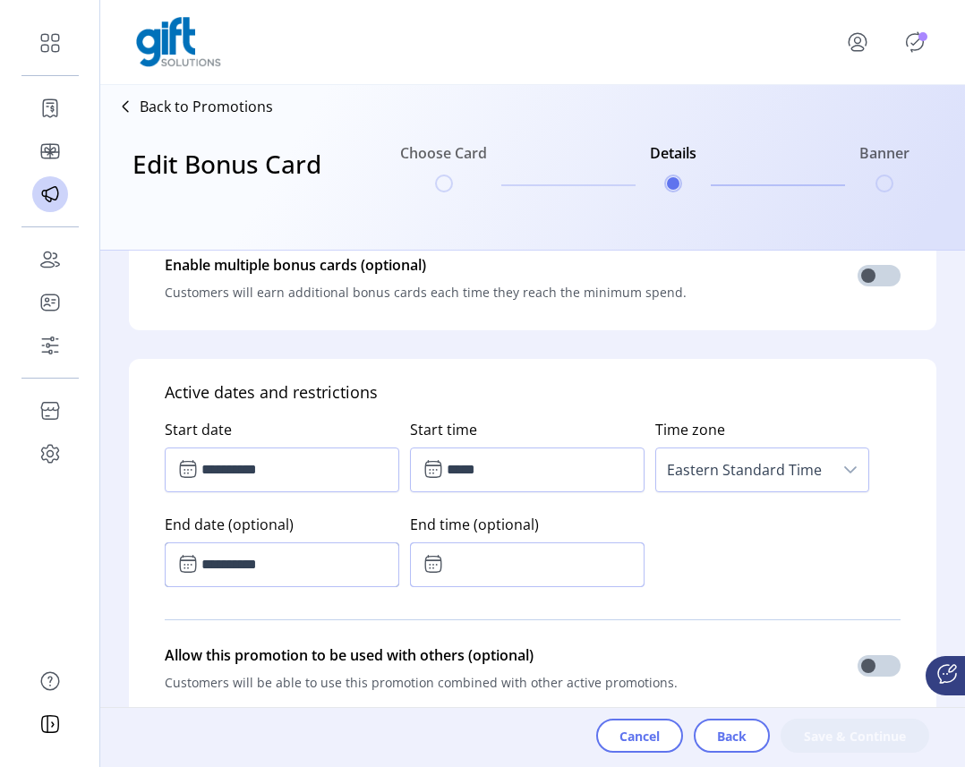
click at [490, 564] on input "text" at bounding box center [527, 564] width 235 height 45
click at [555, 659] on icon "Previous Minute" at bounding box center [556, 662] width 14 height 14
type input "*****"
click at [752, 590] on div "**********" at bounding box center [533, 500] width 736 height 190
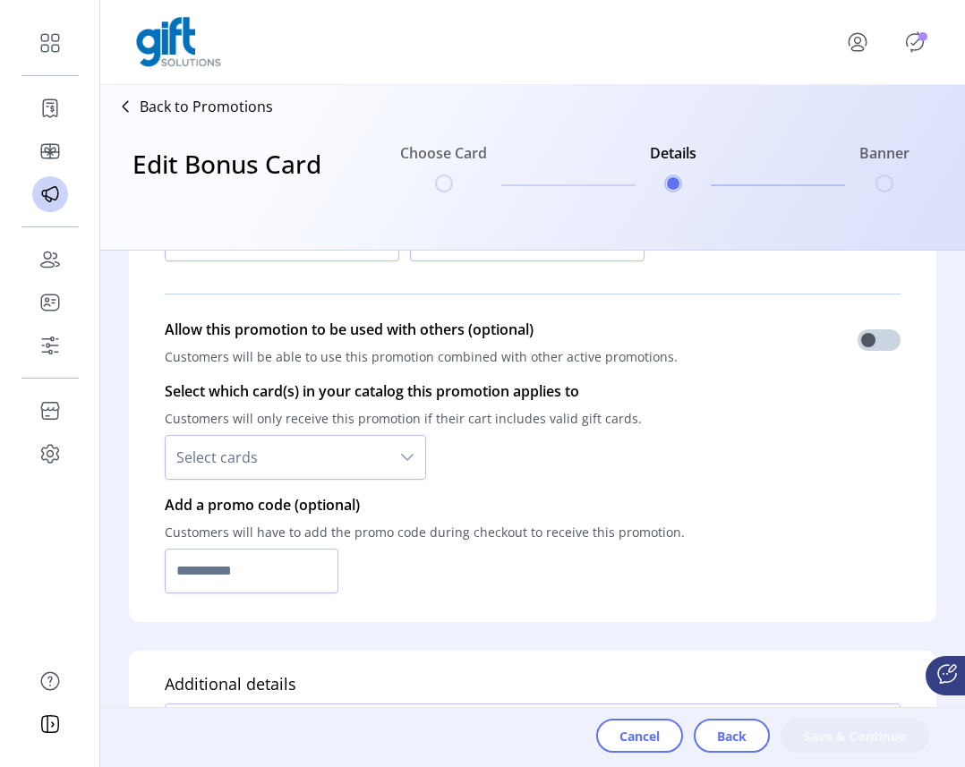
scroll to position [1157, 0]
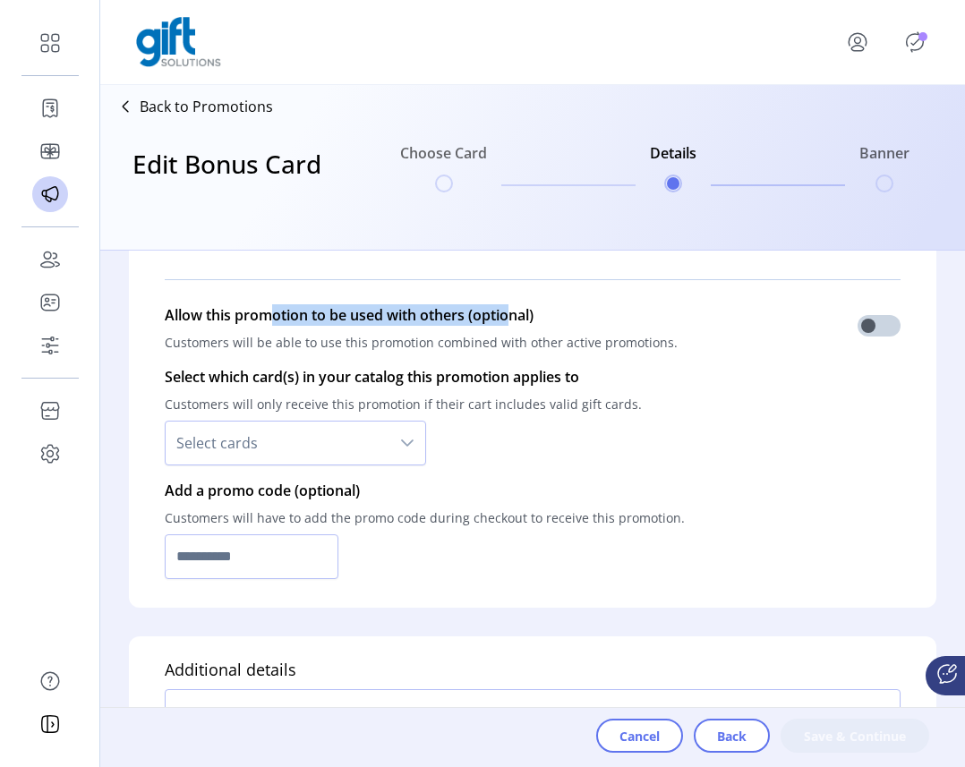
drag, startPoint x: 274, startPoint y: 307, endPoint x: 509, endPoint y: 318, distance: 235.7
click at [509, 319] on p "Allow this promotion to be used with others (optional)" at bounding box center [421, 314] width 513 height 21
drag, startPoint x: 537, startPoint y: 317, endPoint x: 574, endPoint y: 317, distance: 36.7
click at [574, 317] on p "Allow this promotion to be used with others (optional)" at bounding box center [421, 314] width 513 height 21
click at [345, 447] on span "Select cards" at bounding box center [278, 443] width 224 height 43
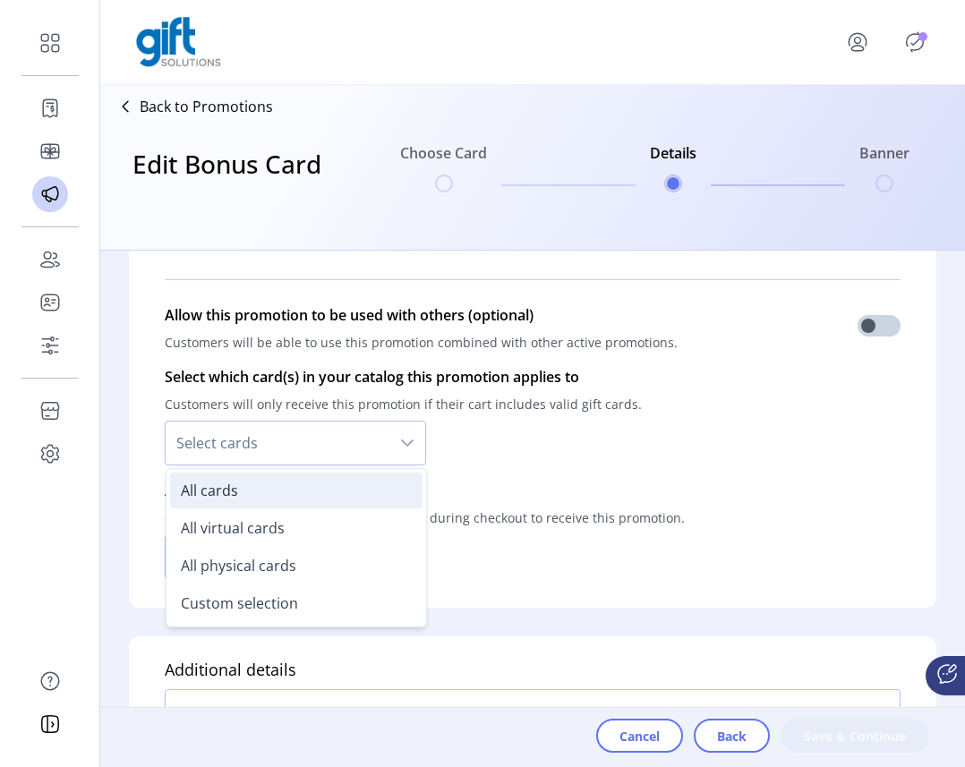
click at [316, 483] on li "All cards" at bounding box center [296, 491] width 252 height 36
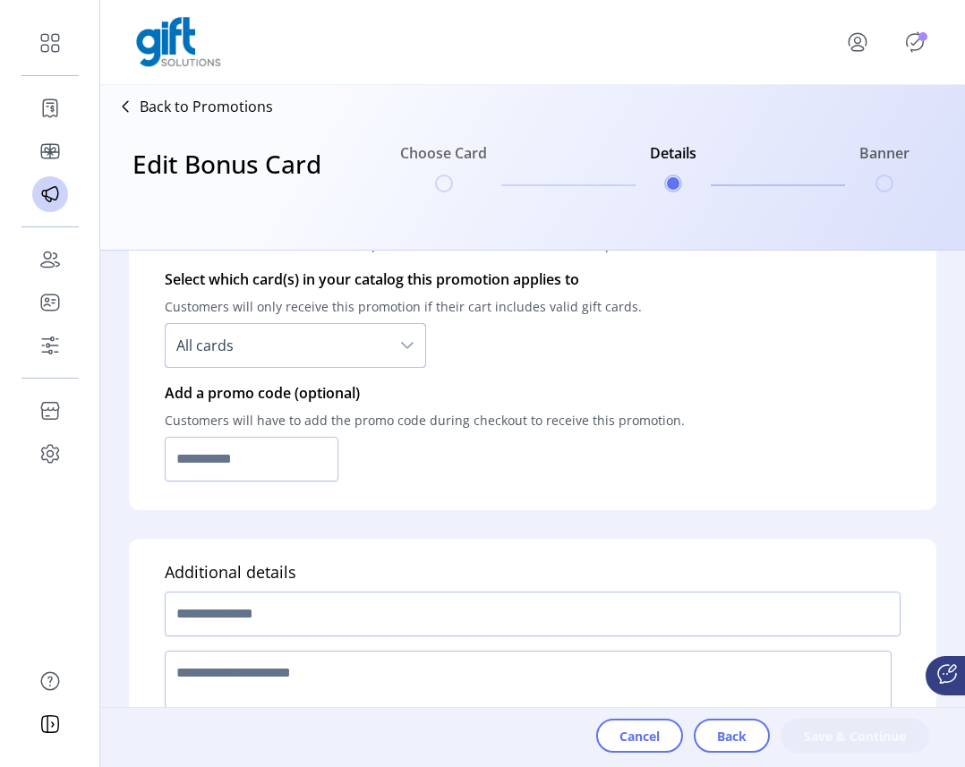
scroll to position [1259, 0]
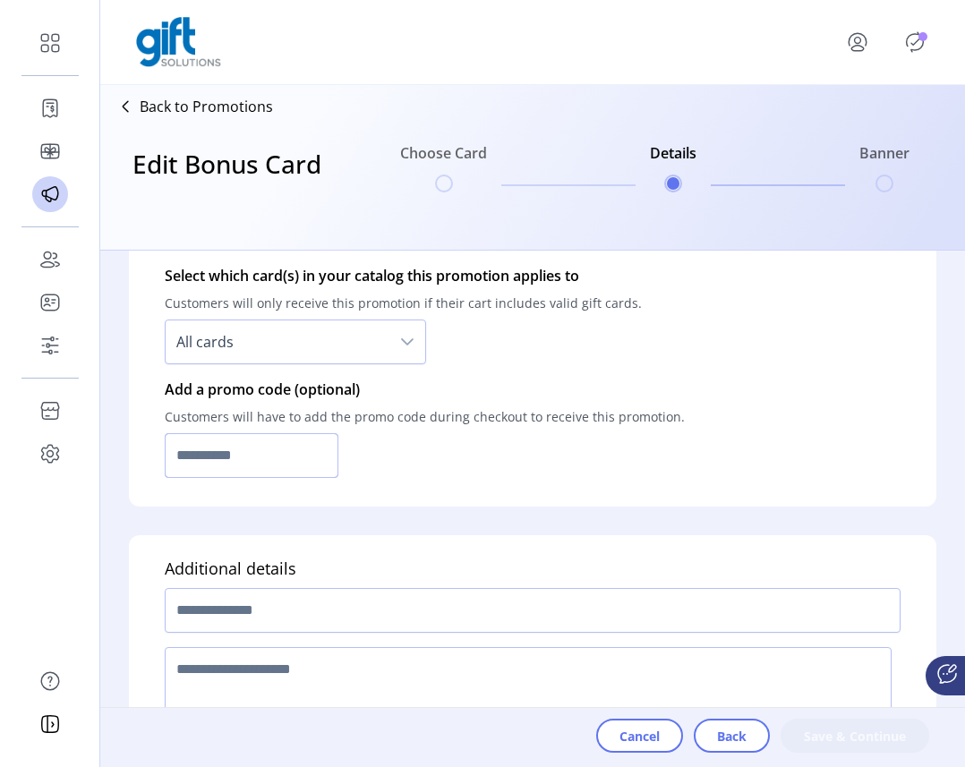
click at [323, 462] on input "text" at bounding box center [252, 455] width 174 height 45
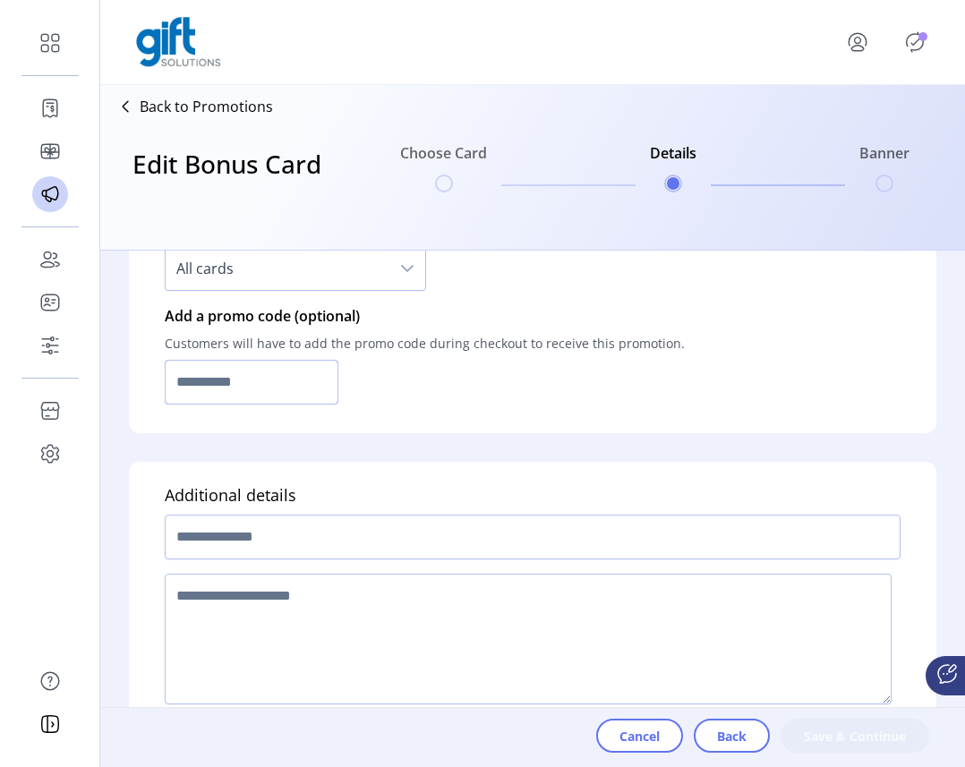
scroll to position [1370, 0]
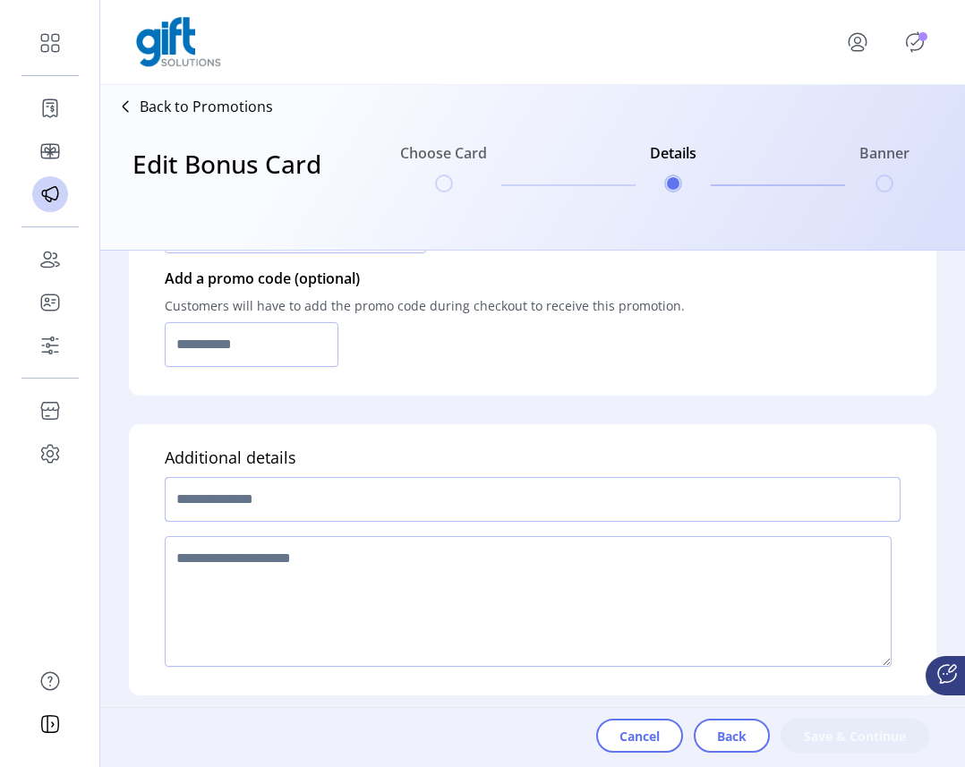
click at [288, 493] on input "text" at bounding box center [533, 499] width 736 height 45
click at [268, 586] on textarea at bounding box center [528, 601] width 727 height 131
click at [302, 514] on input "text" at bounding box center [533, 499] width 736 height 45
type input "*"
type input "**********"
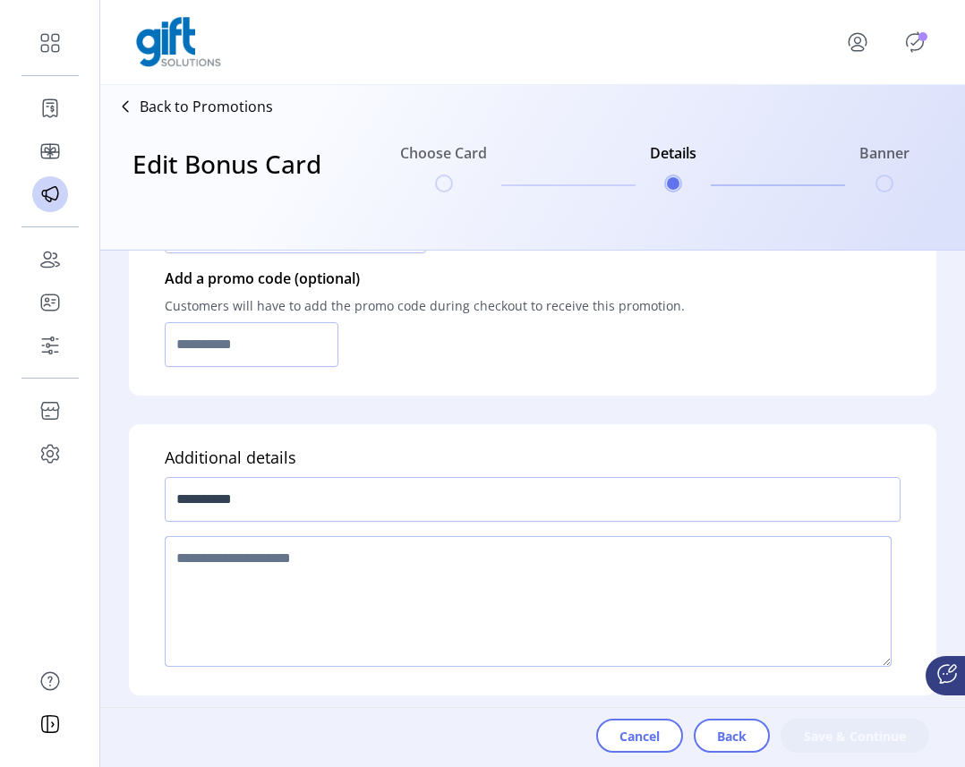
click at [247, 579] on textarea at bounding box center [528, 601] width 727 height 131
type textarea "****"
click at [821, 730] on span "Save & Continue" at bounding box center [855, 736] width 102 height 19
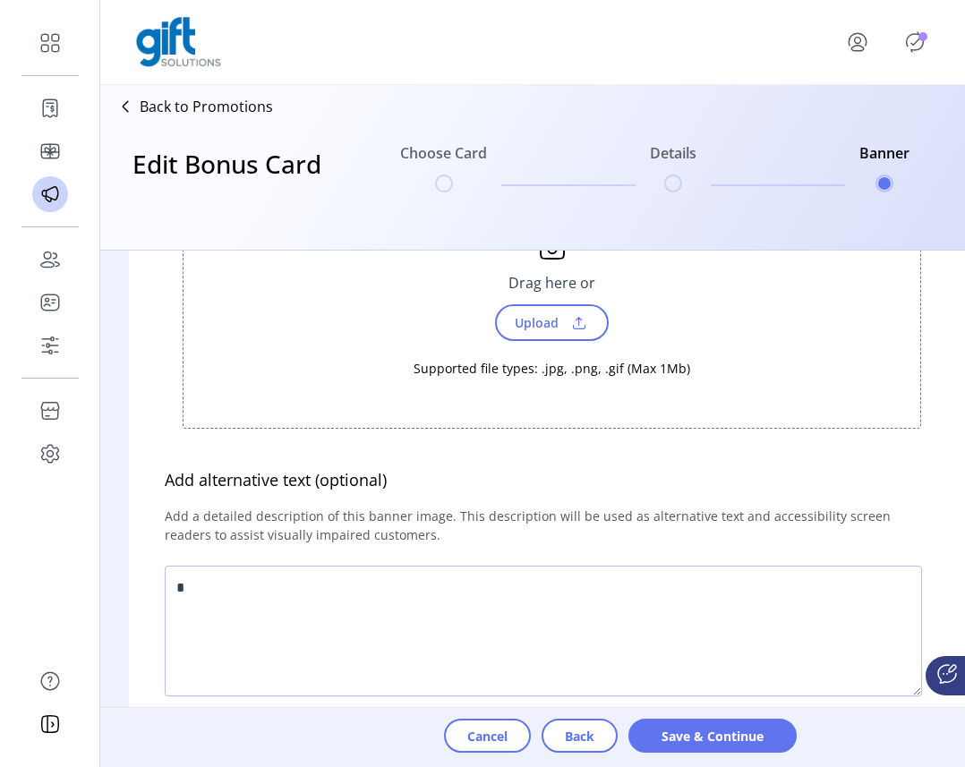
scroll to position [196, 0]
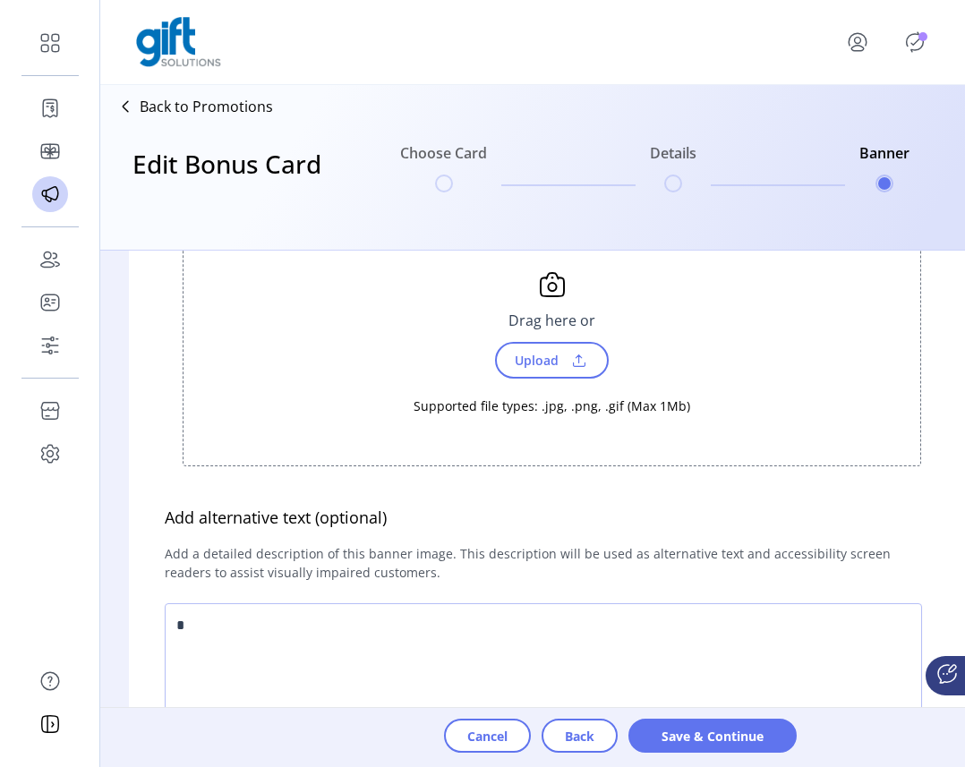
click at [554, 339] on div "Drag here or" at bounding box center [552, 320] width 108 height 43
click at [549, 355] on span "Upload" at bounding box center [535, 360] width 62 height 26
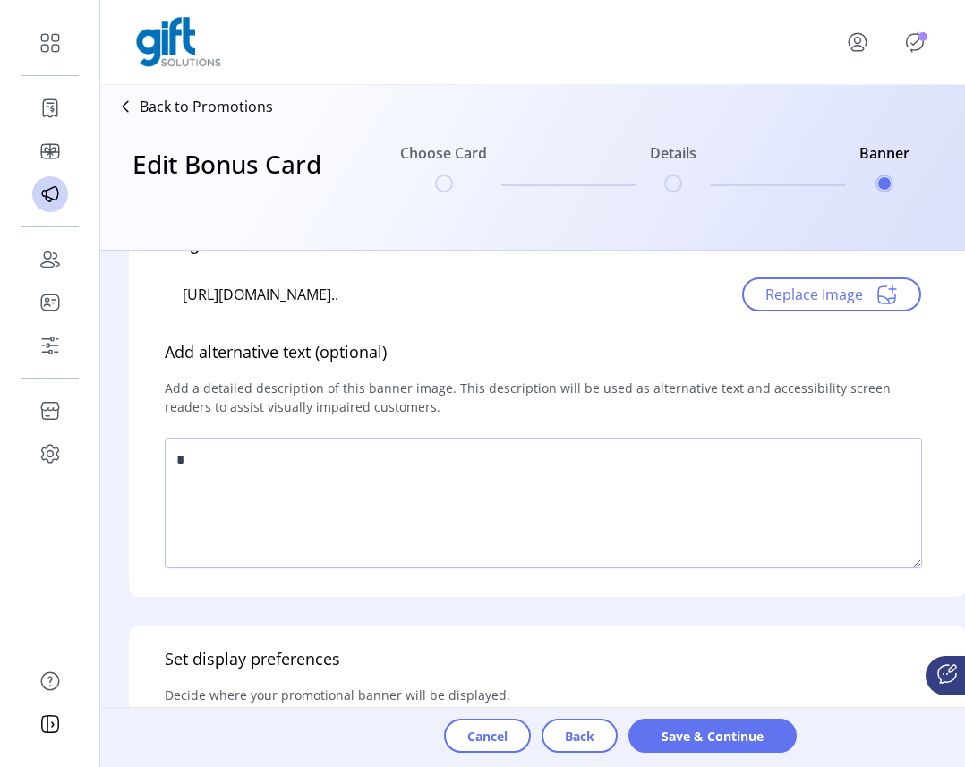
scroll to position [158, 0]
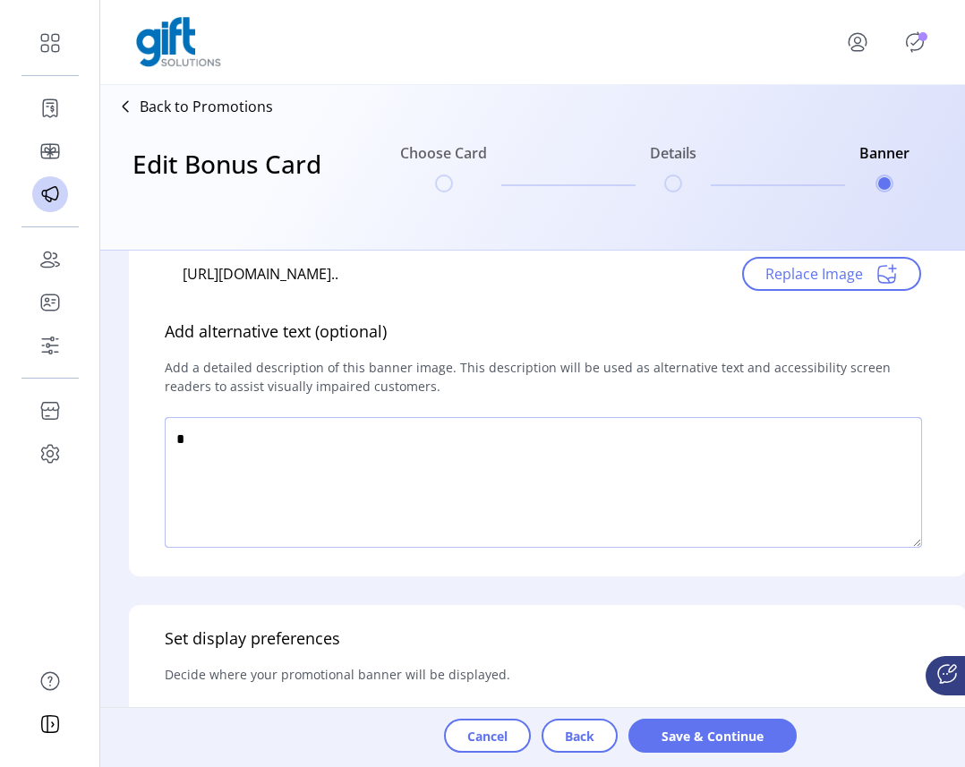
click at [739, 491] on textarea at bounding box center [543, 482] width 757 height 131
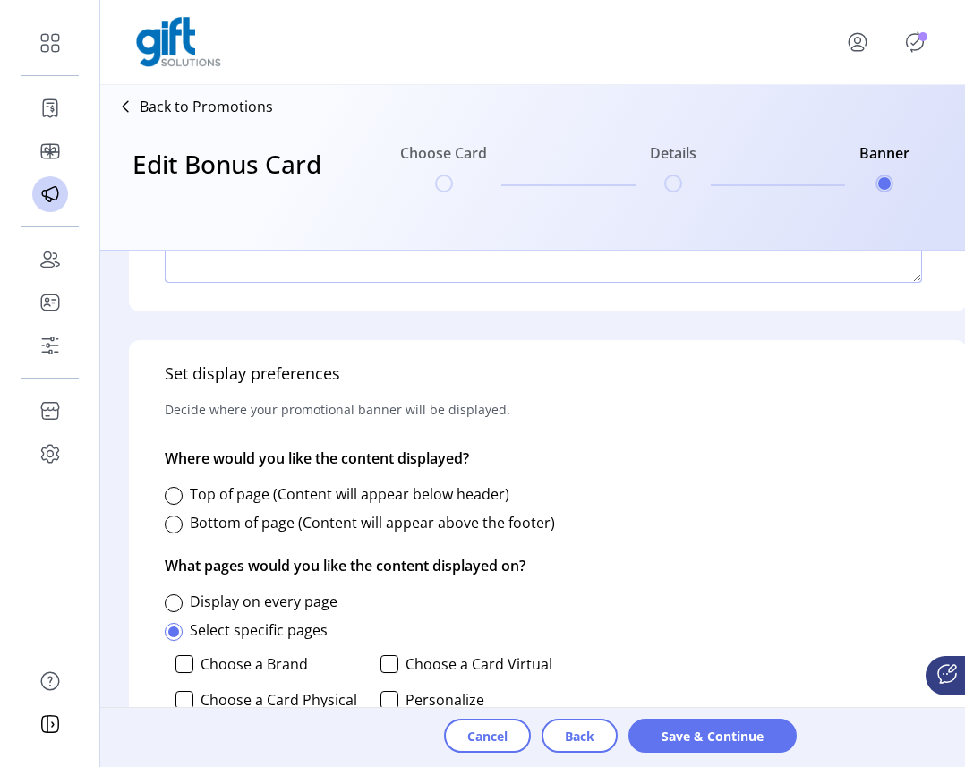
scroll to position [456, 0]
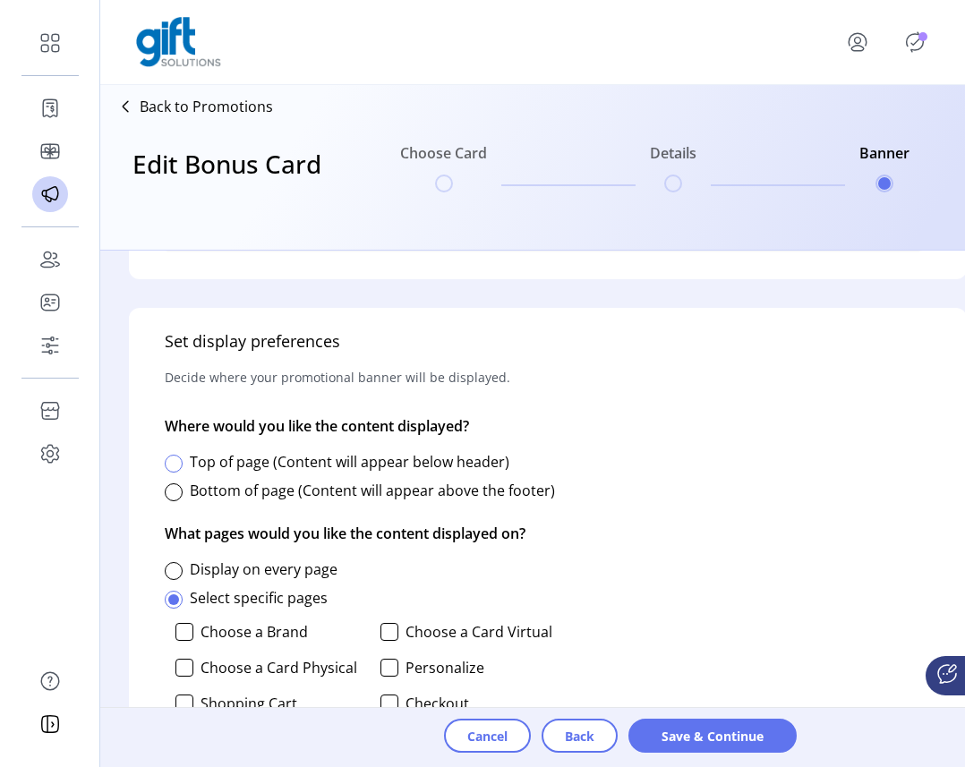
click at [179, 465] on div at bounding box center [174, 464] width 18 height 18
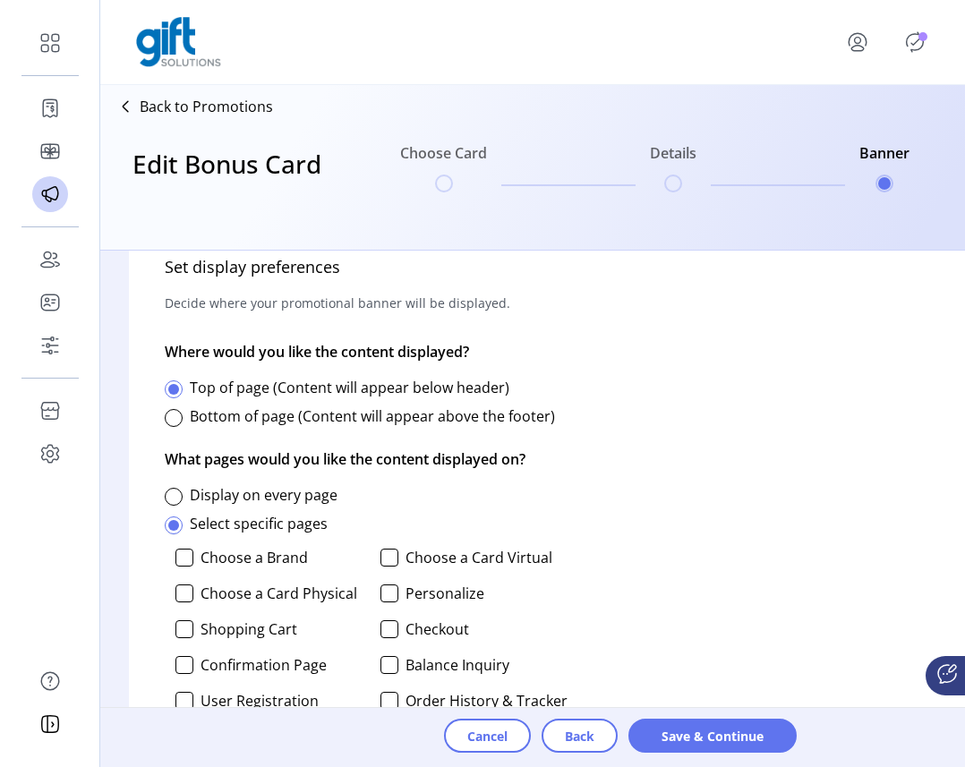
scroll to position [542, 0]
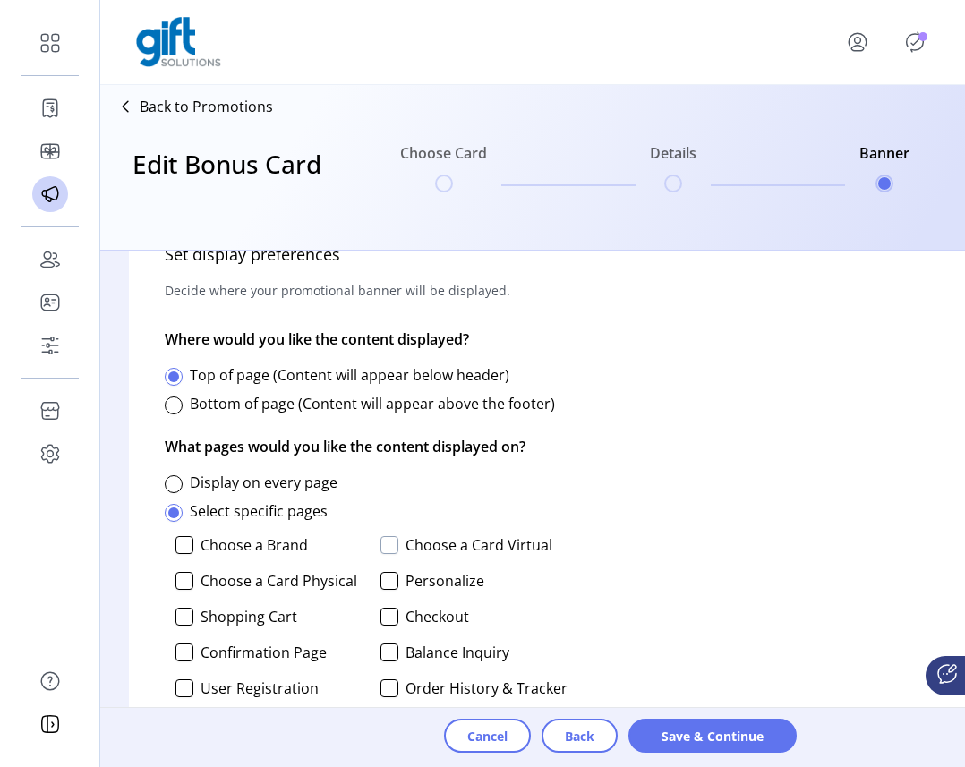
click at [382, 544] on div at bounding box center [389, 545] width 18 height 18
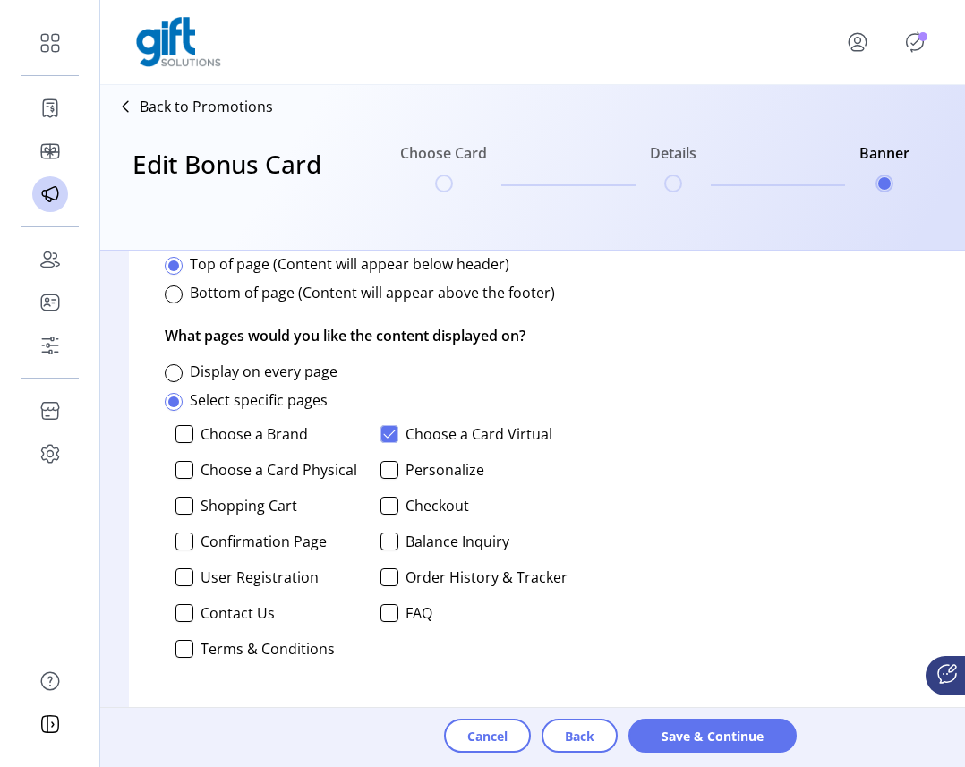
scroll to position [655, 0]
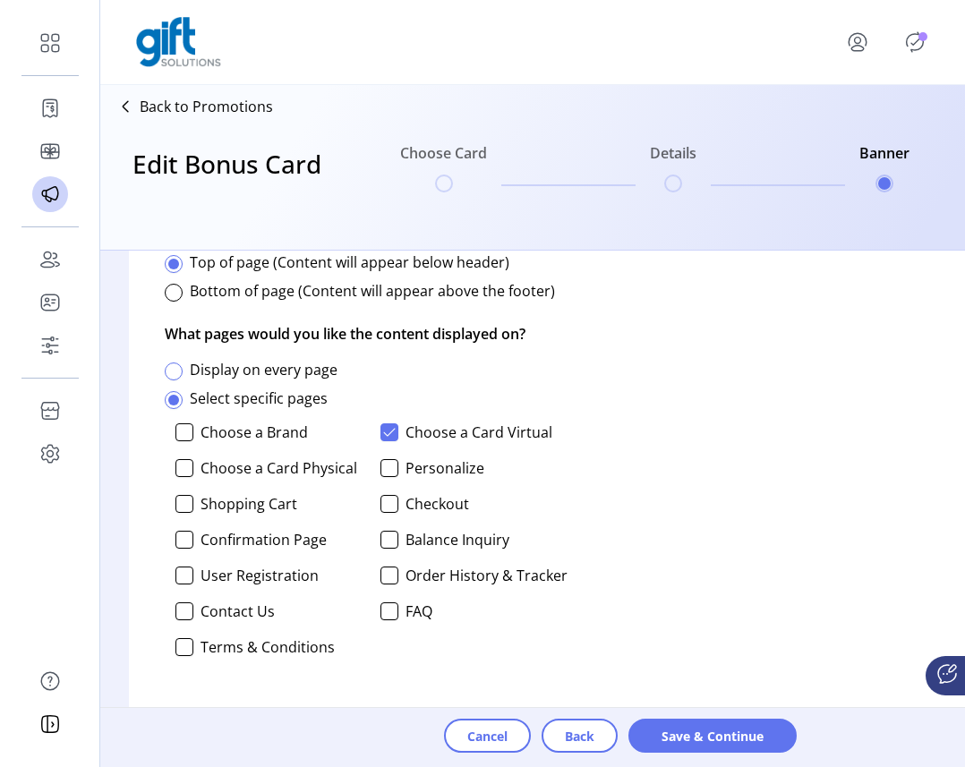
click at [165, 374] on div at bounding box center [174, 372] width 18 height 18
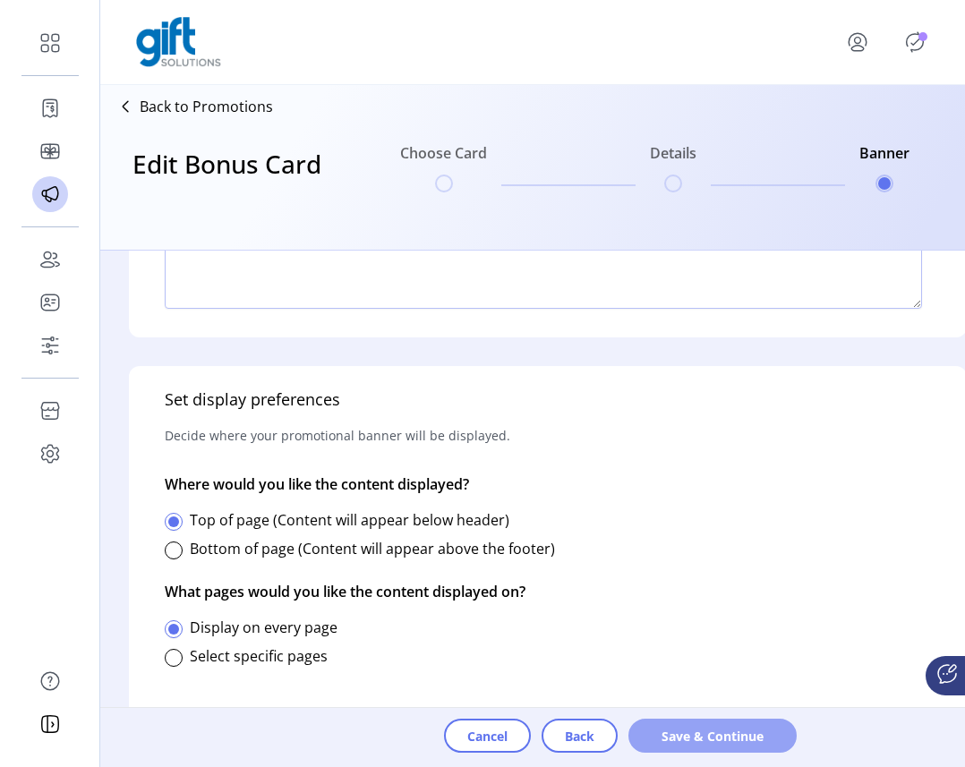
click at [722, 747] on button "Save & Continue" at bounding box center [712, 736] width 168 height 34
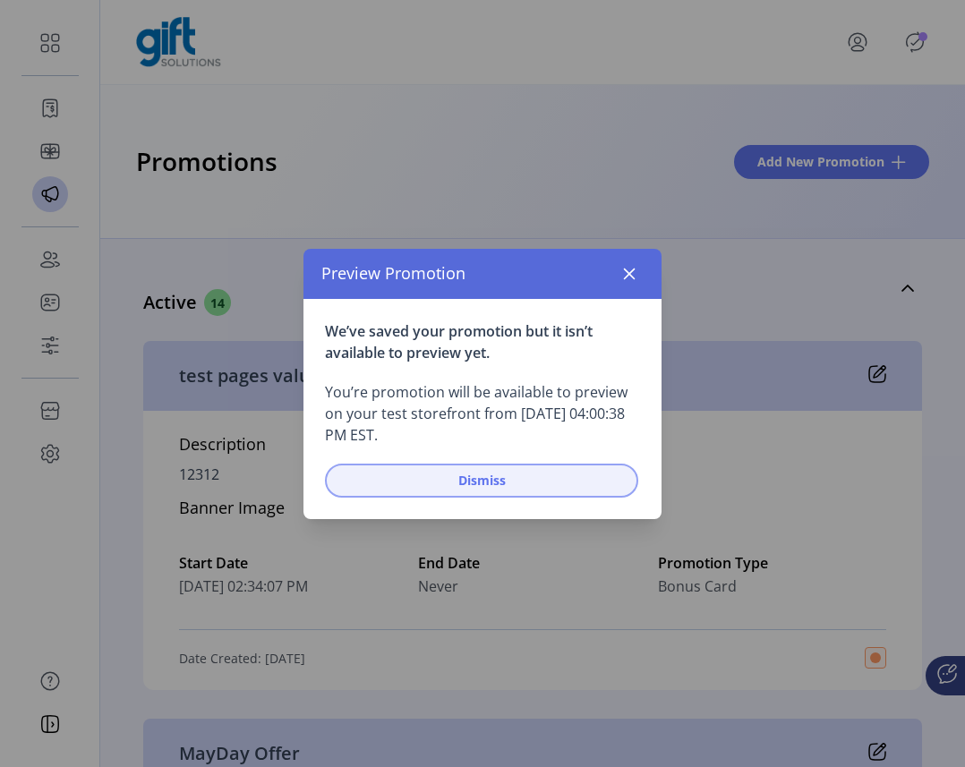
click at [568, 489] on span "Dismiss" at bounding box center [481, 480] width 267 height 19
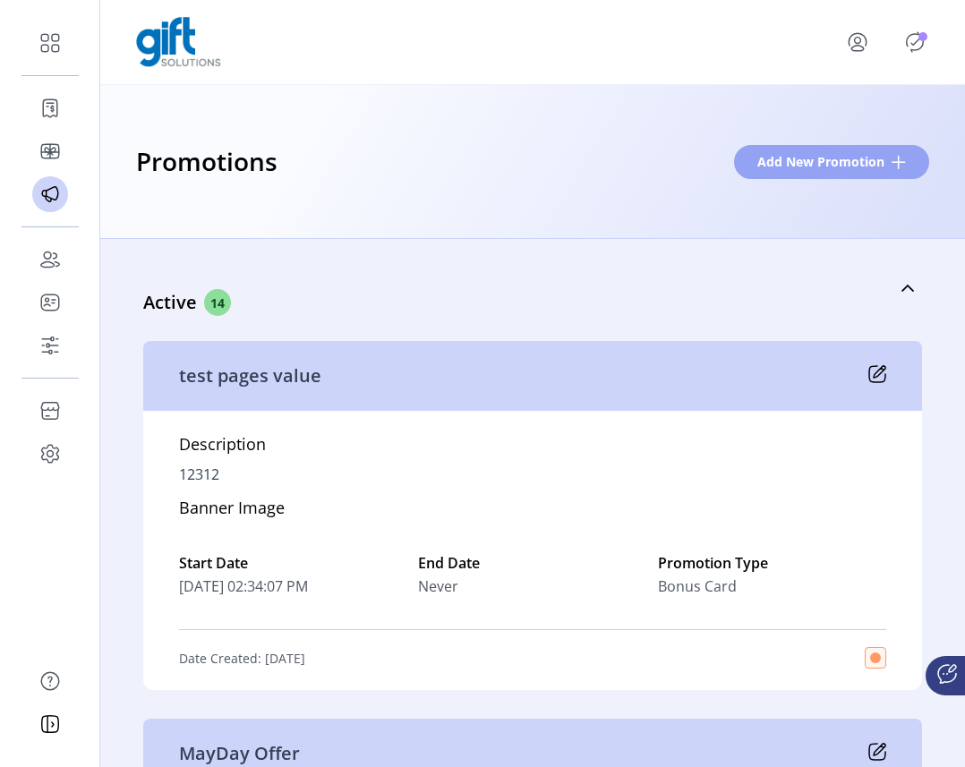
click at [863, 163] on span "Add New Promotion" at bounding box center [820, 161] width 127 height 19
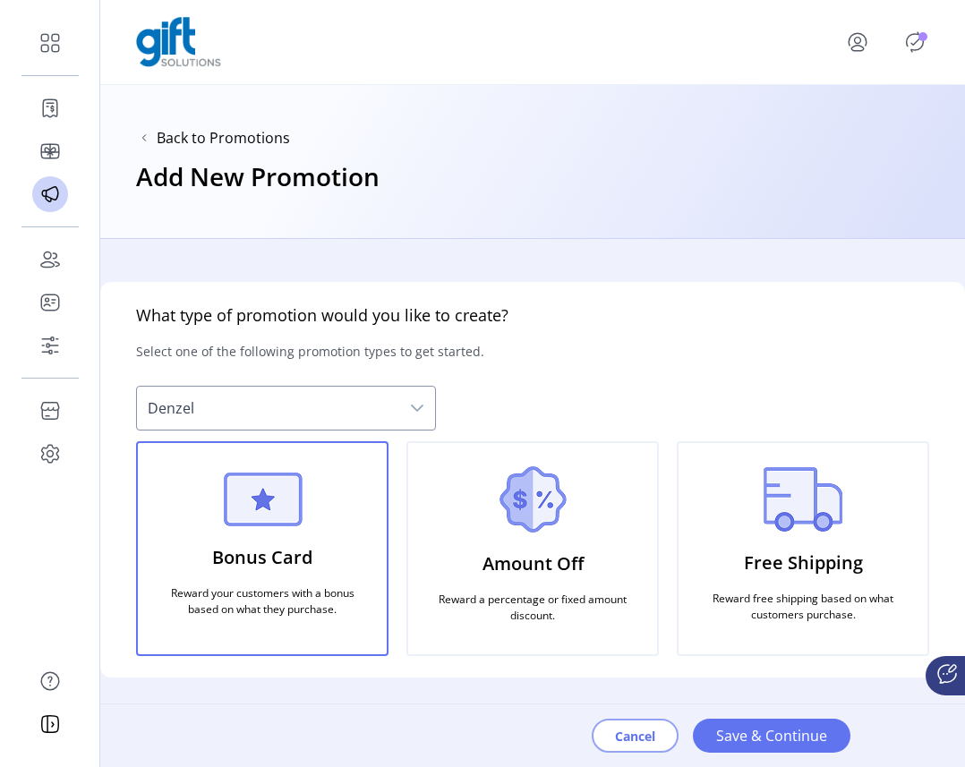
click at [645, 730] on span "Cancel" at bounding box center [635, 736] width 40 height 19
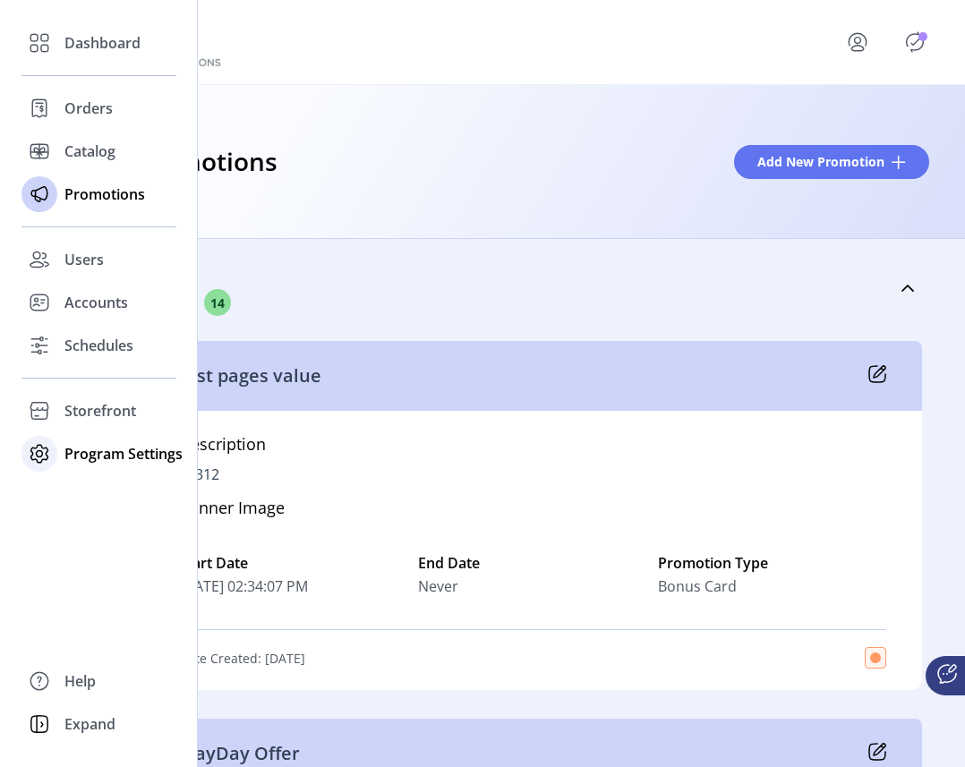
click at [92, 454] on span "Program Settings" at bounding box center [123, 453] width 118 height 21
click at [114, 408] on span "Storefront" at bounding box center [100, 410] width 72 height 21
click at [110, 448] on span "Configuration" at bounding box center [111, 446] width 94 height 21
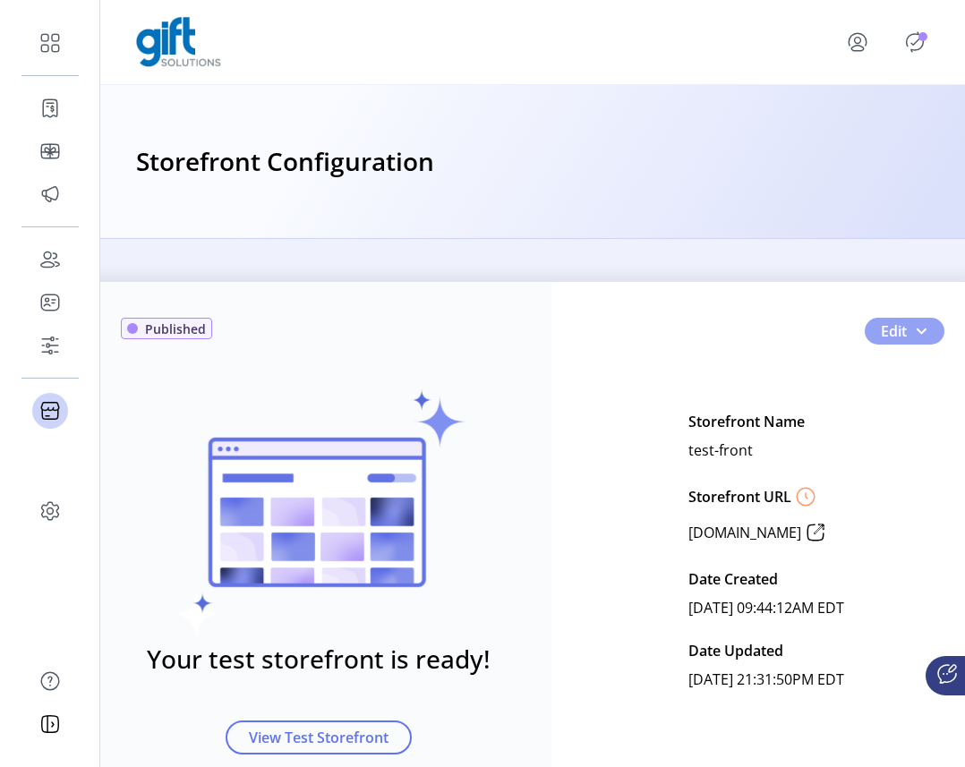
click at [866, 330] on span "button" at bounding box center [921, 331] width 14 height 14
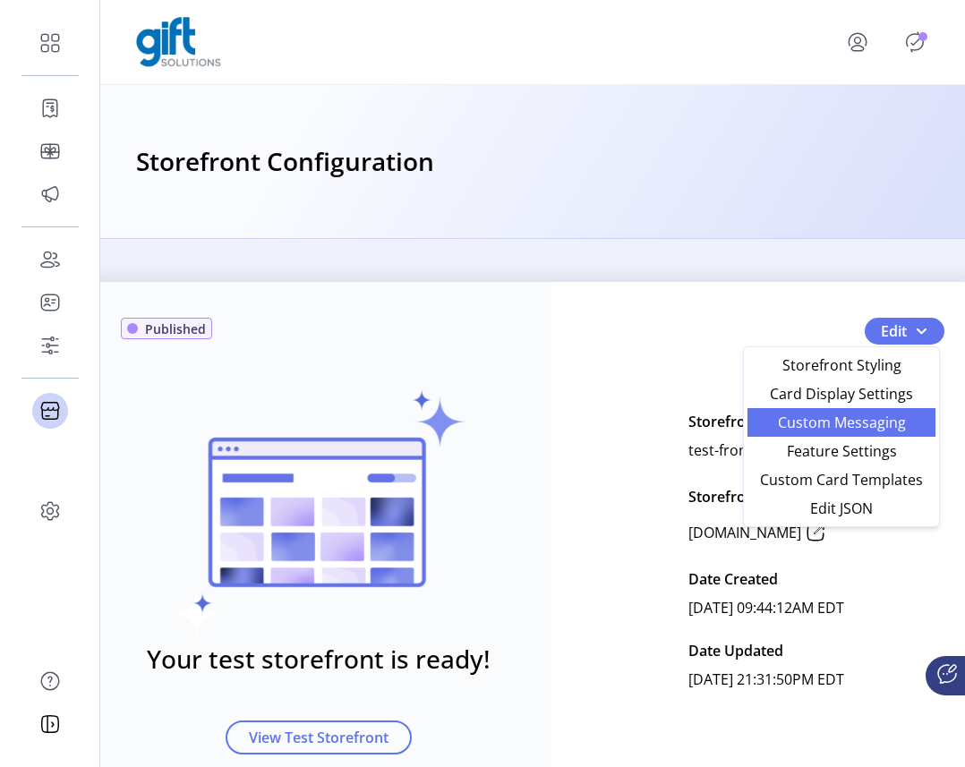
click at [857, 427] on span "Custom Messaging" at bounding box center [841, 422] width 167 height 14
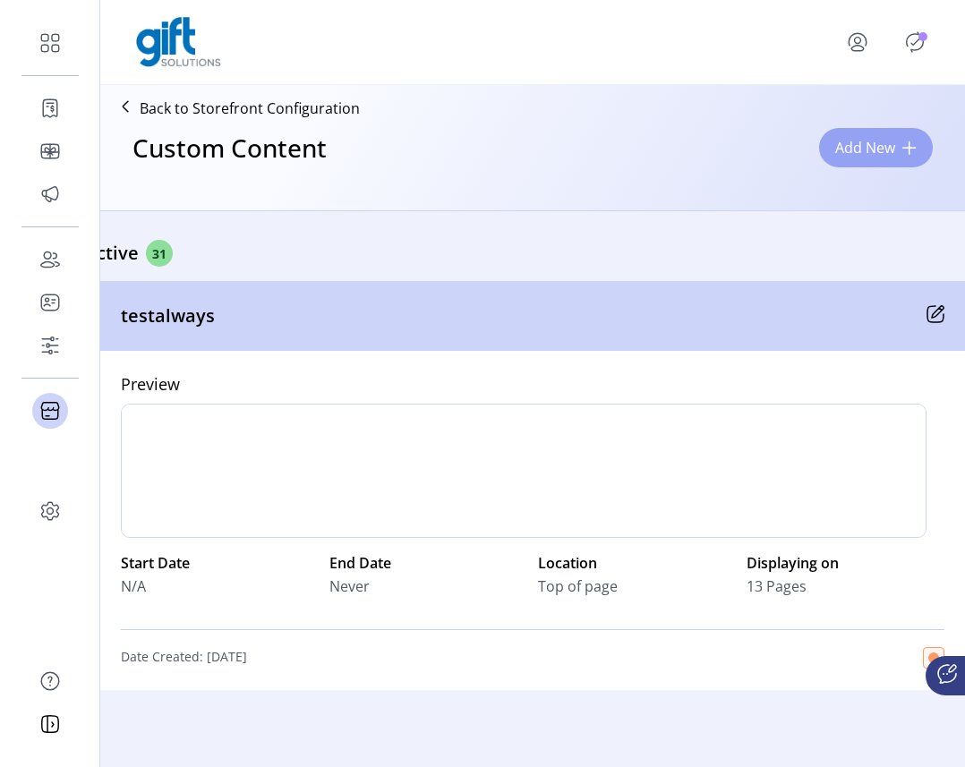
click at [866, 149] on button "Add New" at bounding box center [876, 147] width 114 height 39
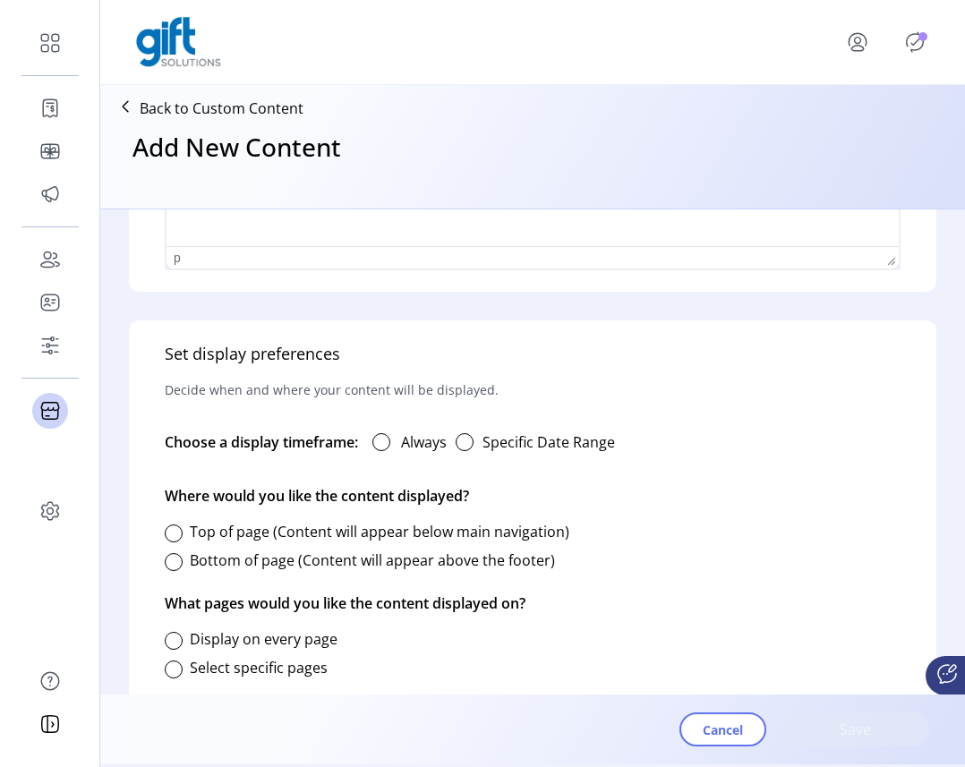
scroll to position [946, 0]
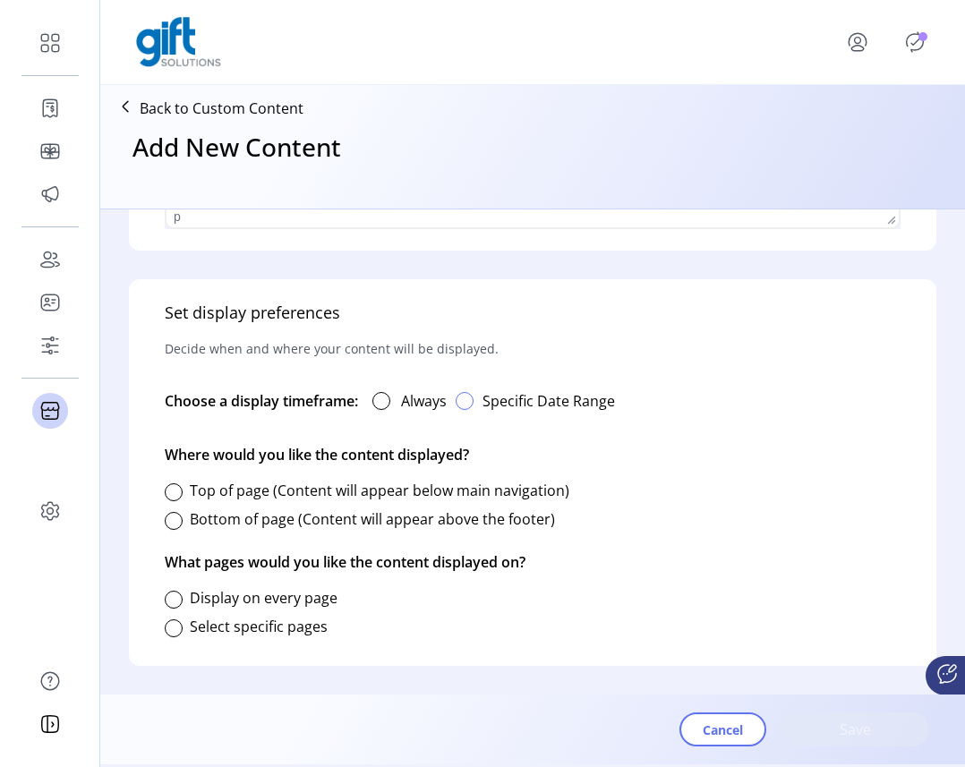
click at [465, 399] on div "button" at bounding box center [465, 401] width 18 height 18
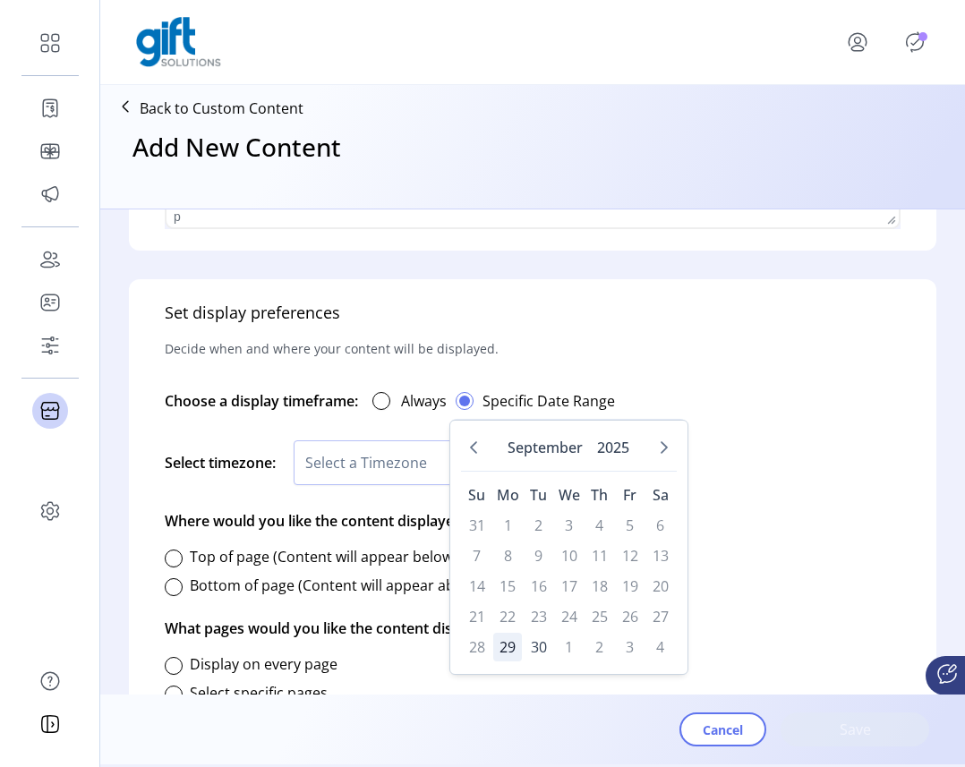
click at [509, 651] on span "29" at bounding box center [507, 647] width 29 height 29
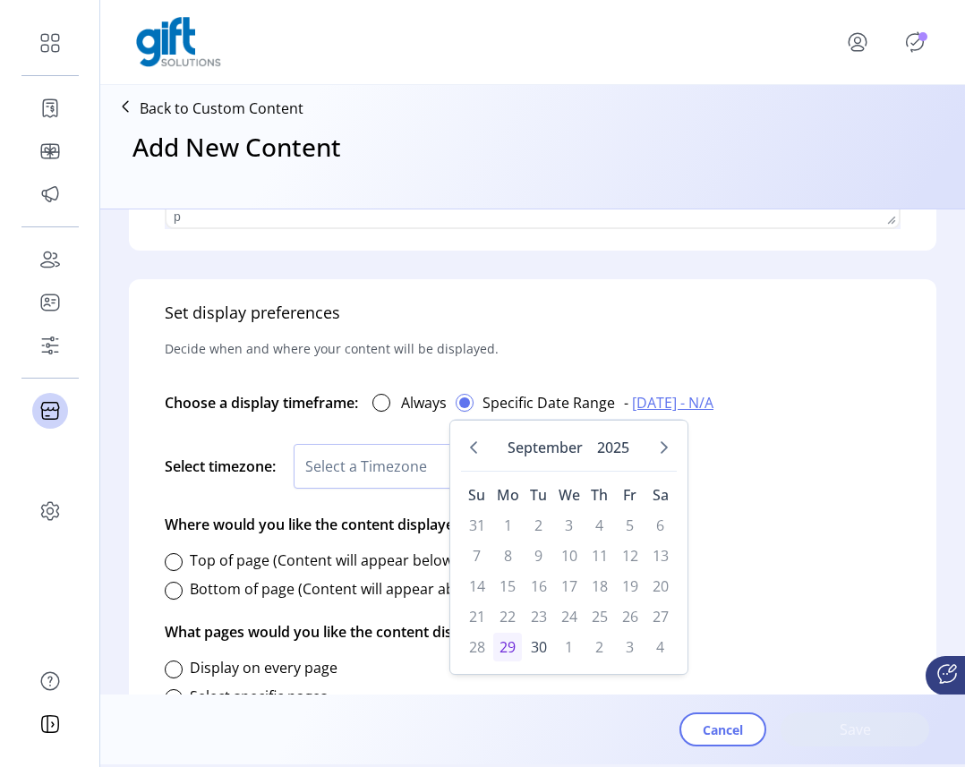
click at [785, 432] on div "Choose a display timeframe: Always Specific Date Range - 09/29/2025 - N/A" at bounding box center [533, 402] width 736 height 61
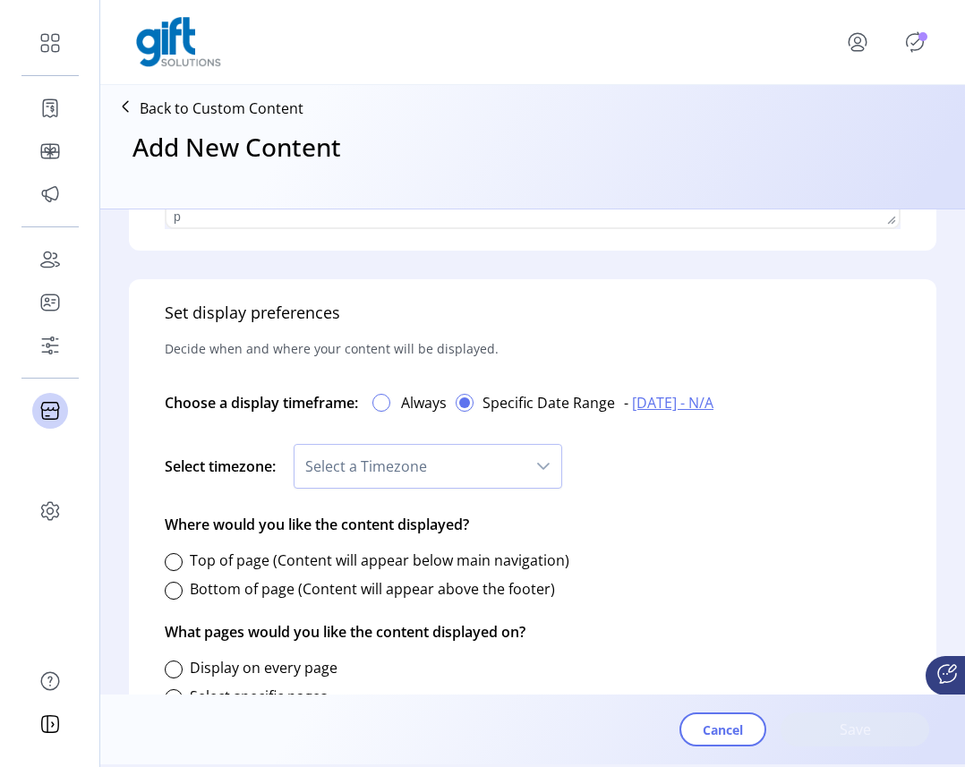
click at [385, 399] on div at bounding box center [381, 403] width 18 height 18
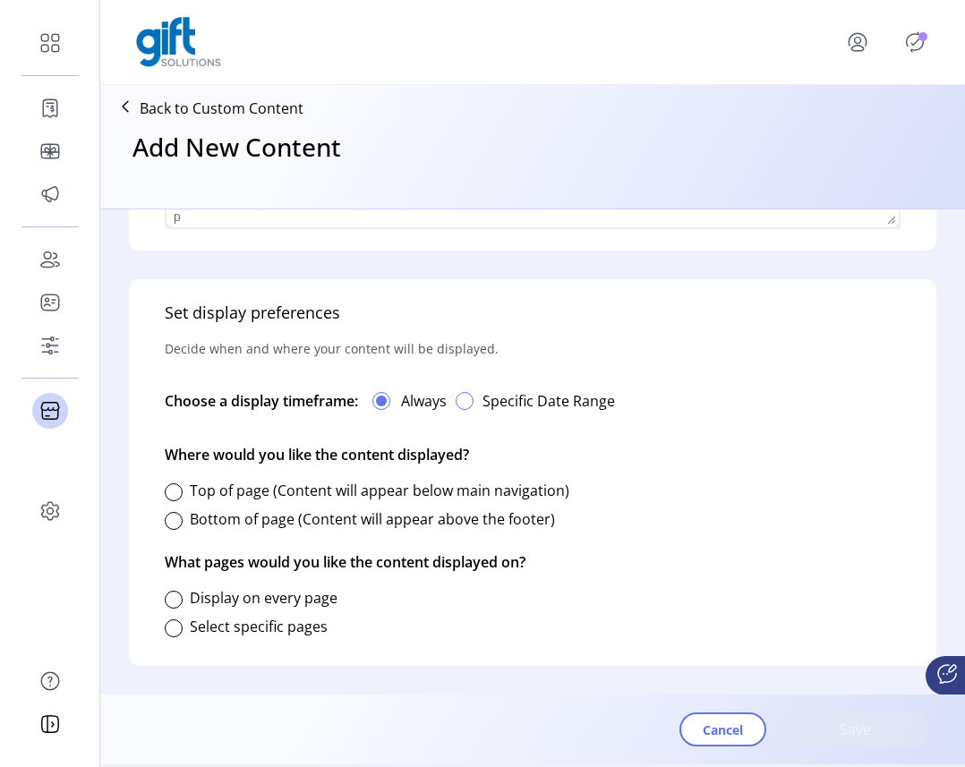
click at [474, 404] on div "button" at bounding box center [465, 401] width 18 height 18
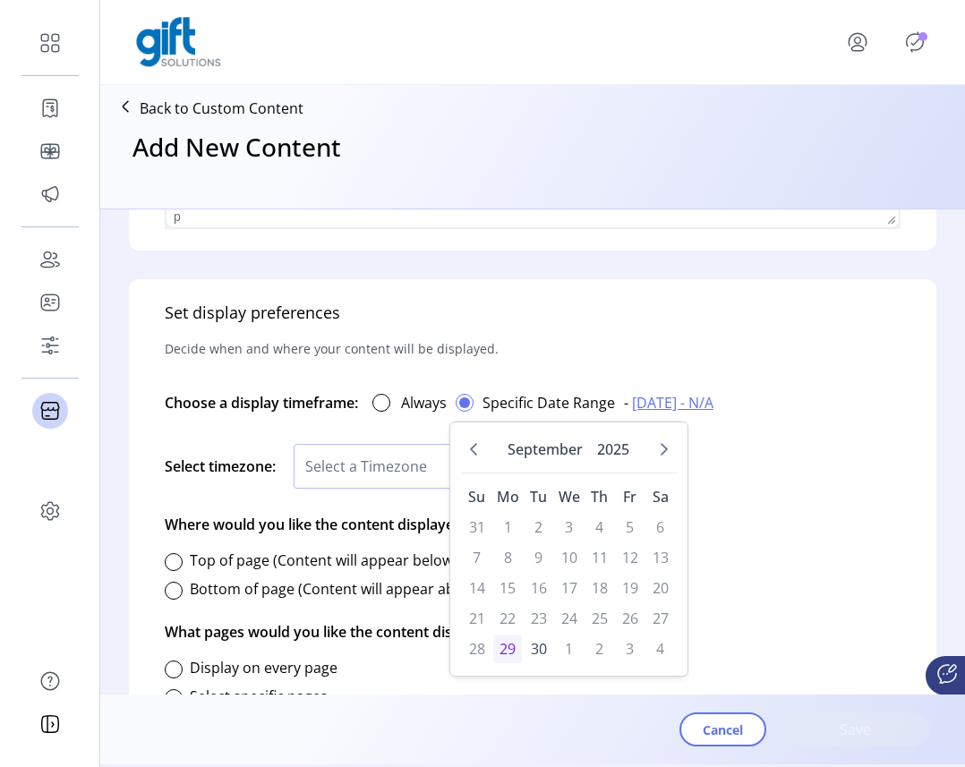
click at [508, 648] on span "29" at bounding box center [507, 649] width 29 height 29
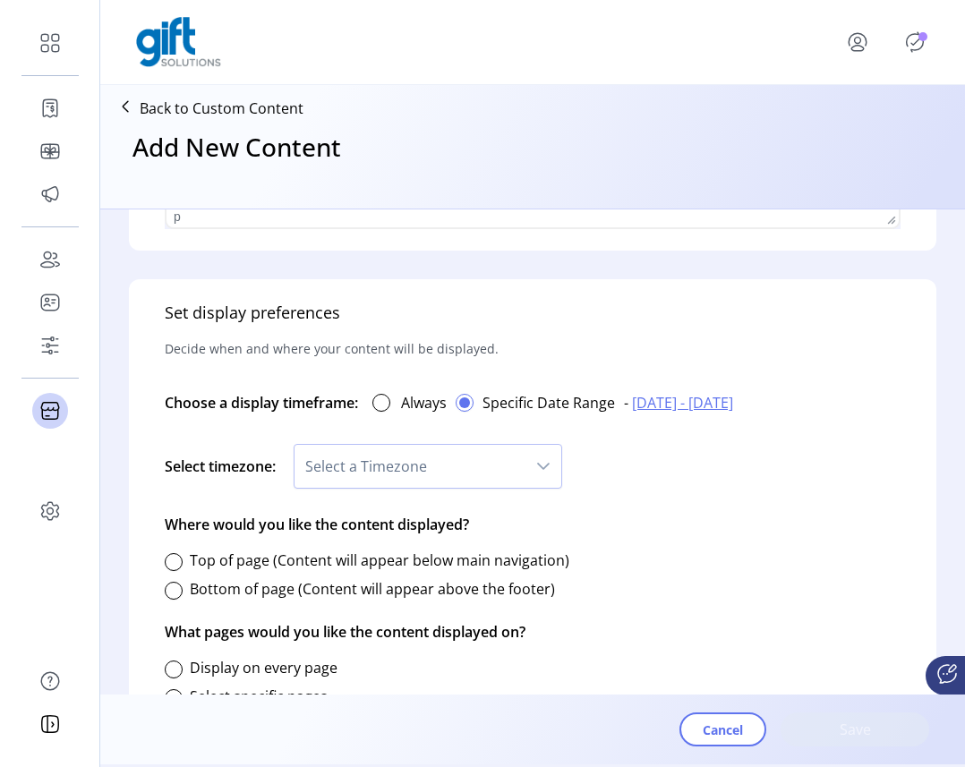
click at [691, 402] on span "09/29/2025 - 09/29/2025" at bounding box center [682, 402] width 101 height 21
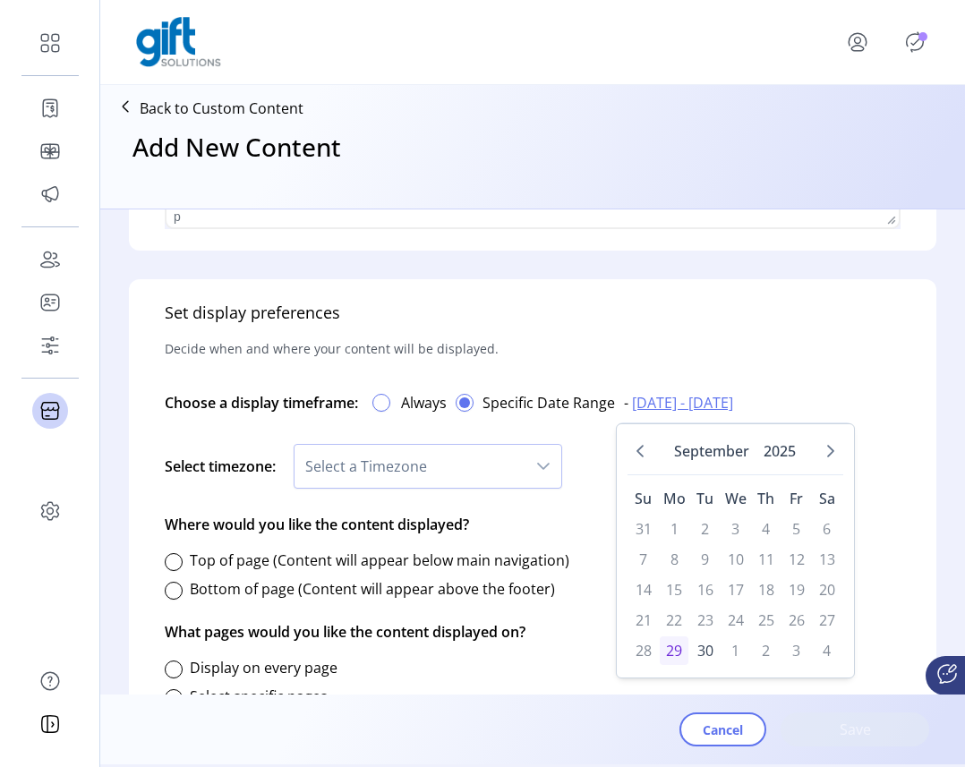
click at [386, 402] on div at bounding box center [381, 403] width 18 height 18
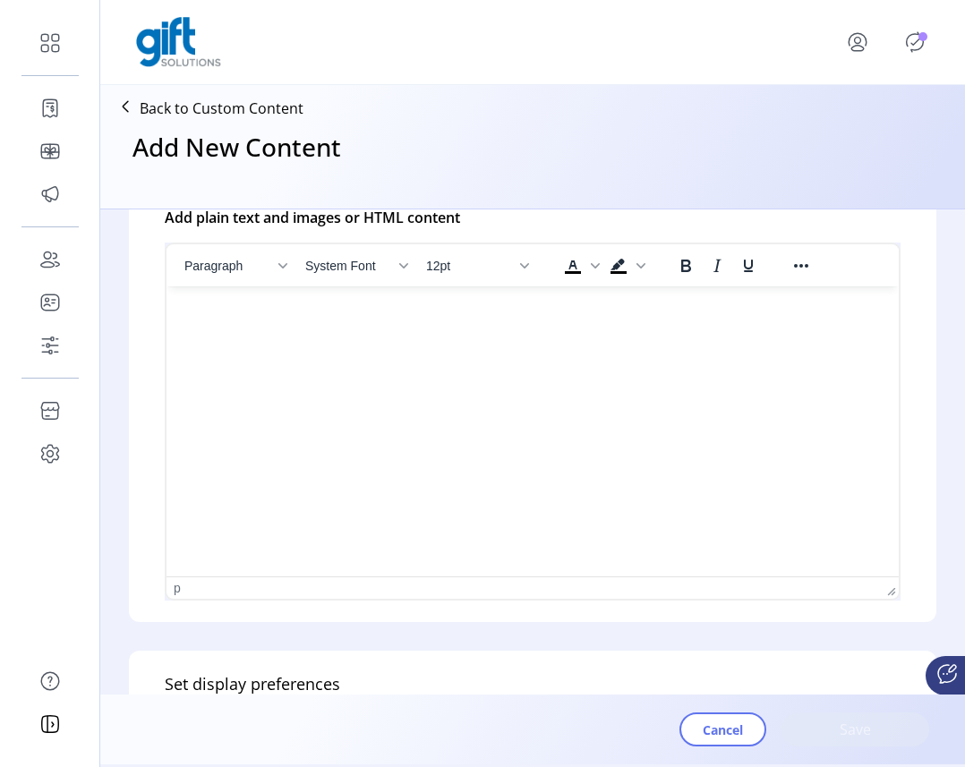
scroll to position [577, 0]
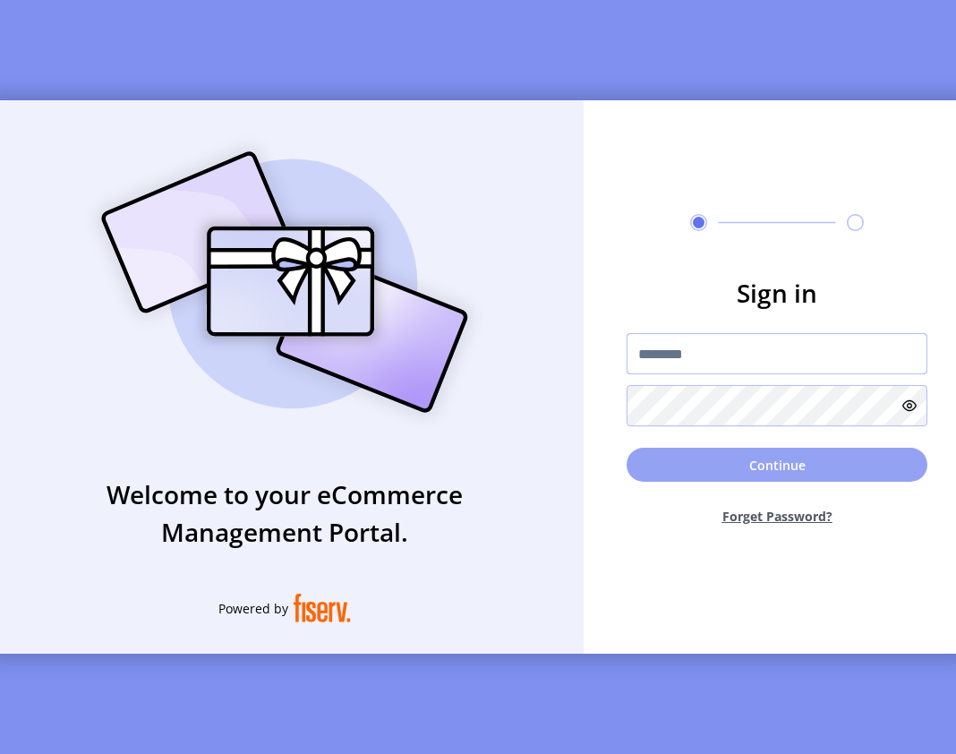
type input "**********"
click at [691, 467] on button "Continue" at bounding box center [777, 465] width 301 height 34
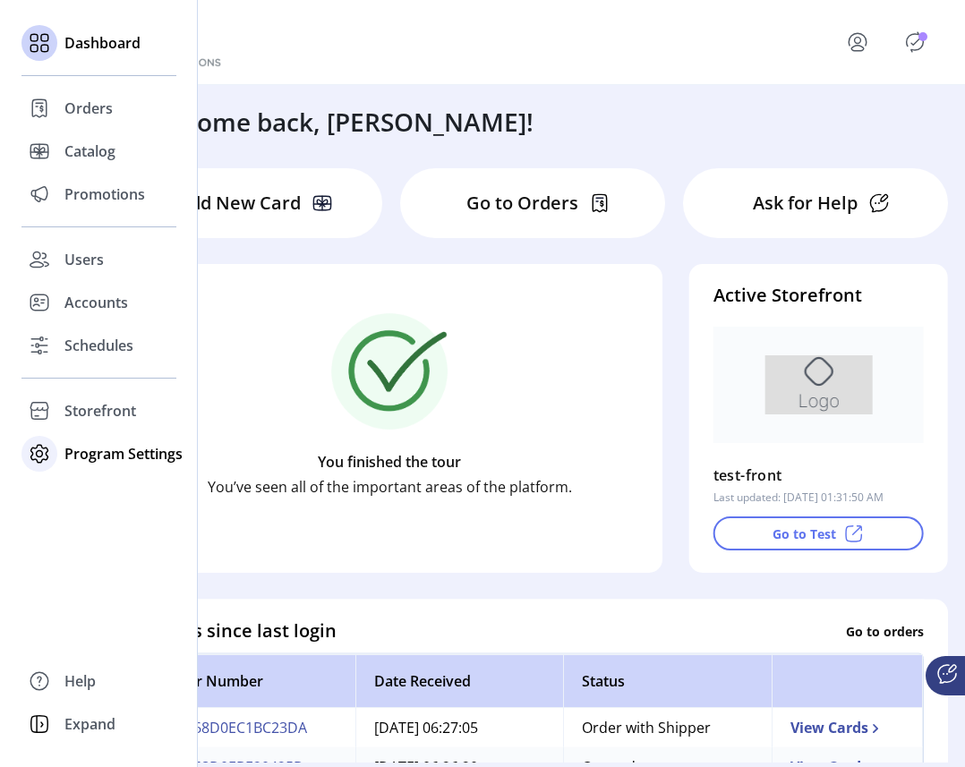
click at [58, 446] on div "Program Settings" at bounding box center [98, 453] width 155 height 43
click at [96, 488] on span "Templates" at bounding box center [99, 489] width 71 height 21
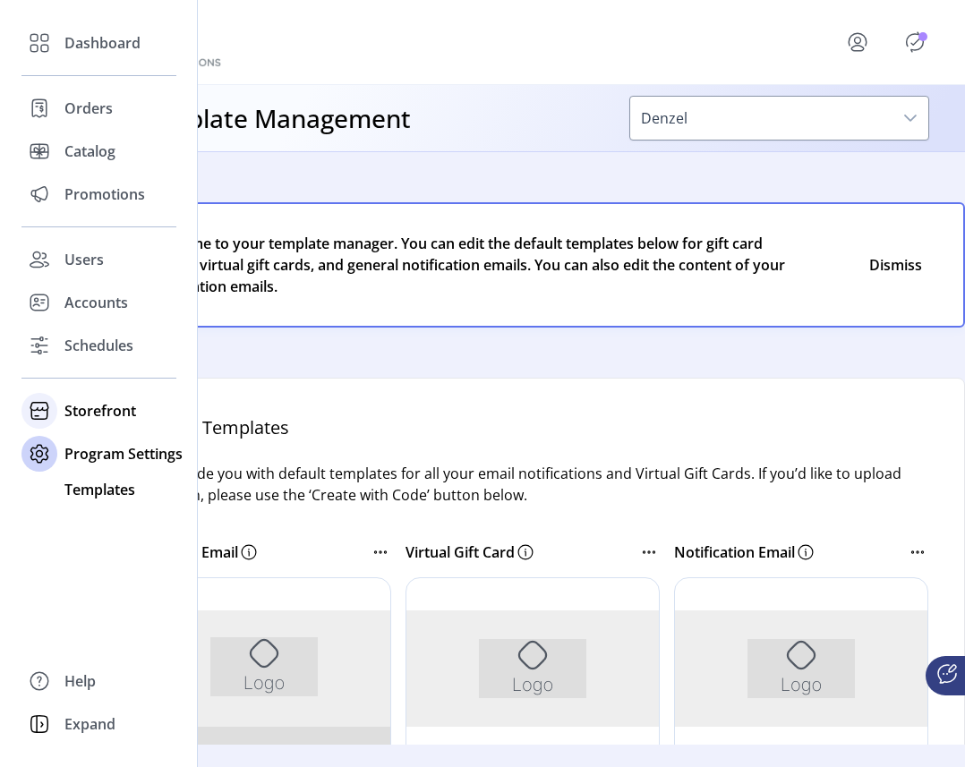
click at [83, 412] on span "Storefront" at bounding box center [100, 410] width 72 height 21
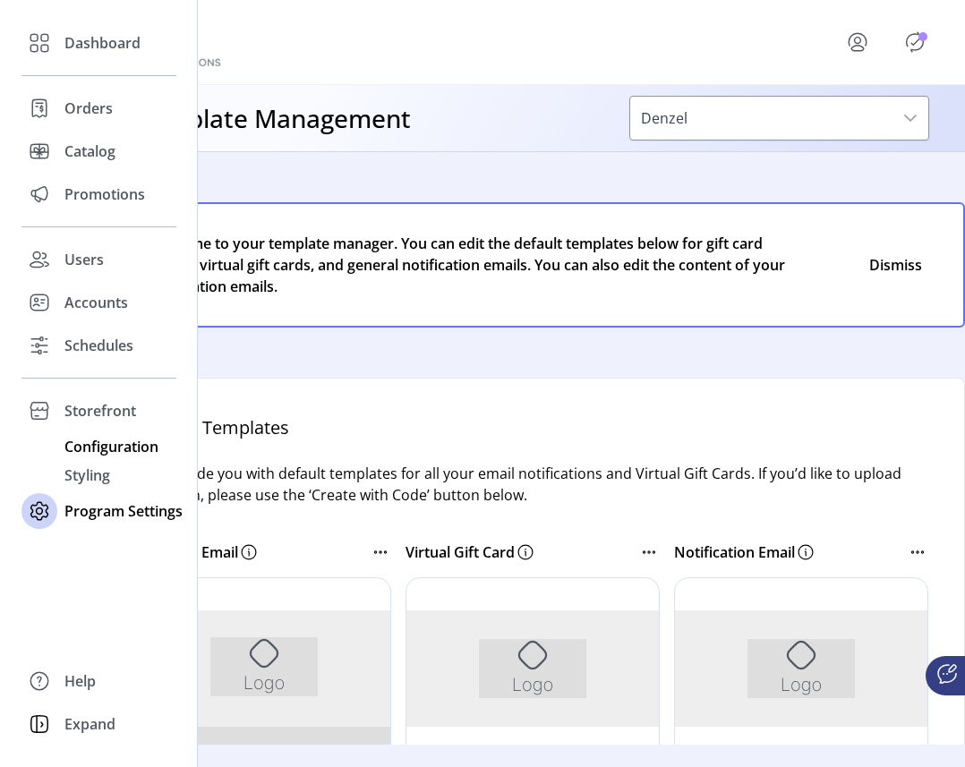
click at [106, 437] on span "Configuration" at bounding box center [111, 446] width 94 height 21
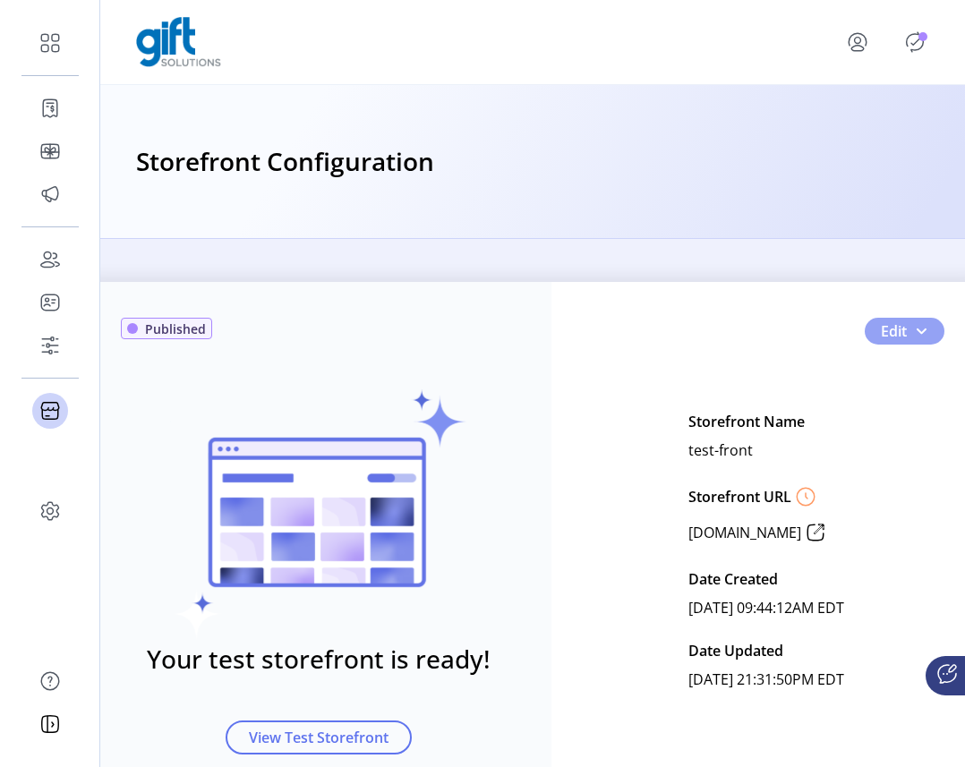
click at [922, 329] on span "button" at bounding box center [921, 331] width 14 height 14
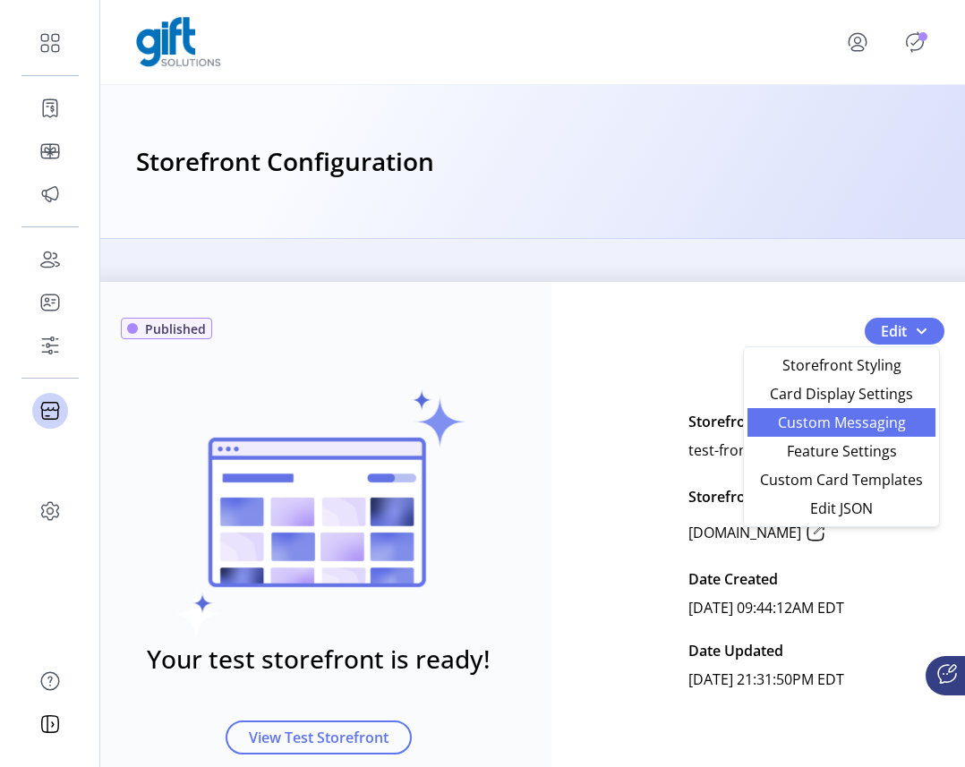
click at [817, 418] on span "Custom Messaging" at bounding box center [841, 422] width 167 height 14
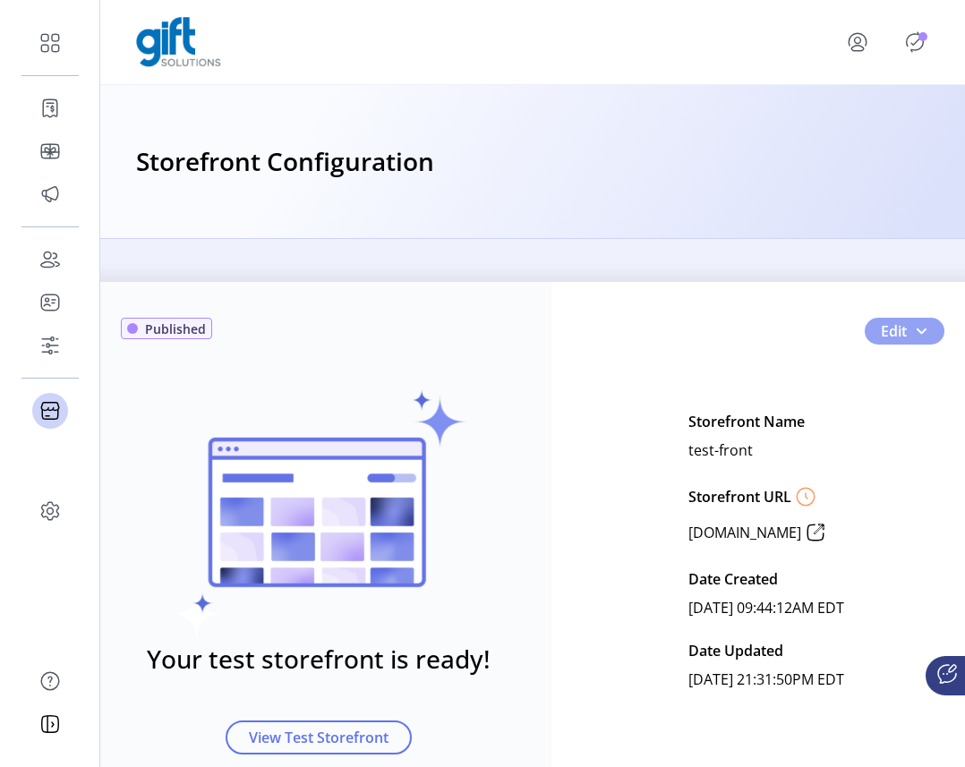
click at [914, 325] on span "button" at bounding box center [921, 331] width 14 height 14
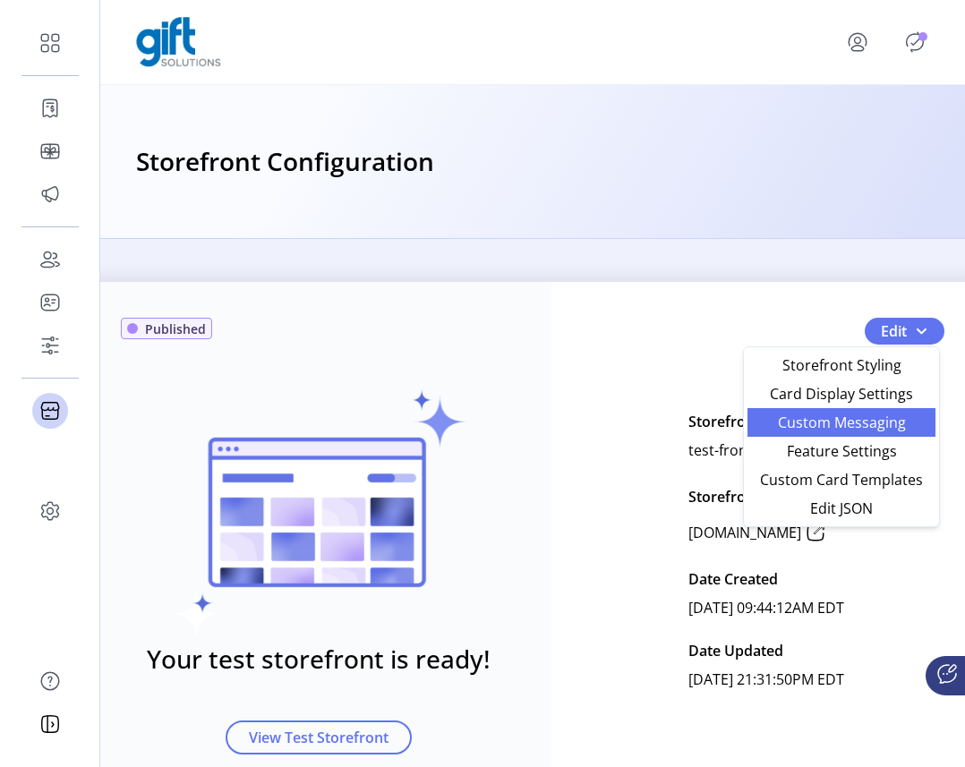
click at [840, 427] on span "Custom Messaging" at bounding box center [841, 422] width 167 height 14
